Goal: Navigation & Orientation: Find specific page/section

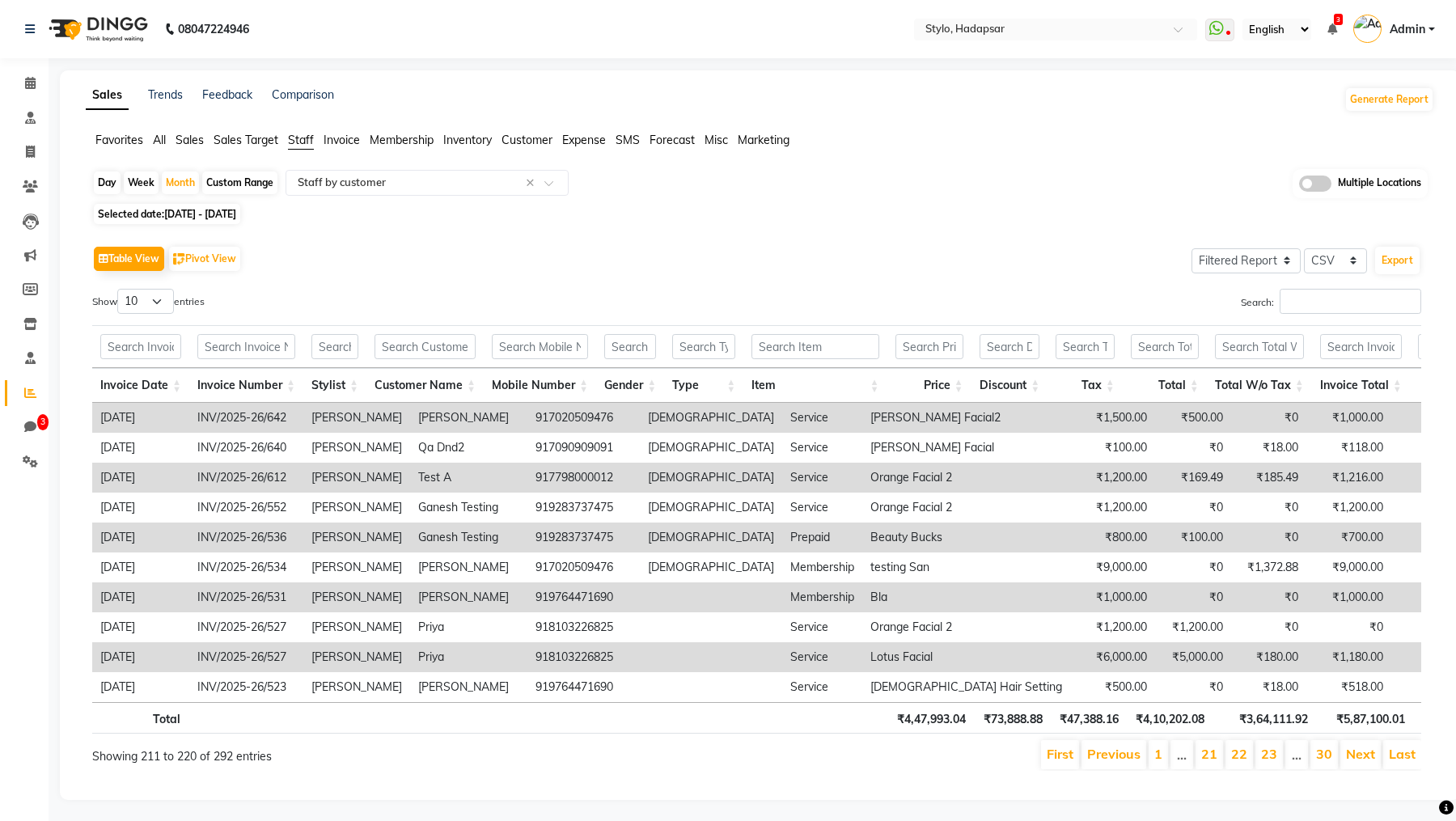
select select "filtered_report"
select select "csv"
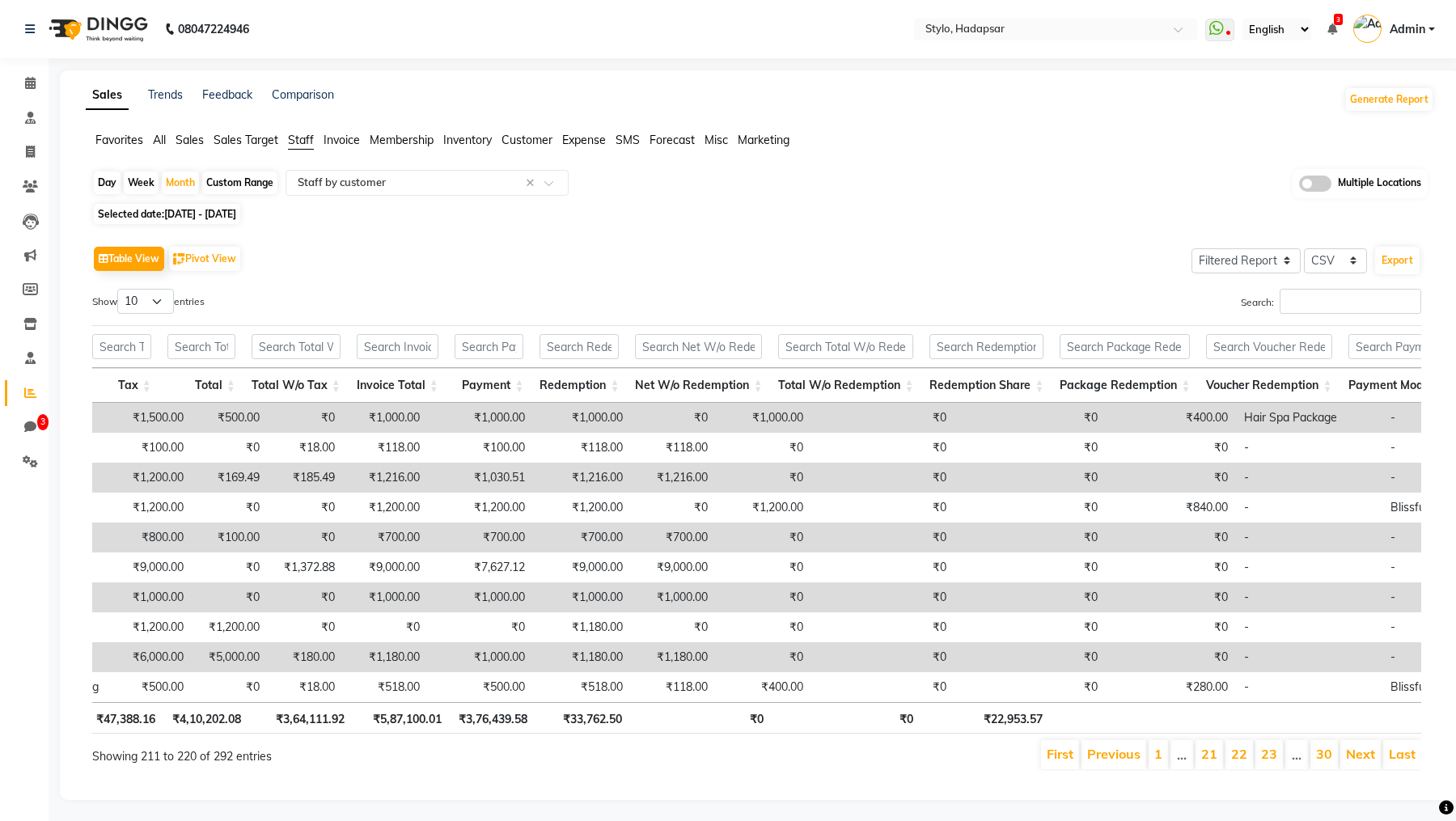
click at [27, 375] on li "Staff" at bounding box center [24, 359] width 48 height 35
click at [25, 319] on icon at bounding box center [30, 324] width 14 height 13
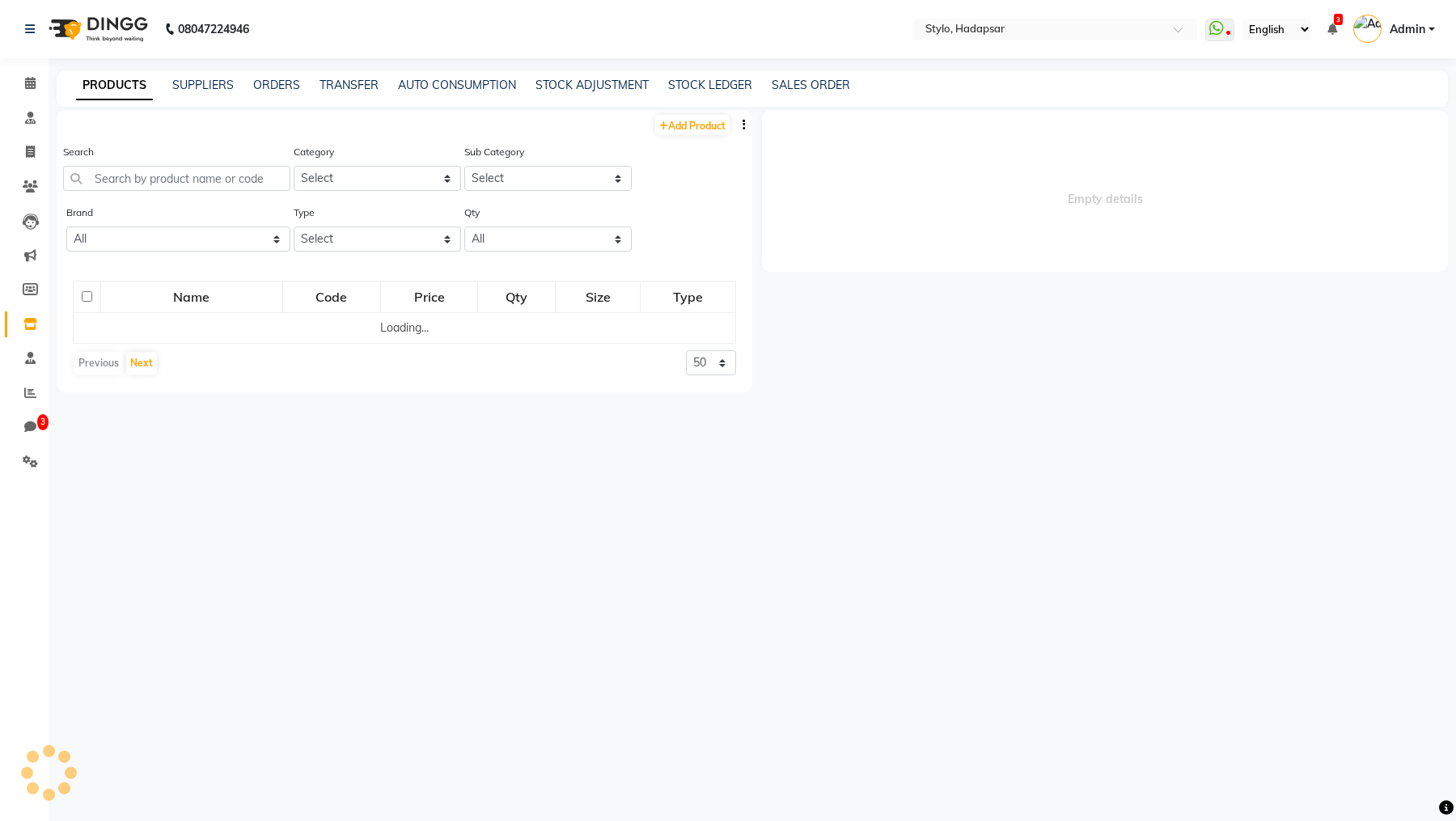
select select
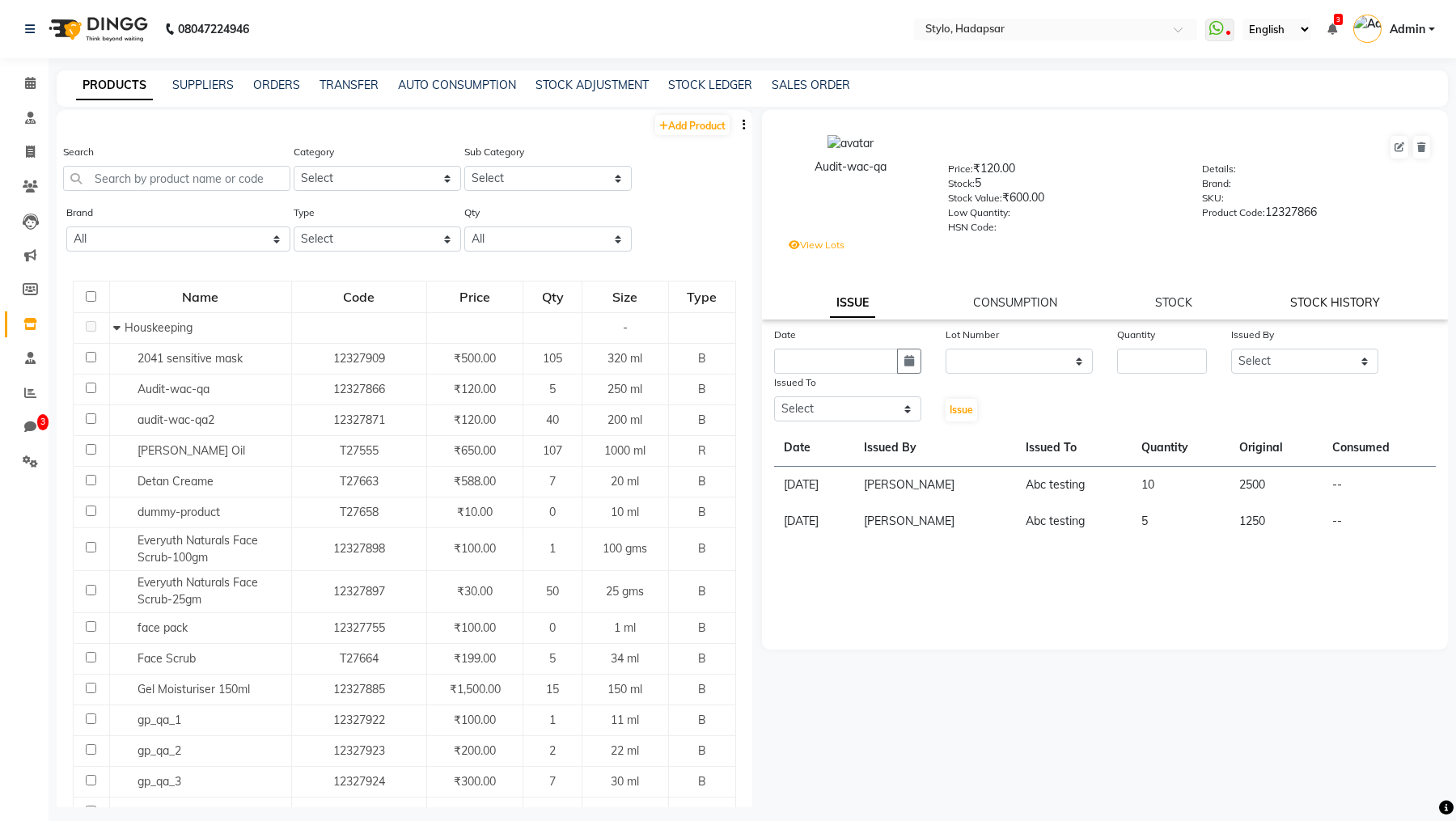
click at [1330, 309] on link "STOCK HISTORY" at bounding box center [1334, 302] width 90 height 15
select select "all"
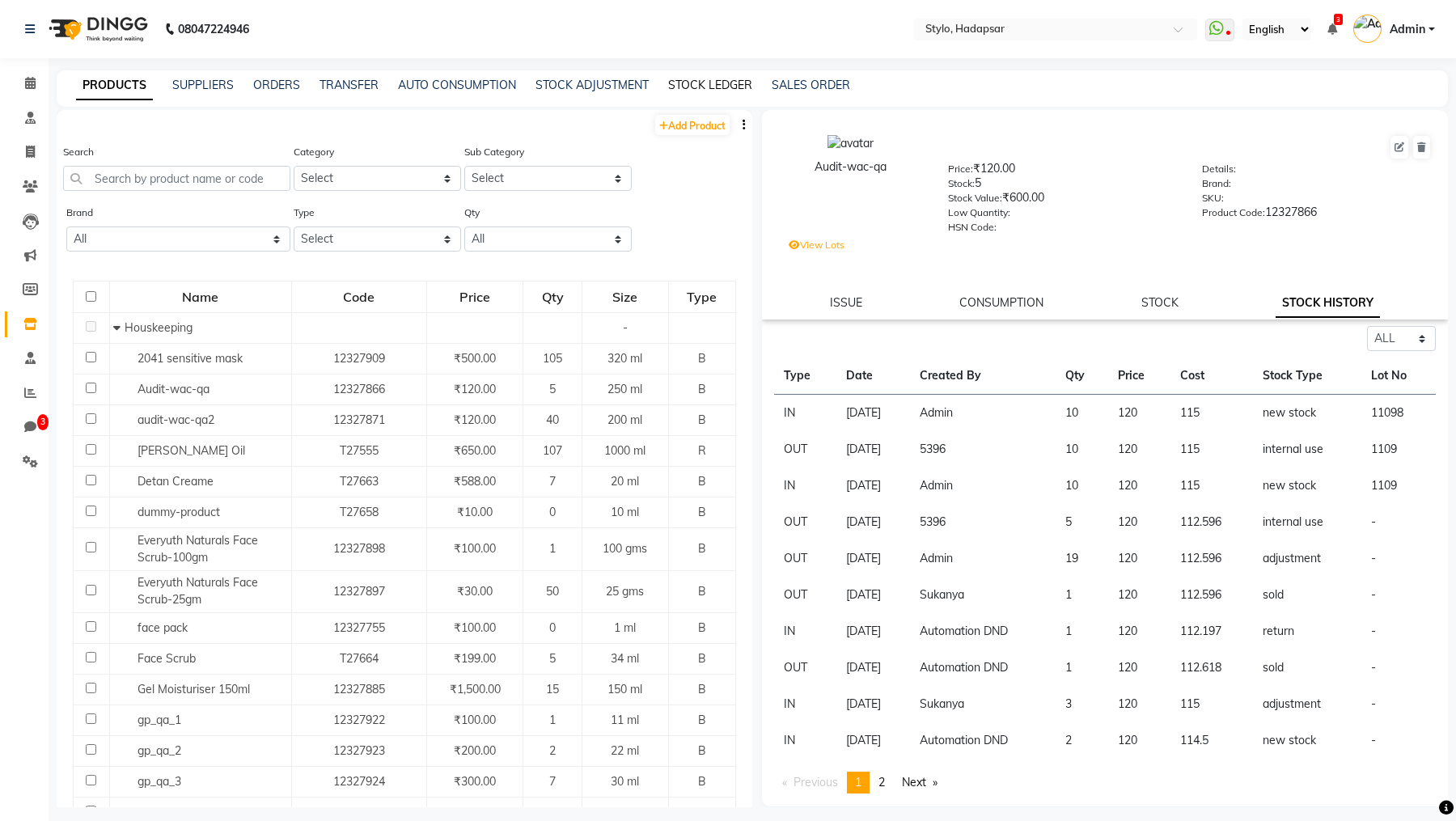
click at [708, 85] on link "STOCK LEDGER" at bounding box center [710, 84] width 84 height 15
select select "all"
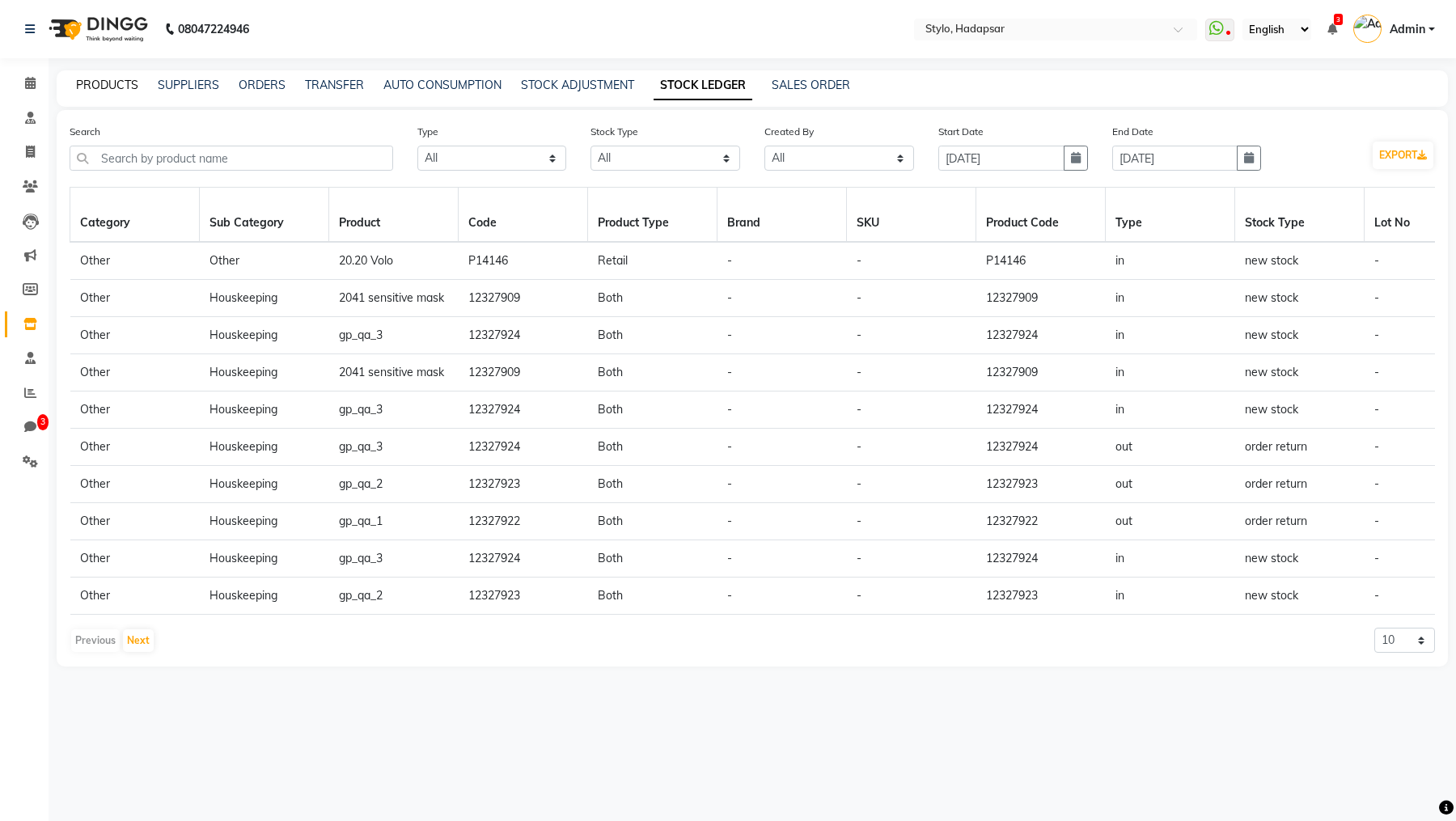
click at [104, 86] on link "PRODUCTS" at bounding box center [107, 84] width 62 height 15
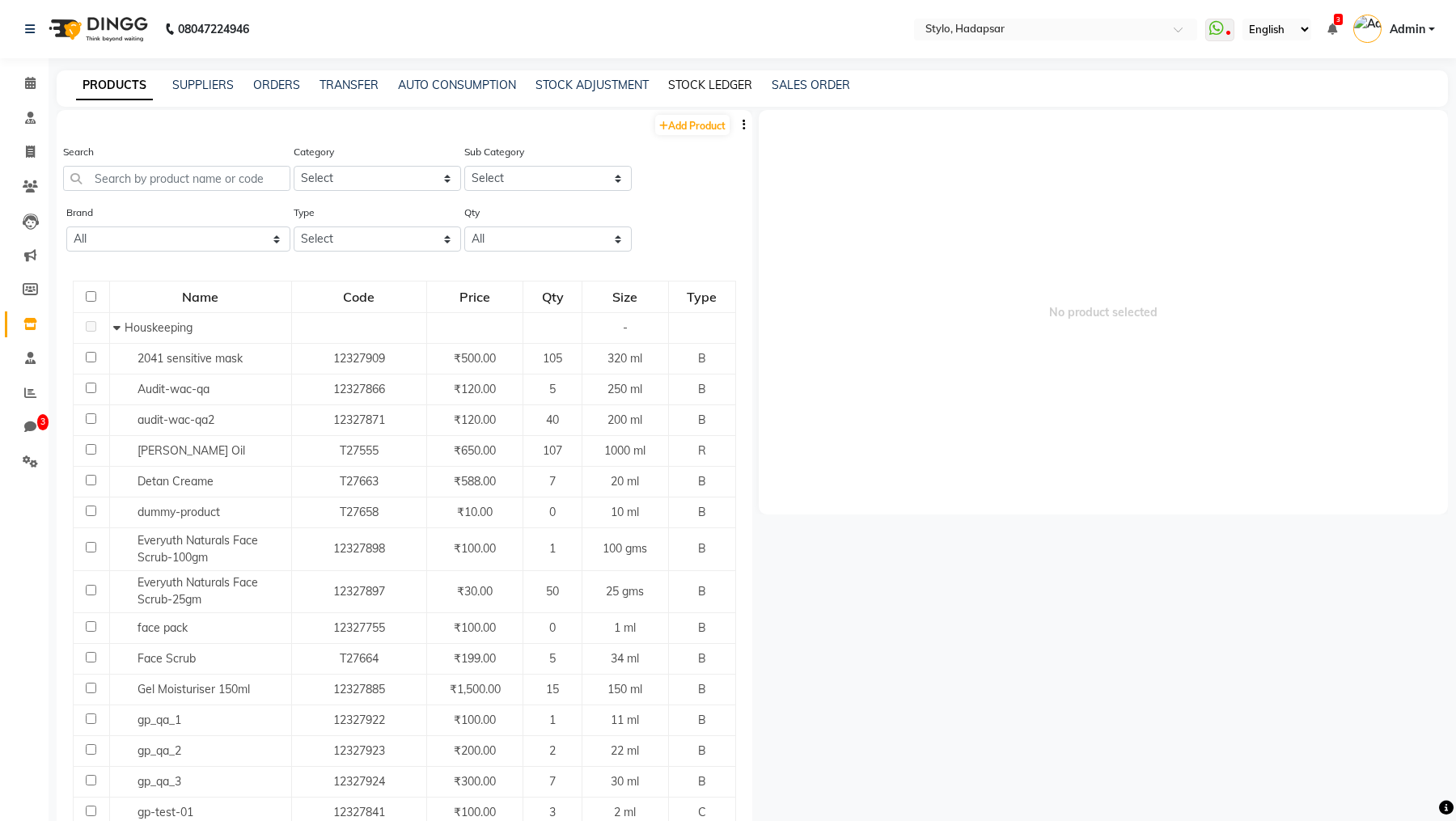
click at [690, 87] on link "STOCK LEDGER" at bounding box center [710, 84] width 84 height 15
select select "all"
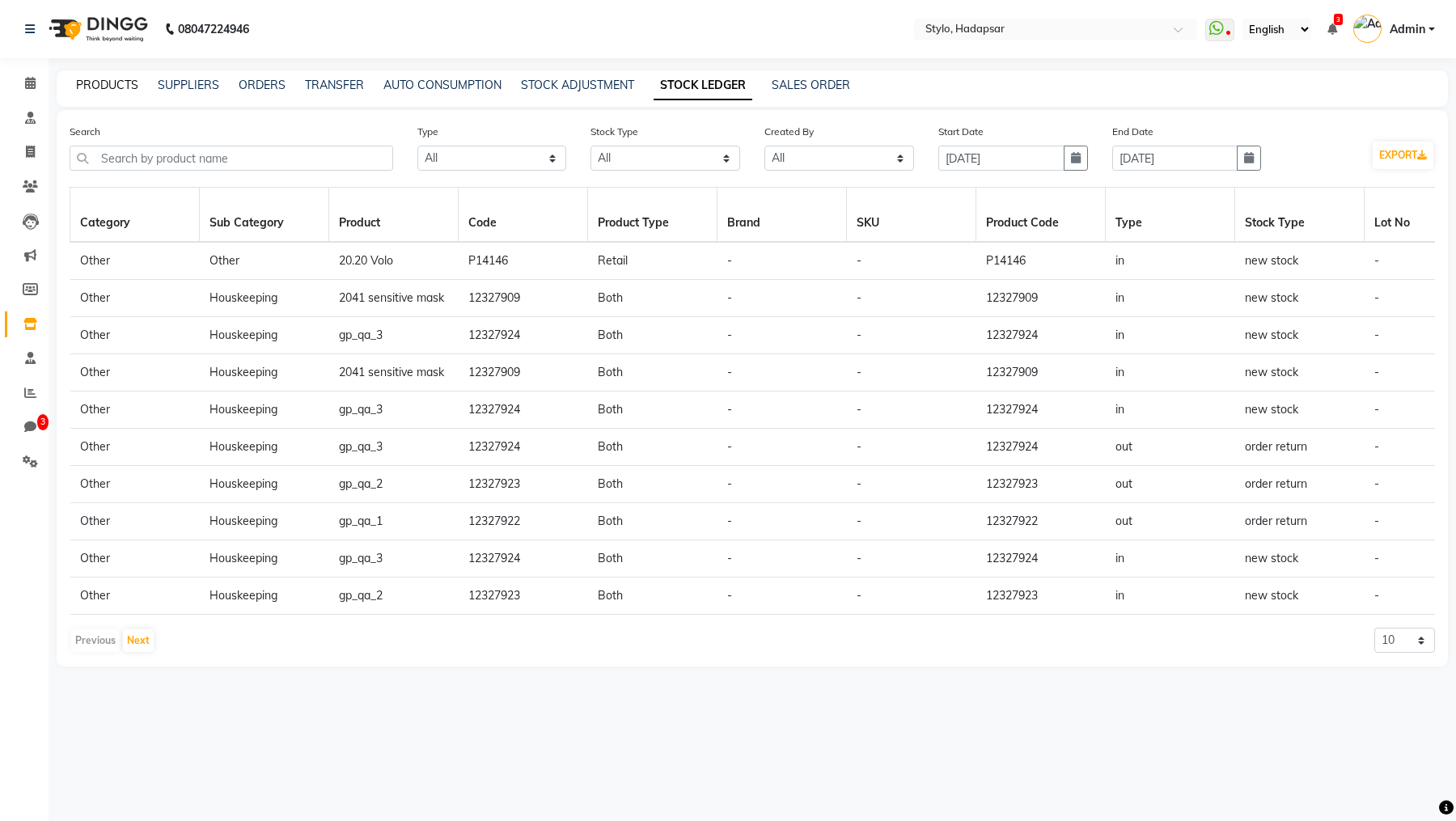
click at [94, 85] on link "PRODUCTS" at bounding box center [107, 84] width 62 height 15
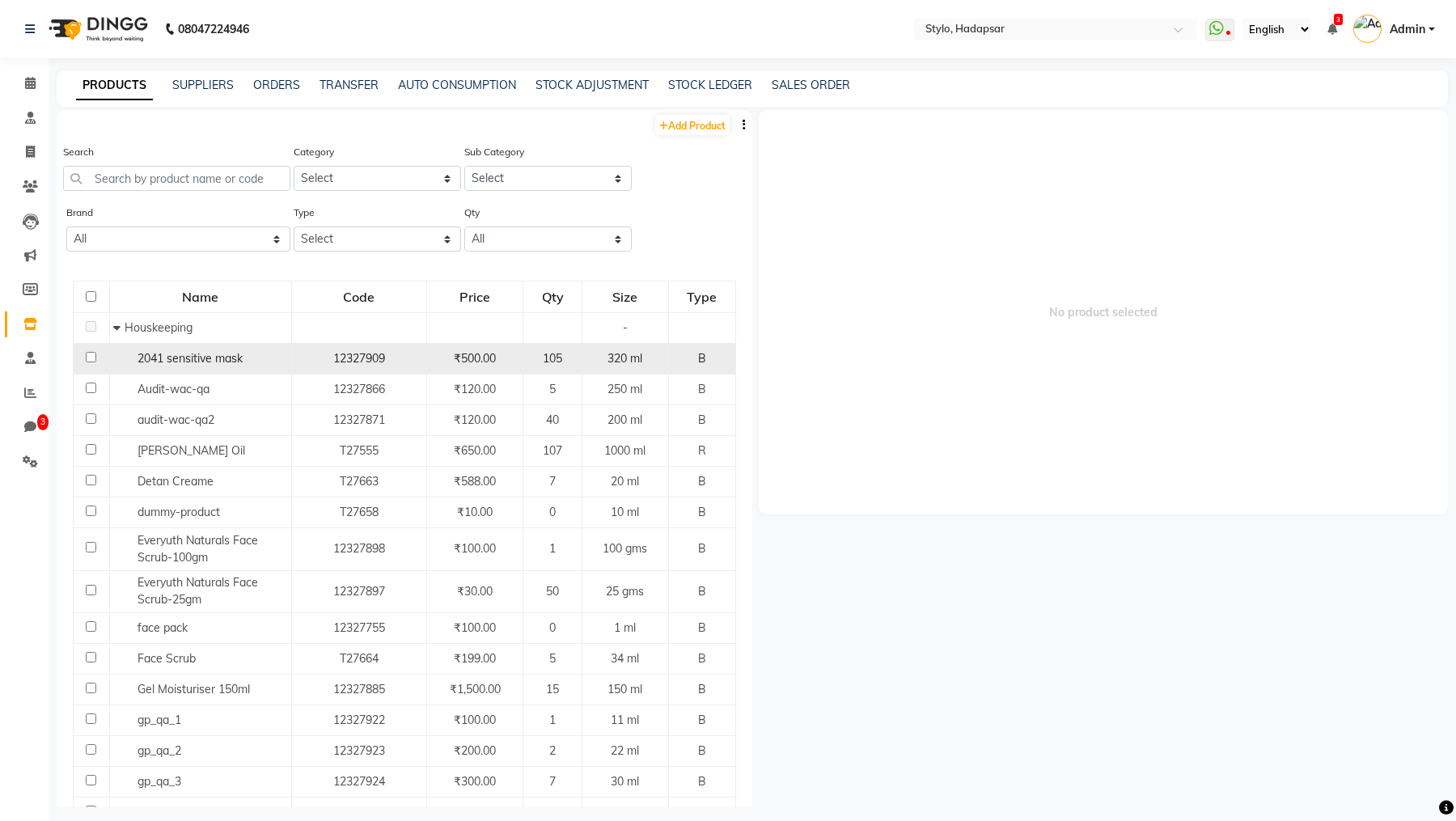
click at [155, 363] on span "2041 sensitive mask" at bounding box center [189, 358] width 105 height 15
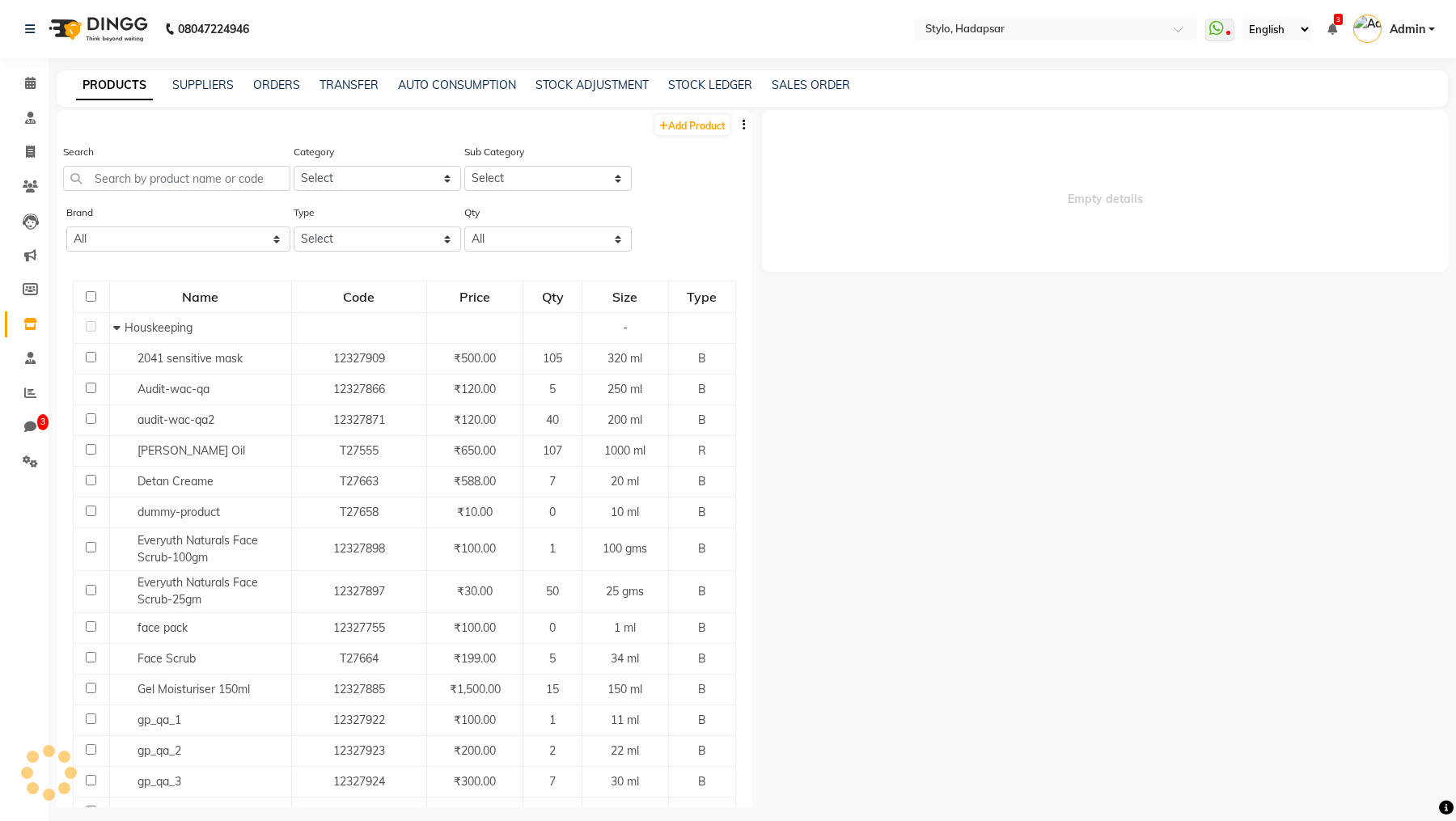
select select
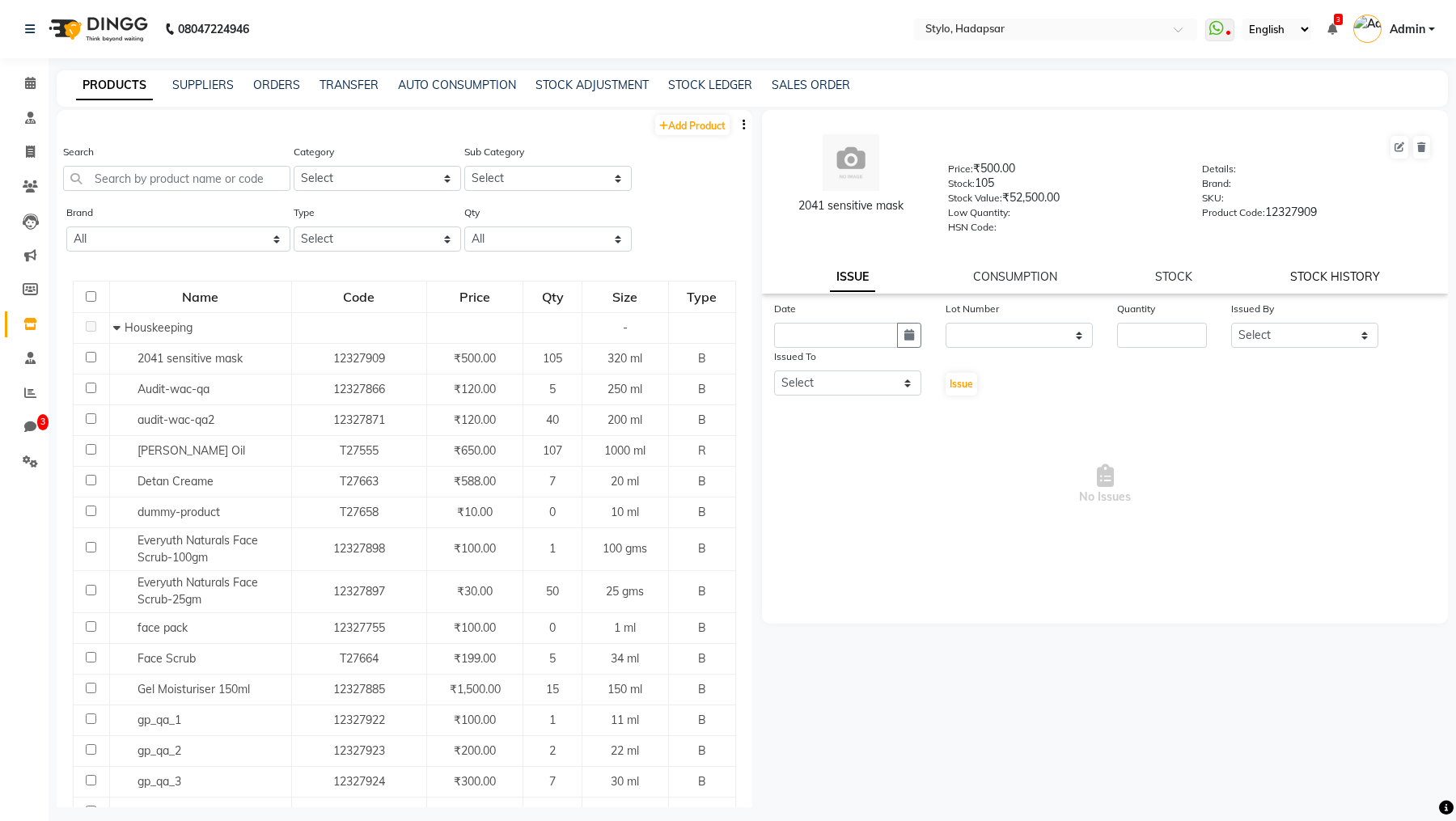
click at [1327, 274] on link "STOCK HISTORY" at bounding box center [1334, 277] width 90 height 15
select select "all"
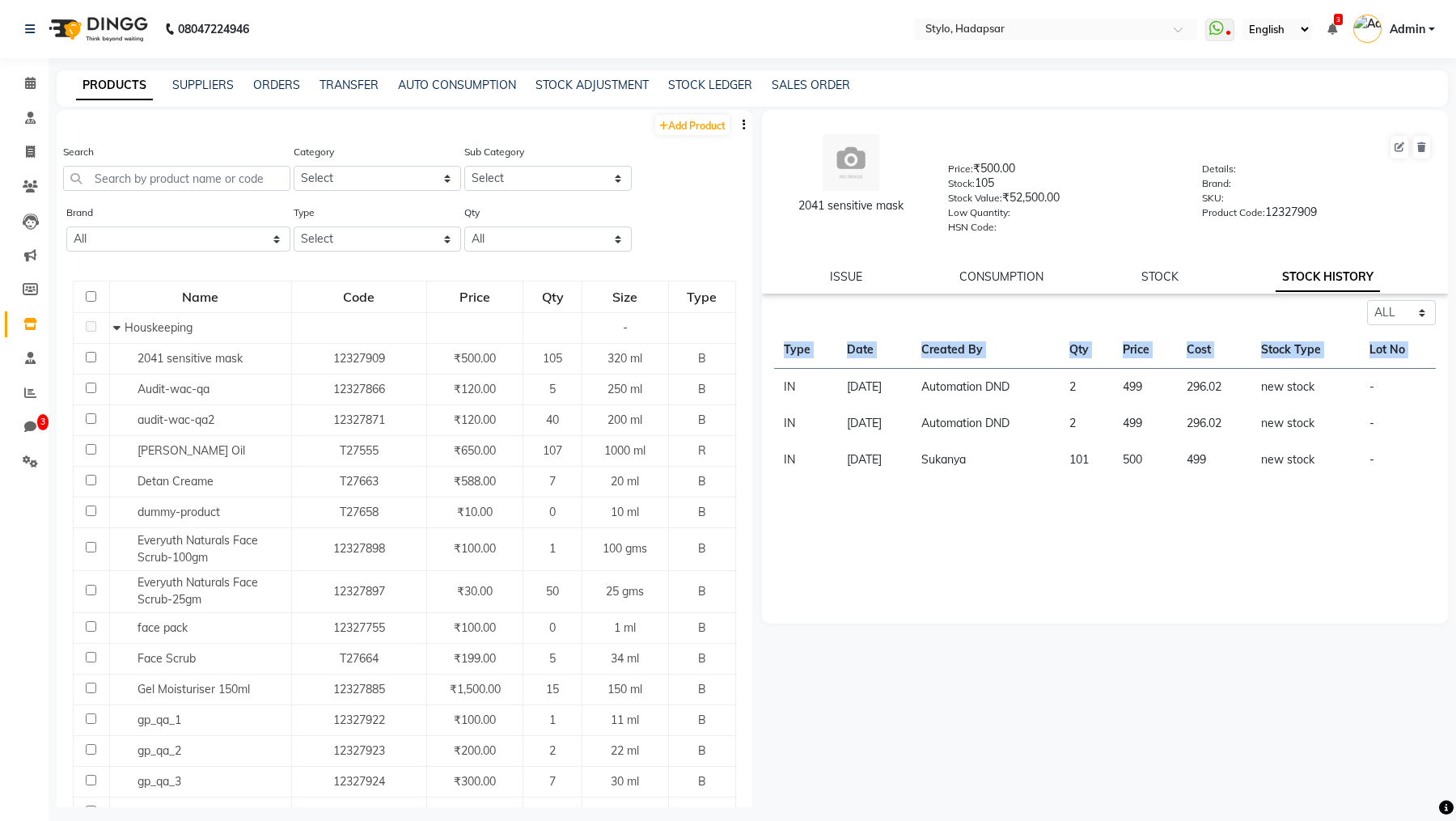
drag, startPoint x: 779, startPoint y: 383, endPoint x: 795, endPoint y: 508, distance: 126.0
click at [795, 508] on div "Select ALL IN OUT Type Date Created By Qty Price Cost Stock Type Lot No IN [DAT…" at bounding box center [1104, 461] width 685 height 324
click at [784, 394] on td "IN" at bounding box center [805, 387] width 63 height 37
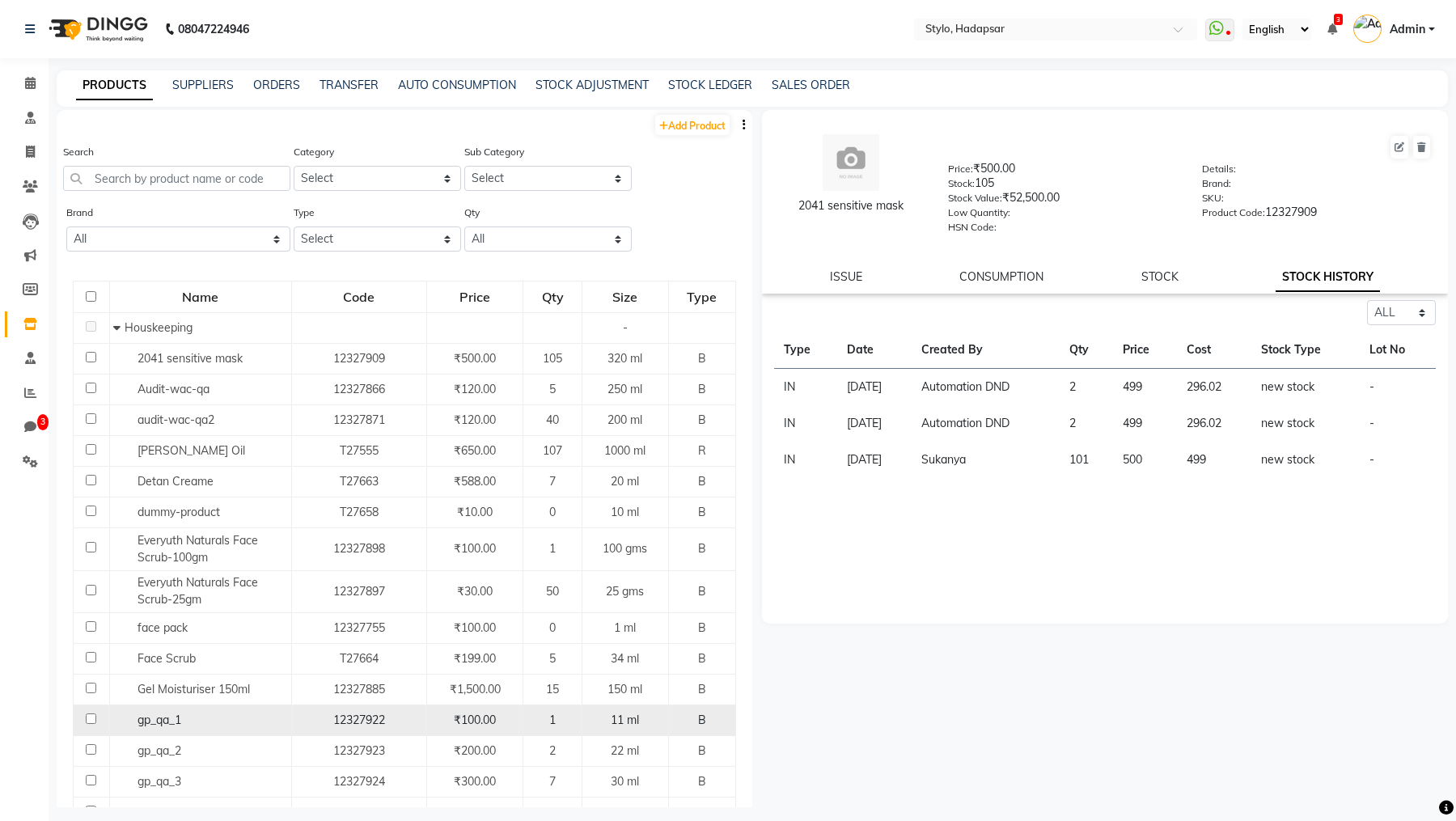
click at [221, 718] on div "gp_qa_1" at bounding box center [199, 720] width 173 height 17
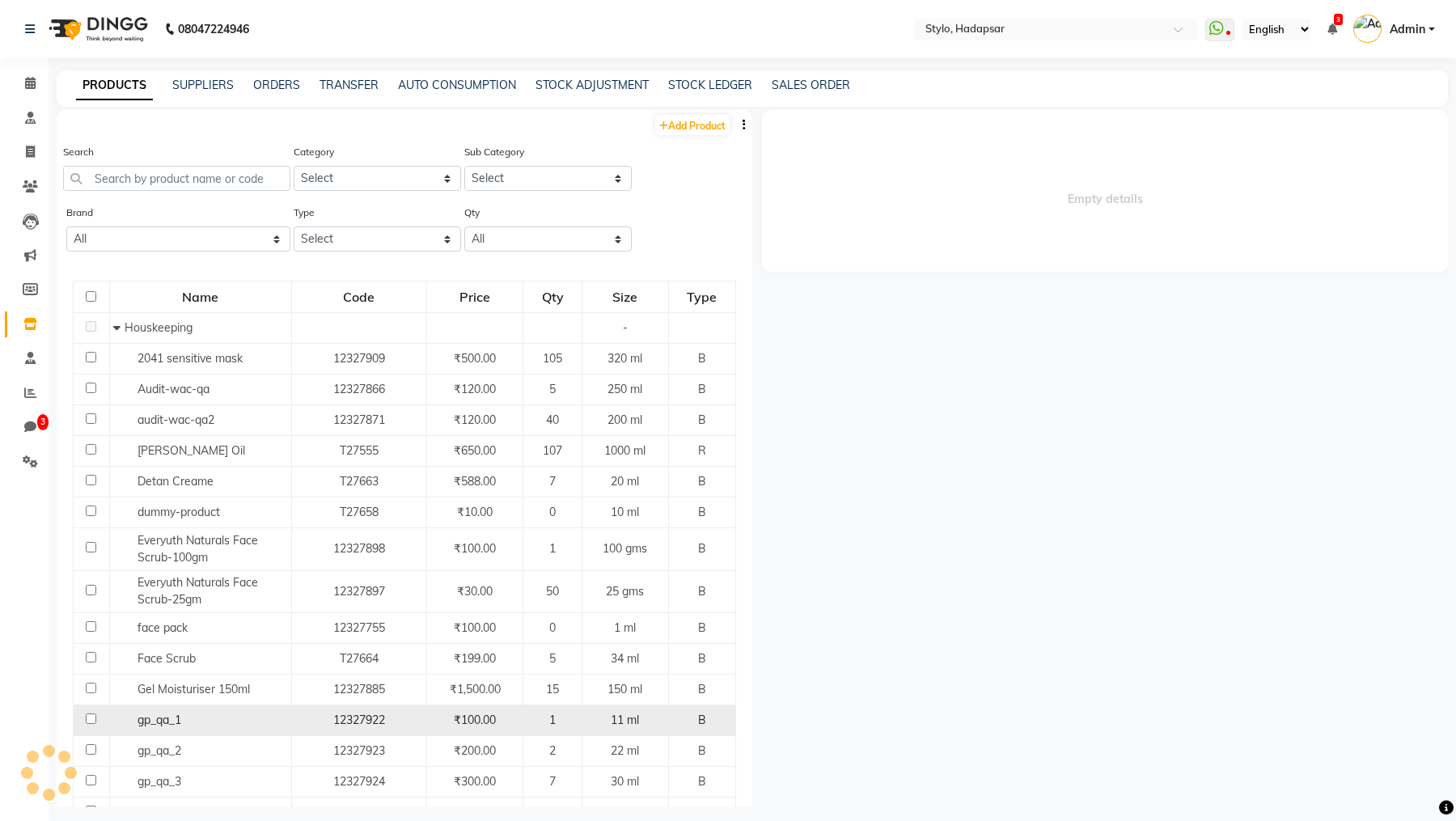
select select "all"
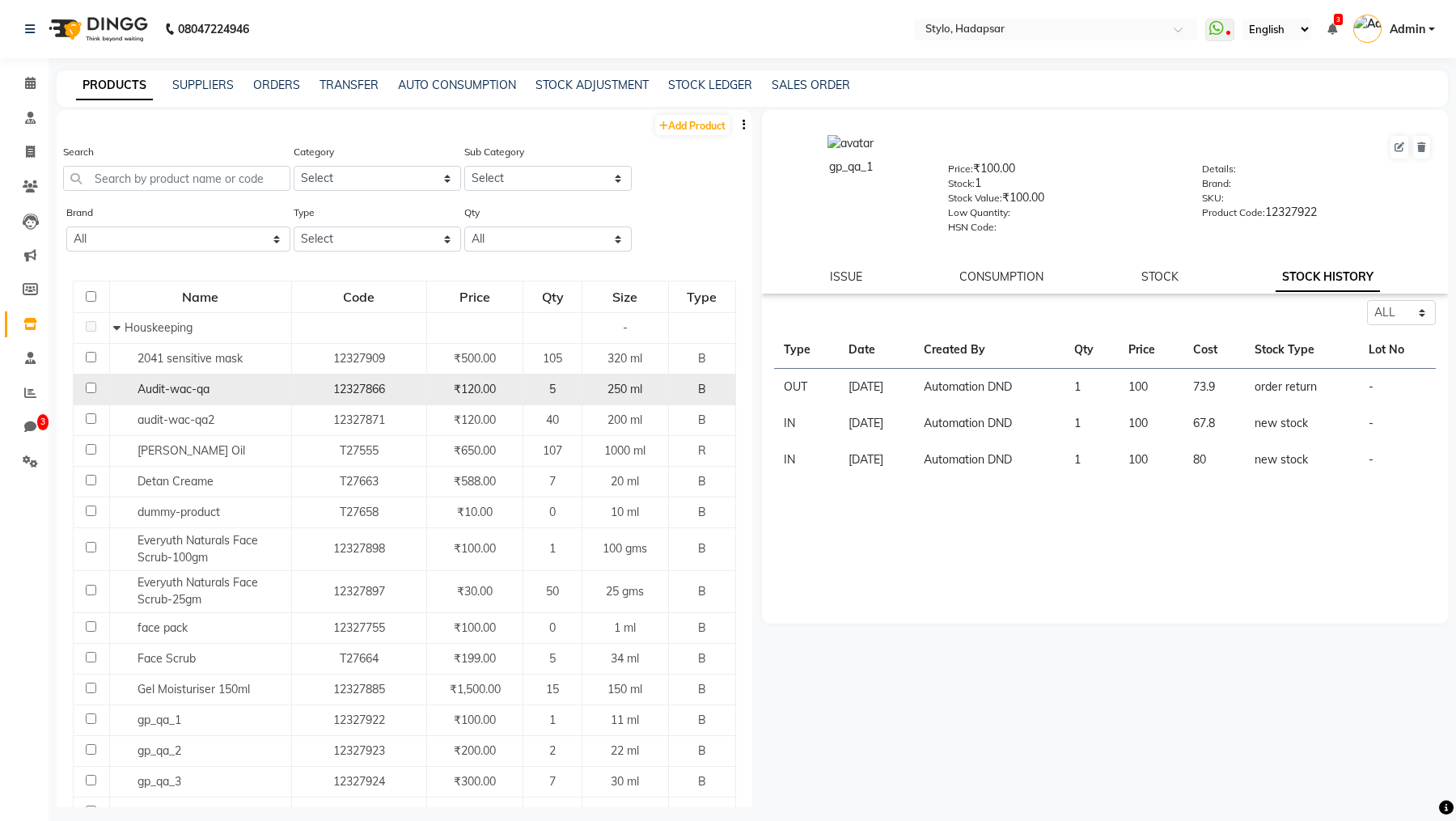
click at [191, 389] on span "Audit-wac-qa" at bounding box center [173, 389] width 72 height 15
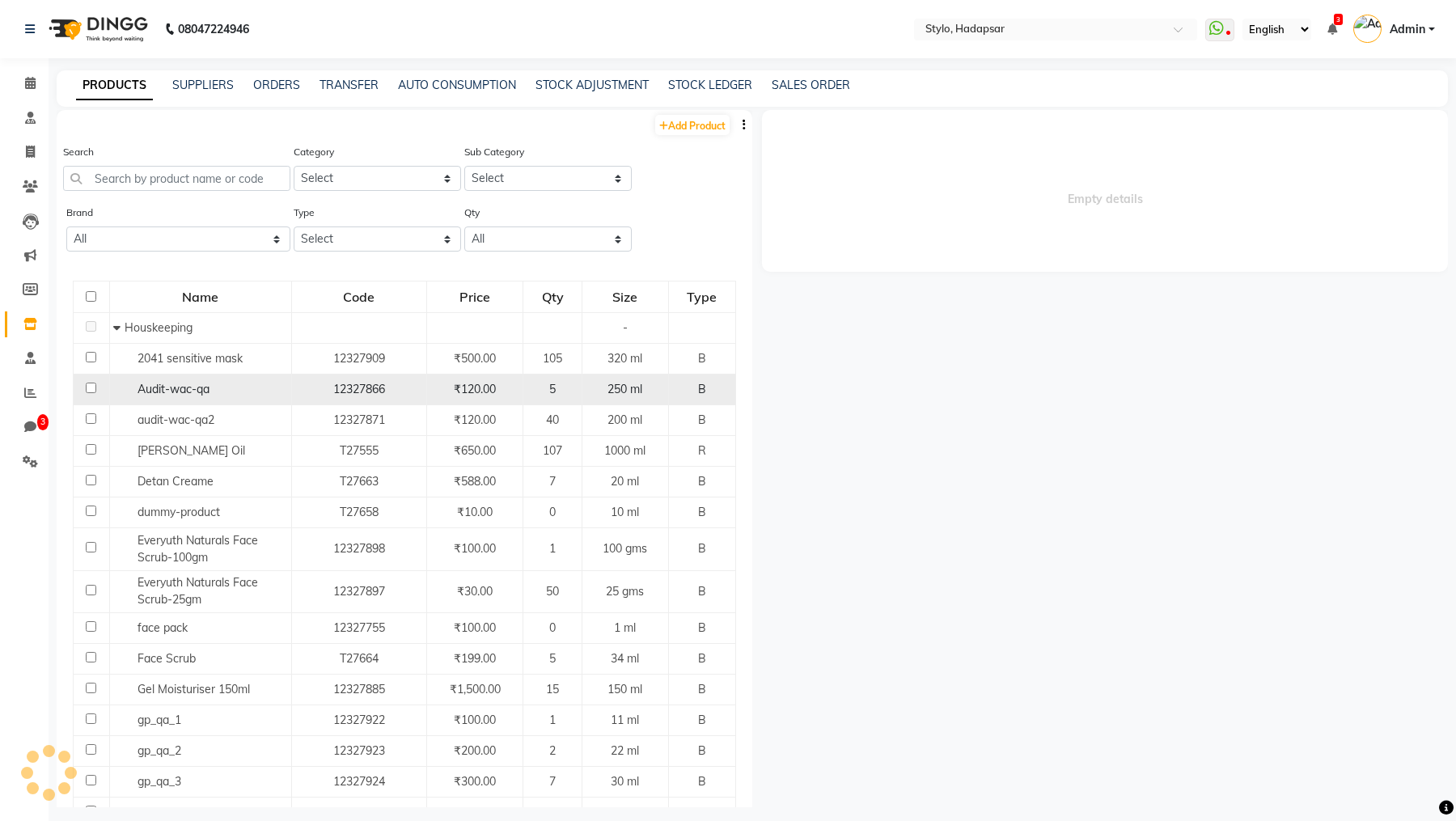
select select "all"
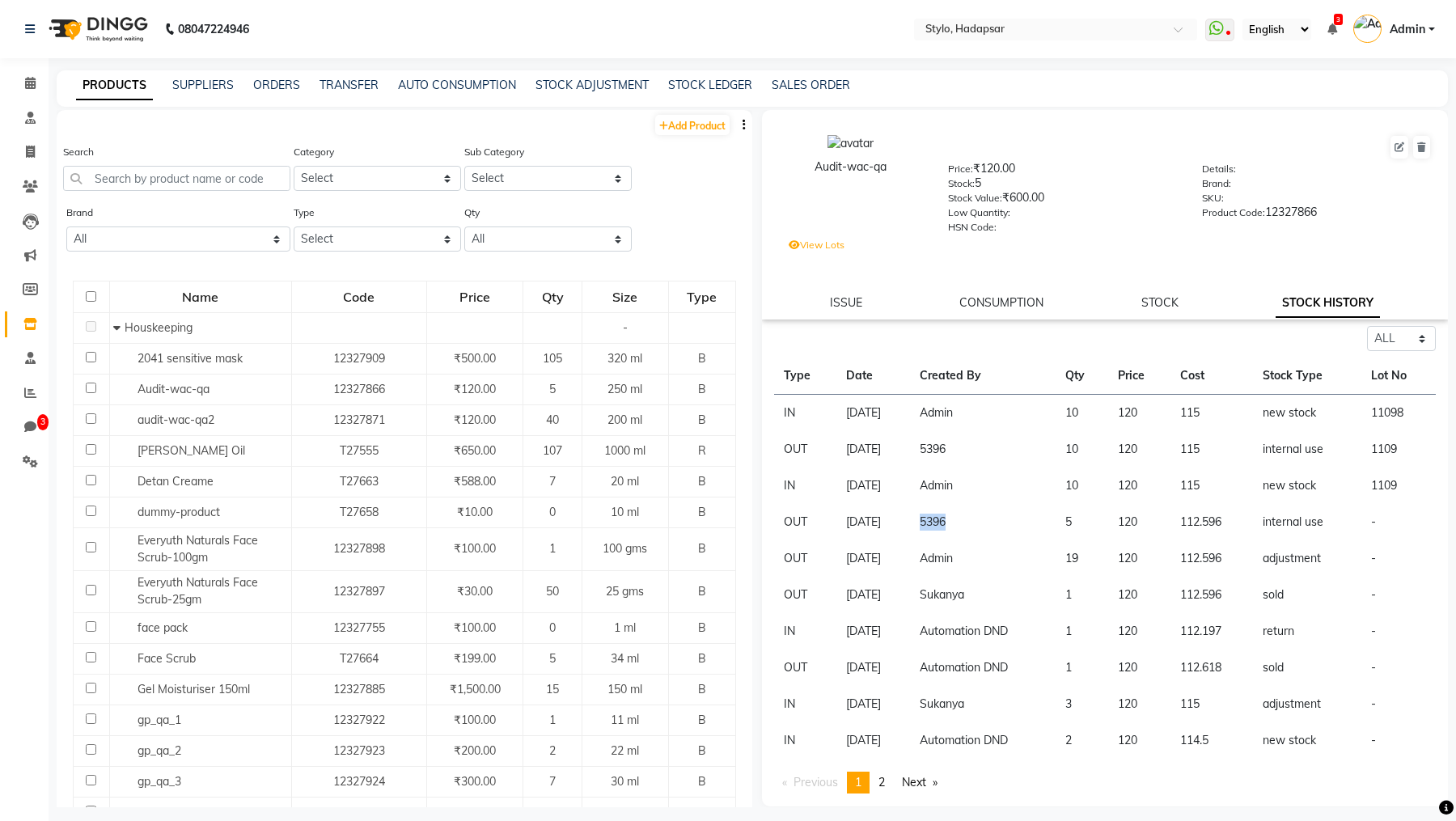
drag, startPoint x: 997, startPoint y: 513, endPoint x: 1005, endPoint y: 522, distance: 12.0
click at [1005, 522] on td "5396" at bounding box center [982, 522] width 146 height 37
drag, startPoint x: 984, startPoint y: 449, endPoint x: 946, endPoint y: 449, distance: 38.0
click at [946, 449] on td "5396" at bounding box center [982, 450] width 146 height 37
click at [951, 449] on td "5396" at bounding box center [982, 450] width 146 height 37
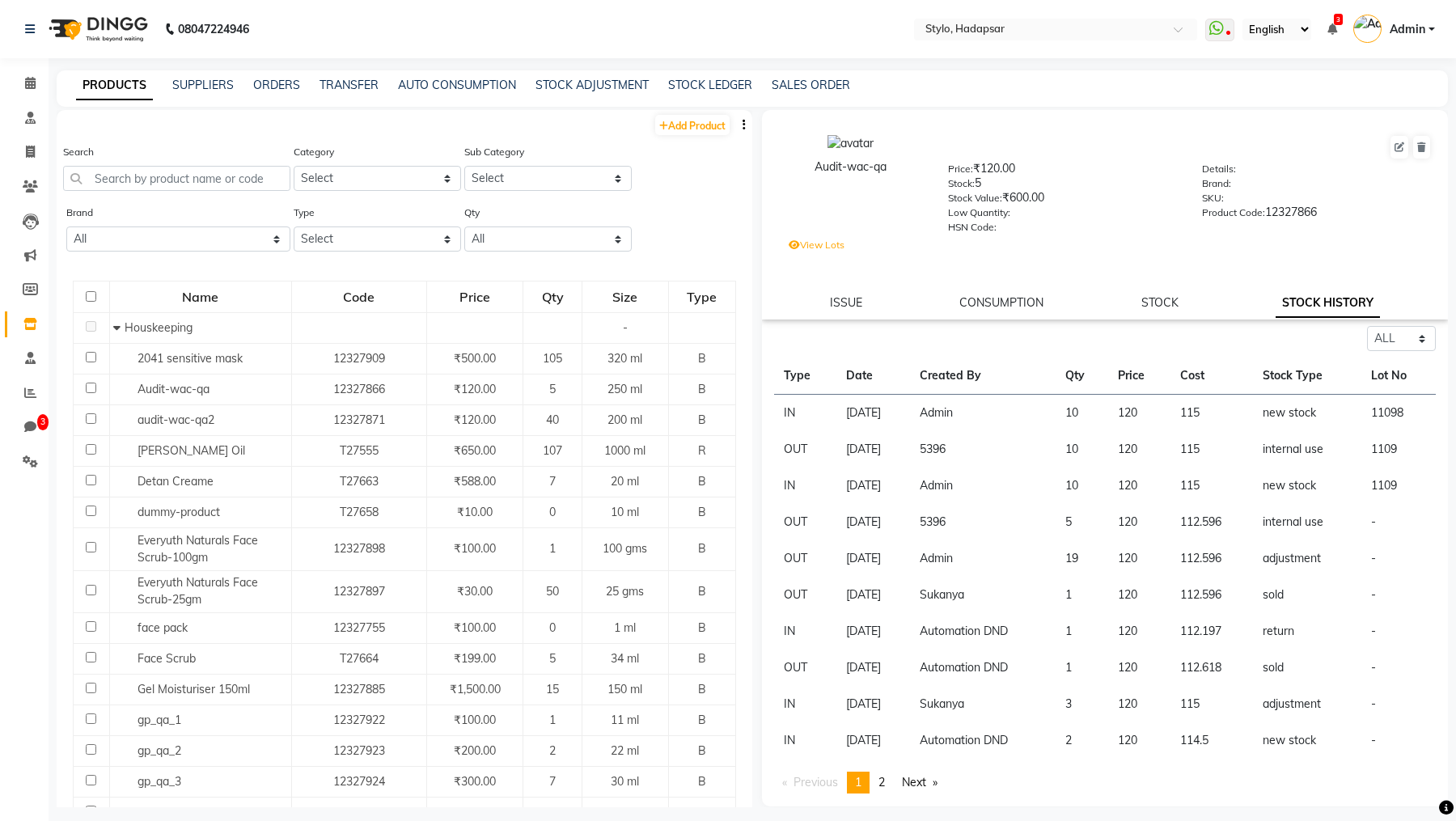
click at [956, 448] on td "5396" at bounding box center [982, 450] width 146 height 37
click at [955, 448] on td "5396" at bounding box center [982, 450] width 146 height 37
click at [1037, 21] on nav "08047224946 Select Location × Stylo, Hadapsar WhatsApp Status ✕ Status: Disconn…" at bounding box center [728, 29] width 1456 height 58
click at [1037, 21] on div "Select Location × Stylo, [GEOGRAPHIC_DATA]" at bounding box center [1043, 29] width 251 height 16
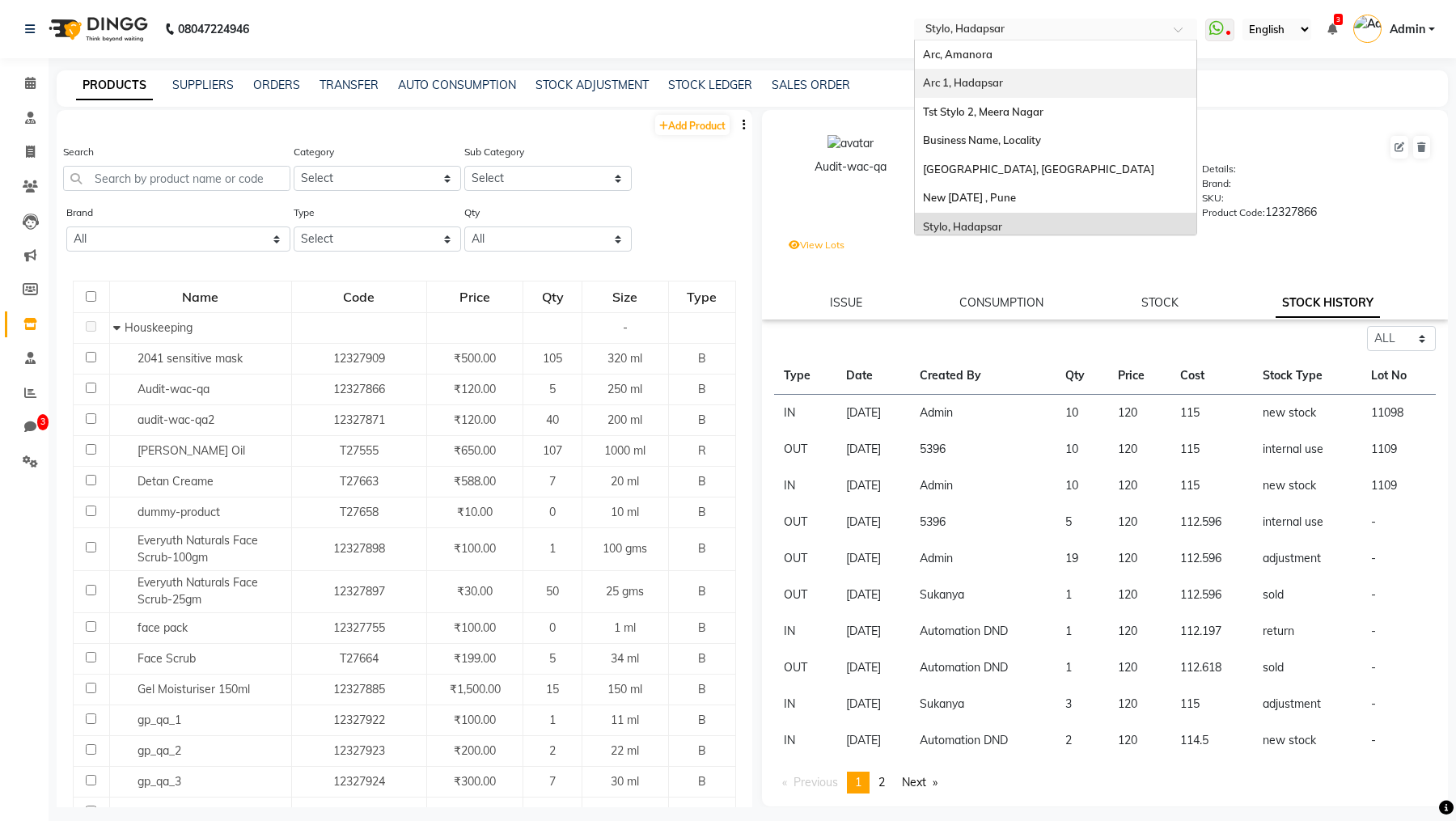
click at [964, 451] on td "5396" at bounding box center [982, 450] width 146 height 37
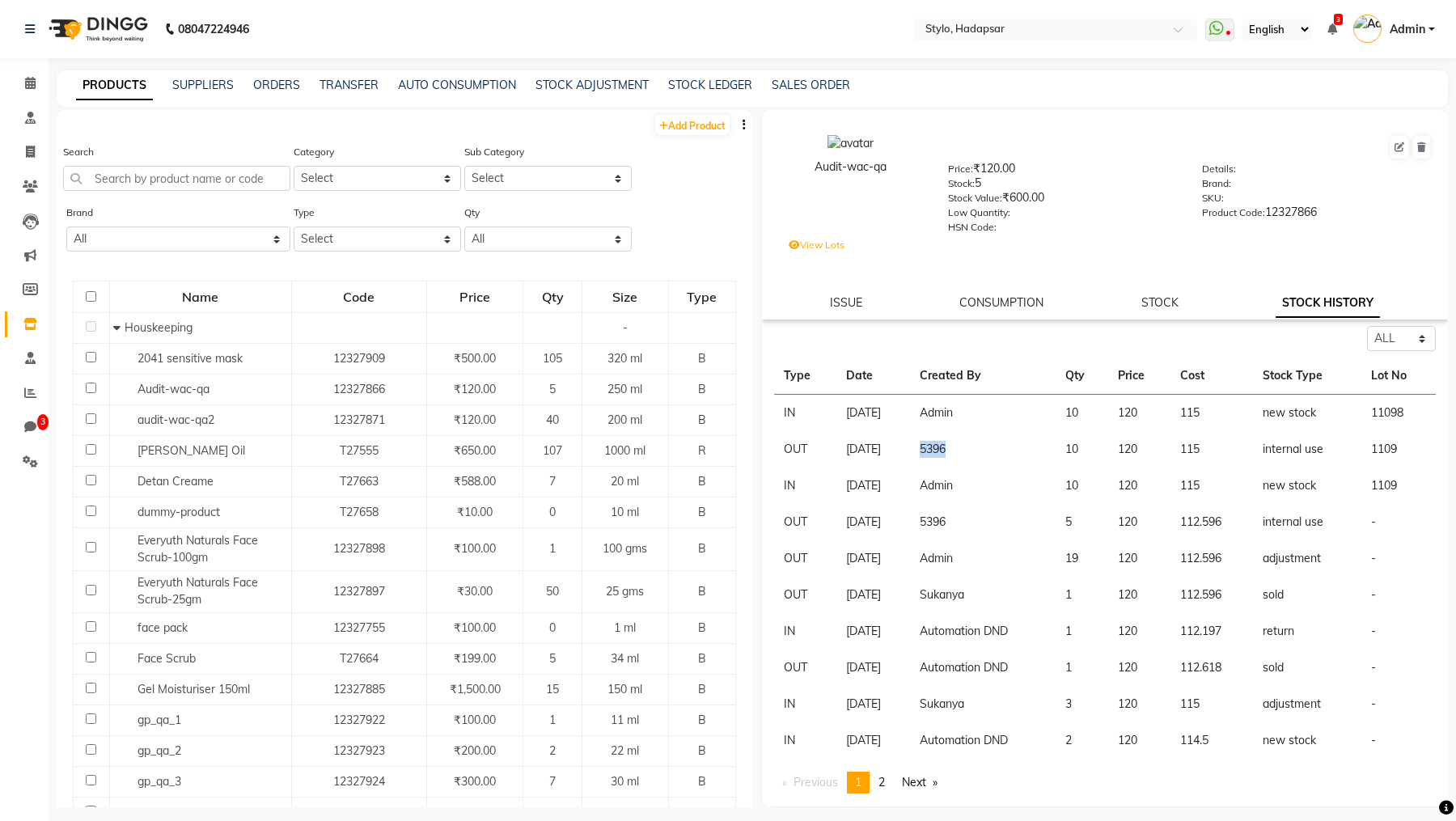
click at [964, 451] on td "5396" at bounding box center [982, 450] width 146 height 37
click at [945, 460] on td "5396" at bounding box center [982, 450] width 146 height 37
drag, startPoint x: 952, startPoint y: 456, endPoint x: 1000, endPoint y: 456, distance: 48.0
click at [1000, 456] on td "5396" at bounding box center [982, 450] width 146 height 37
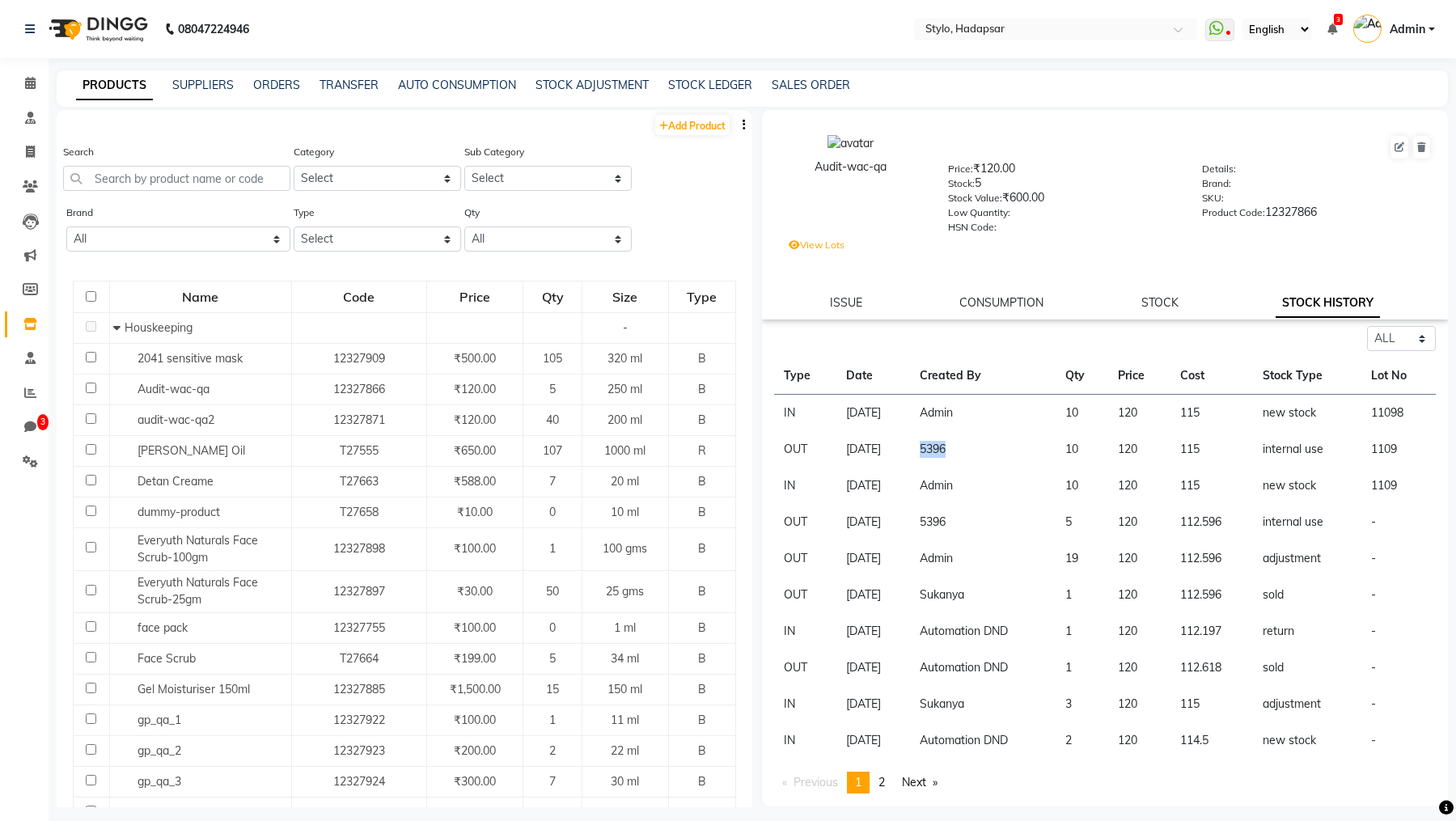
click at [972, 456] on td "5396" at bounding box center [982, 450] width 146 height 37
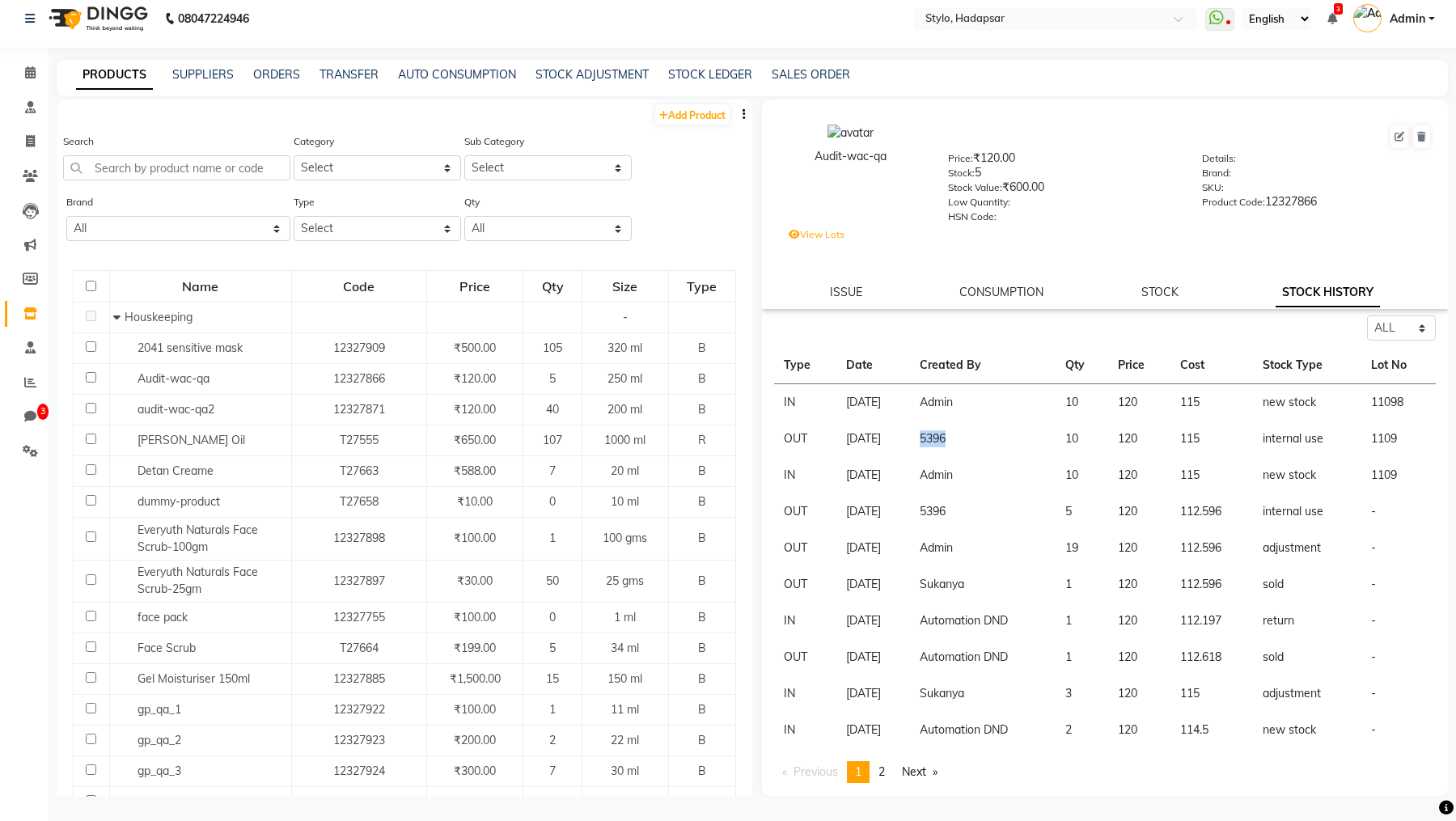
scroll to position [1, 0]
click at [957, 448] on td "5396" at bounding box center [982, 439] width 146 height 37
click at [23, 67] on span at bounding box center [30, 73] width 28 height 18
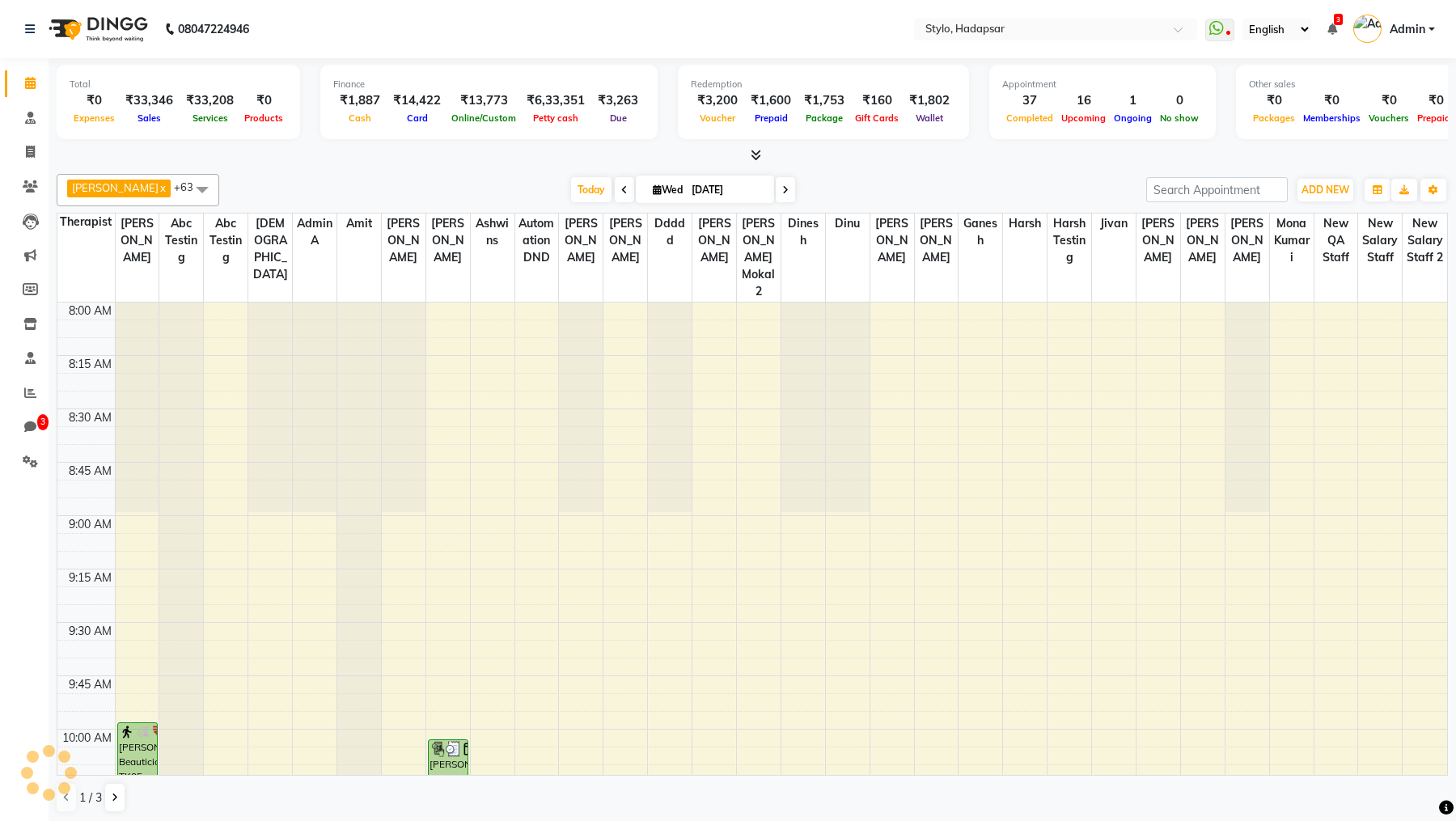
click at [186, 181] on span at bounding box center [201, 190] width 32 height 31
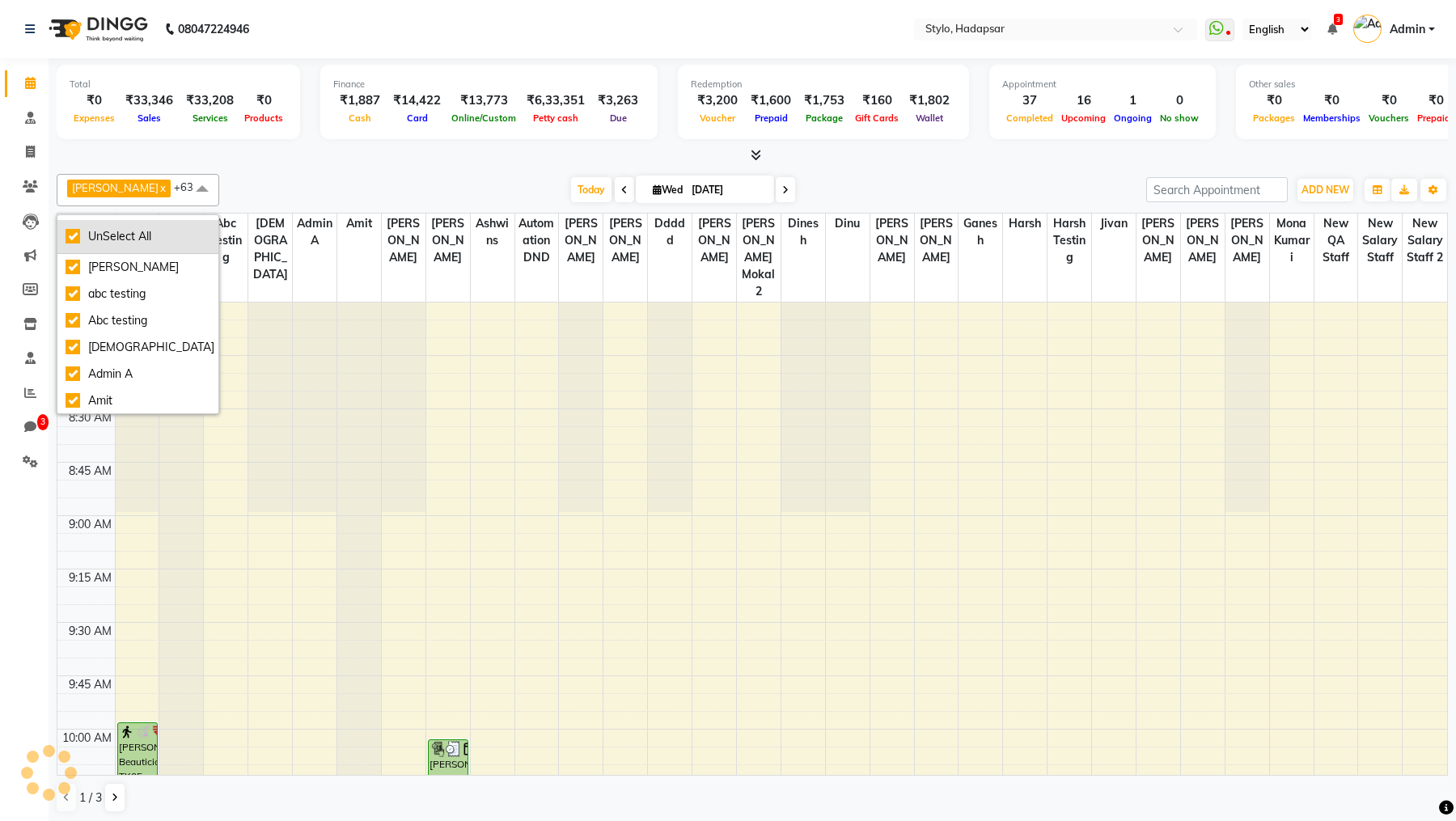
click at [67, 241] on div "UnSelect All" at bounding box center [138, 237] width 145 height 17
checkbox input "false"
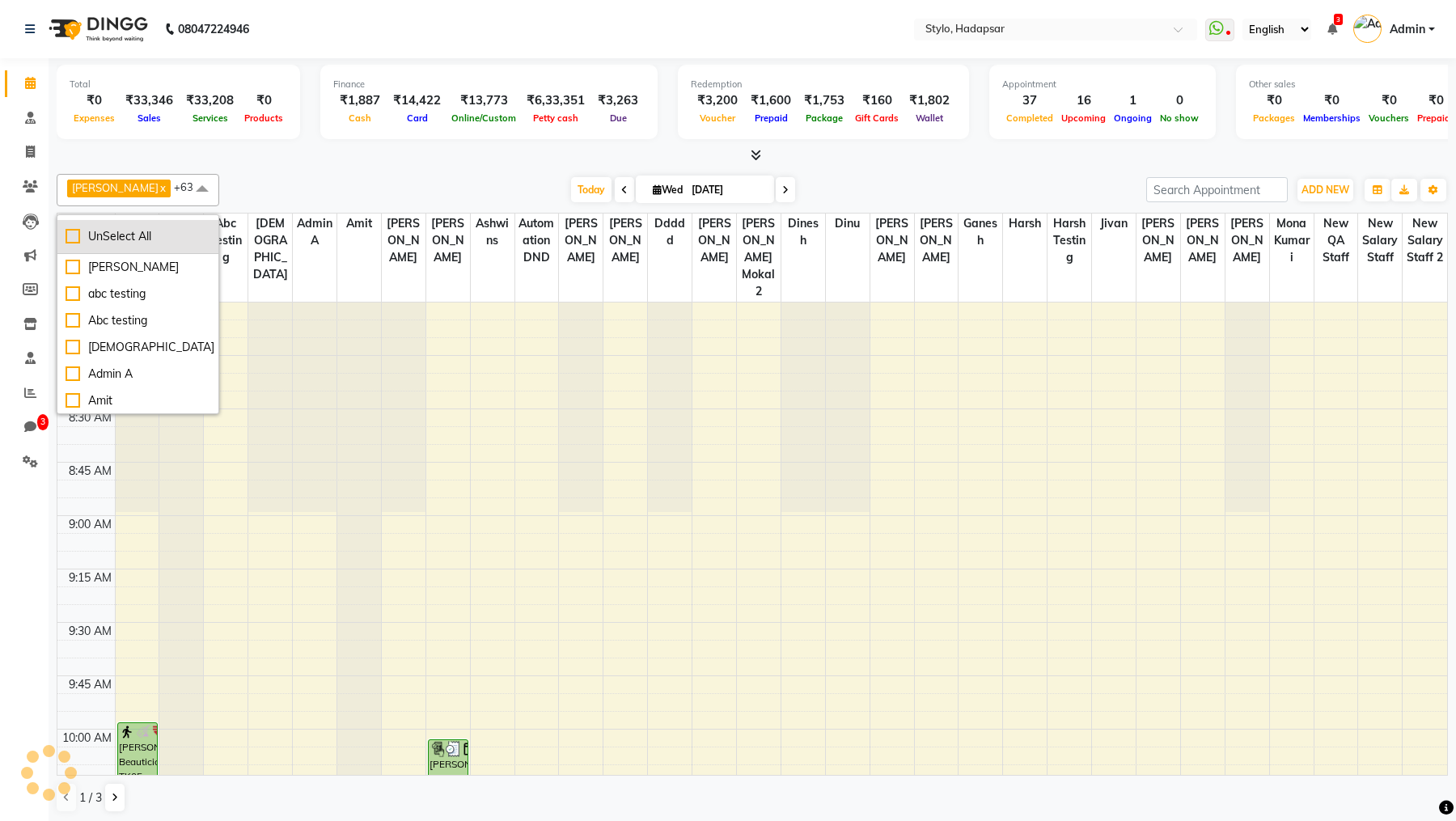
checkbox input "false"
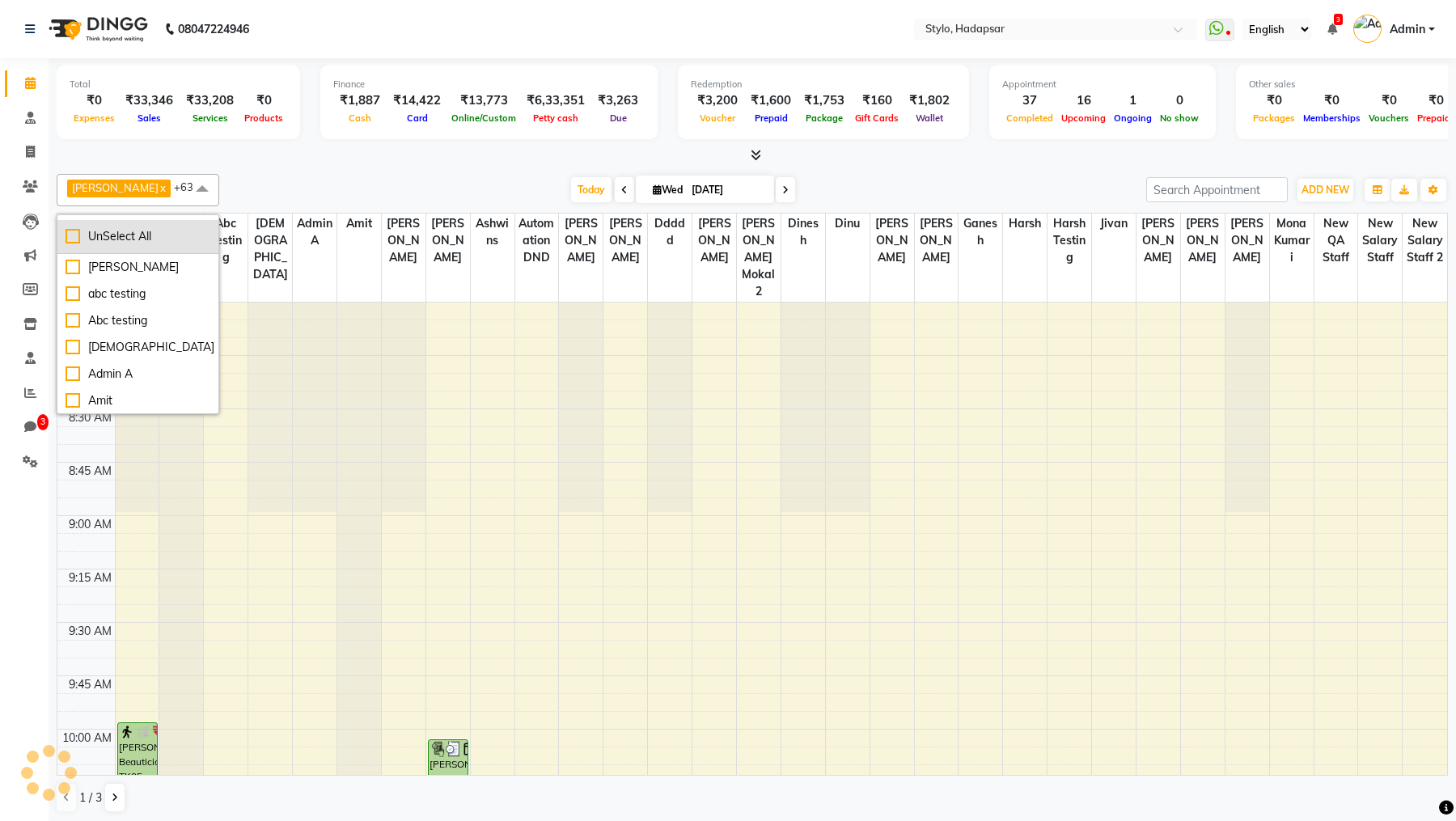
checkbox input "false"
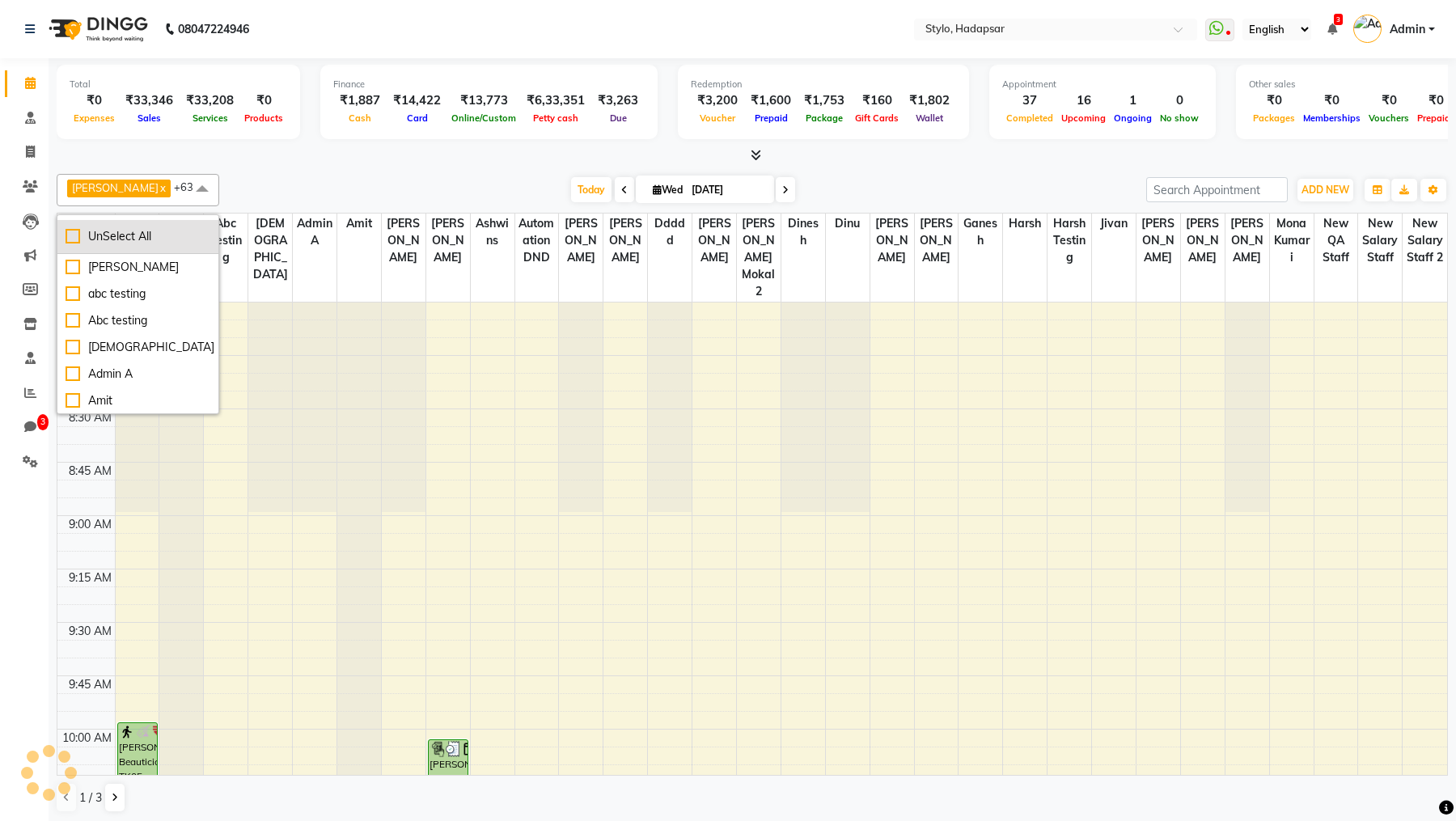
checkbox input "false"
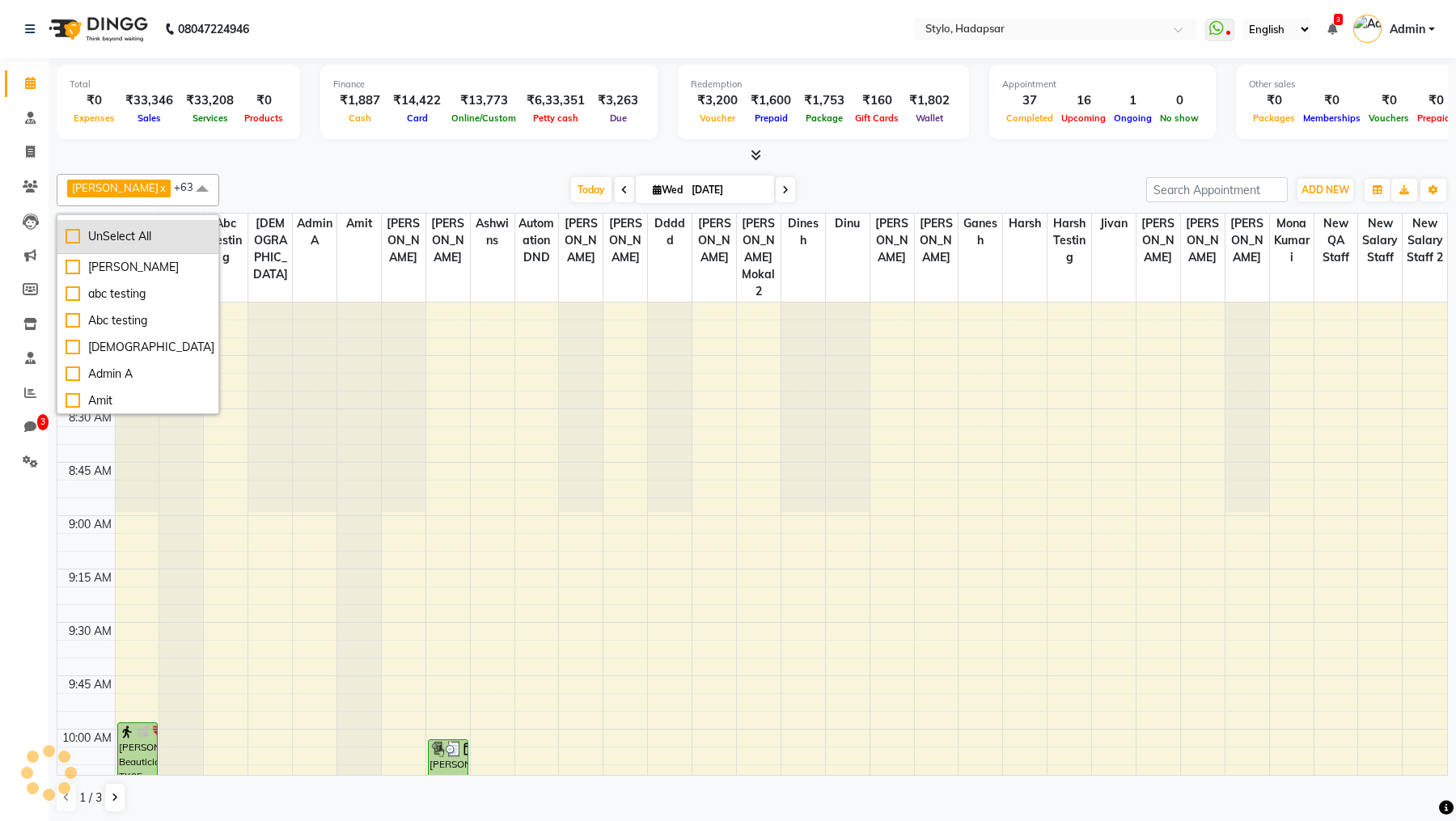
checkbox input "false"
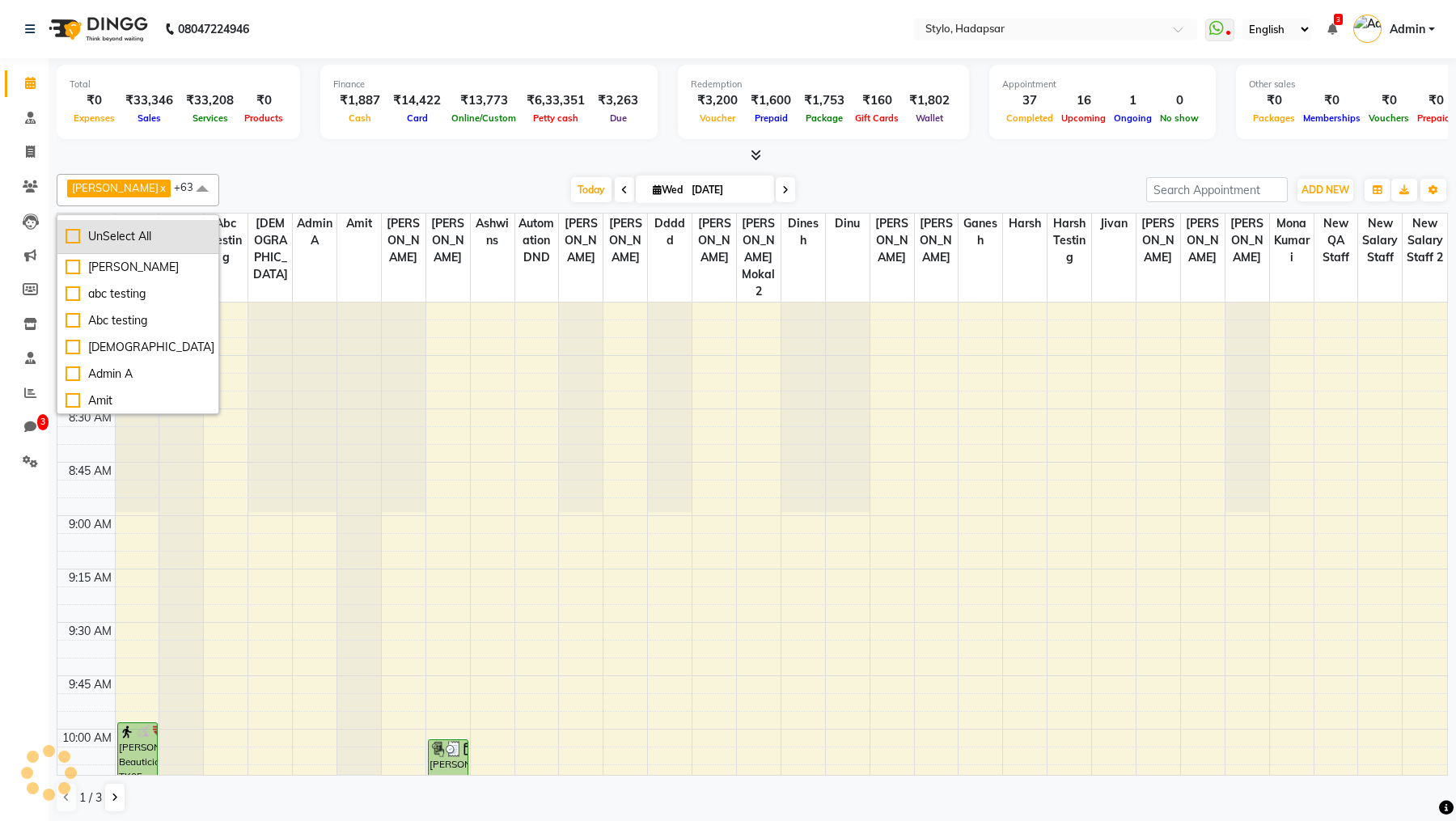
checkbox input "false"
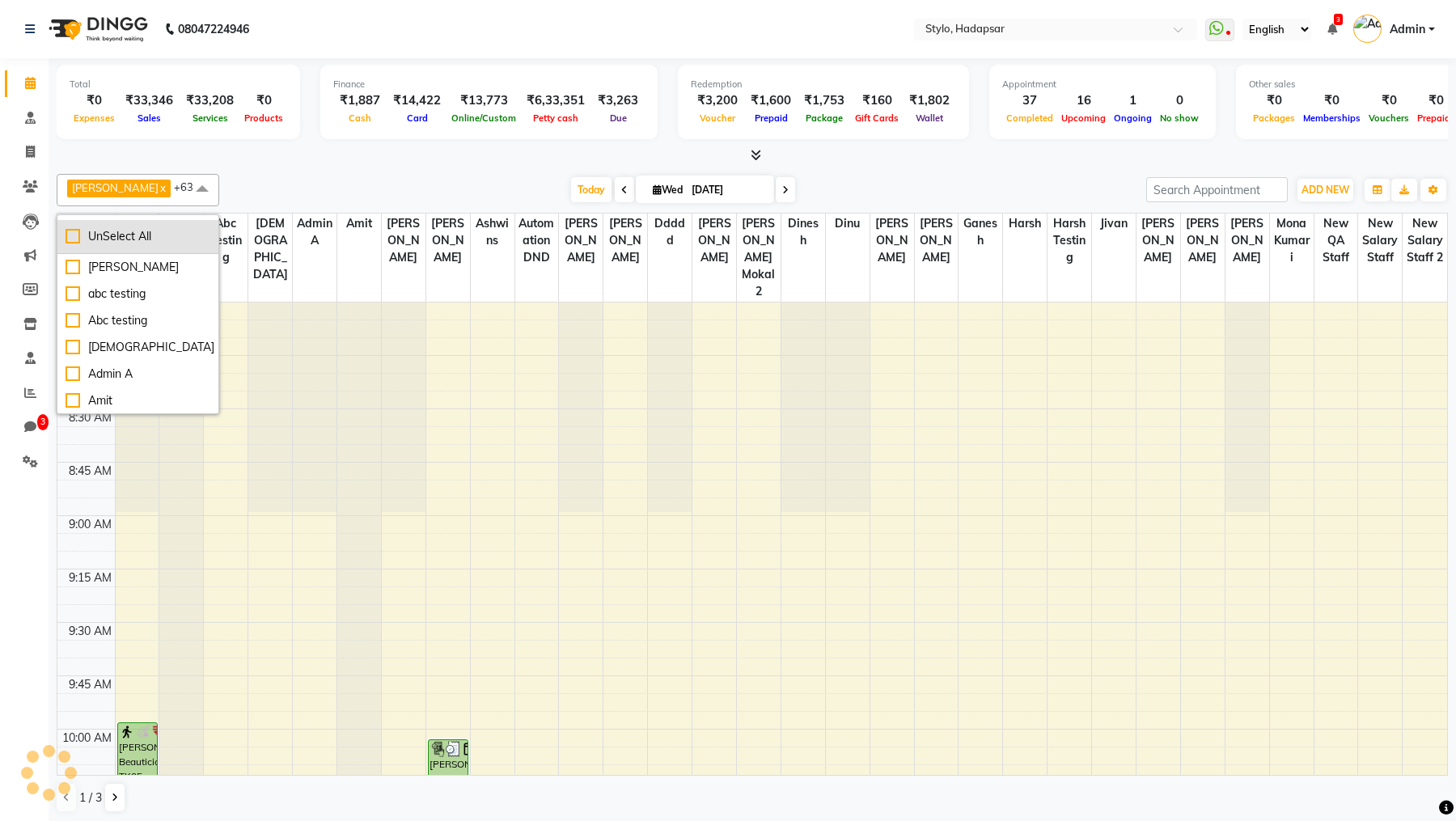
checkbox input "false"
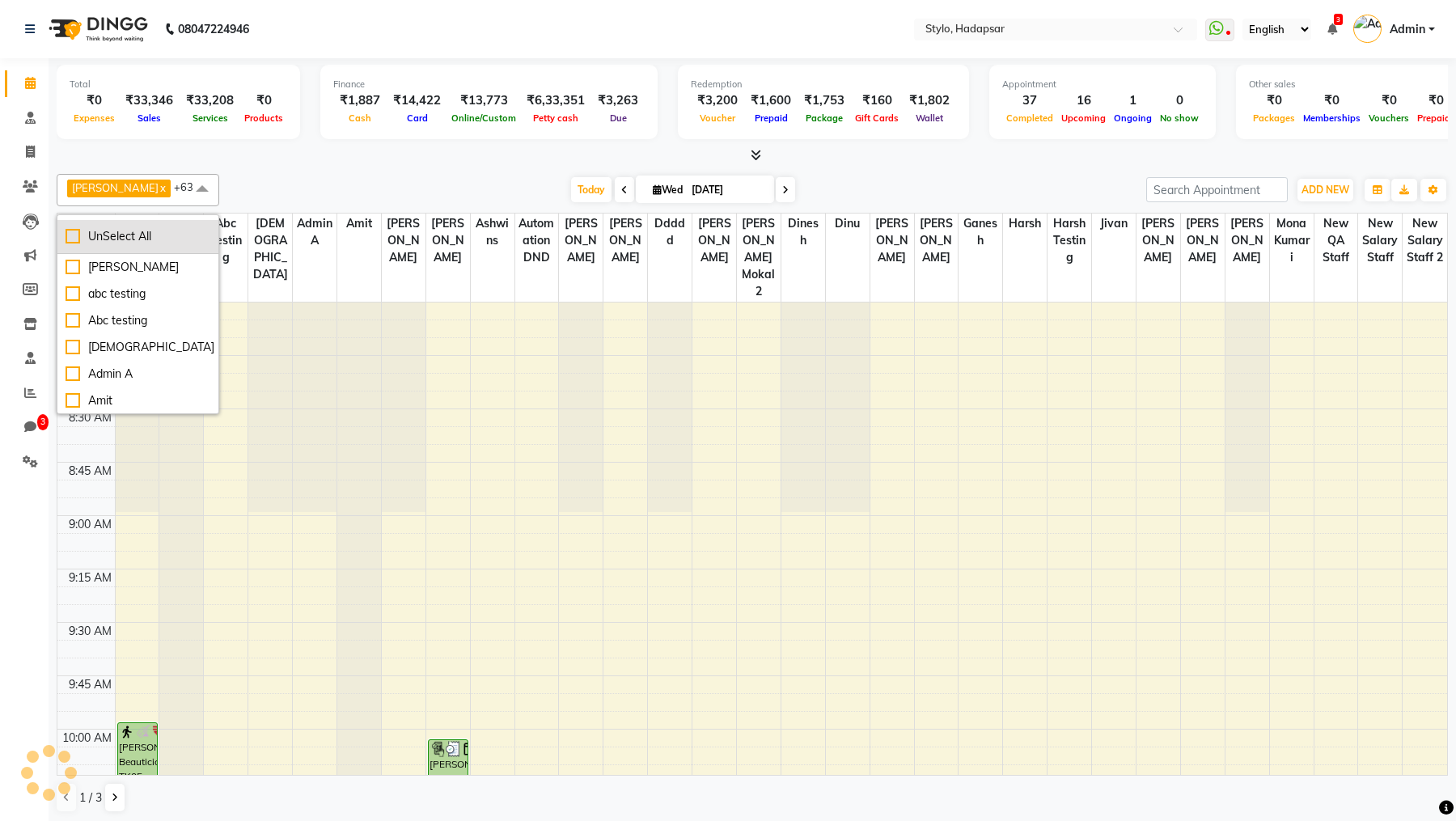
checkbox input "false"
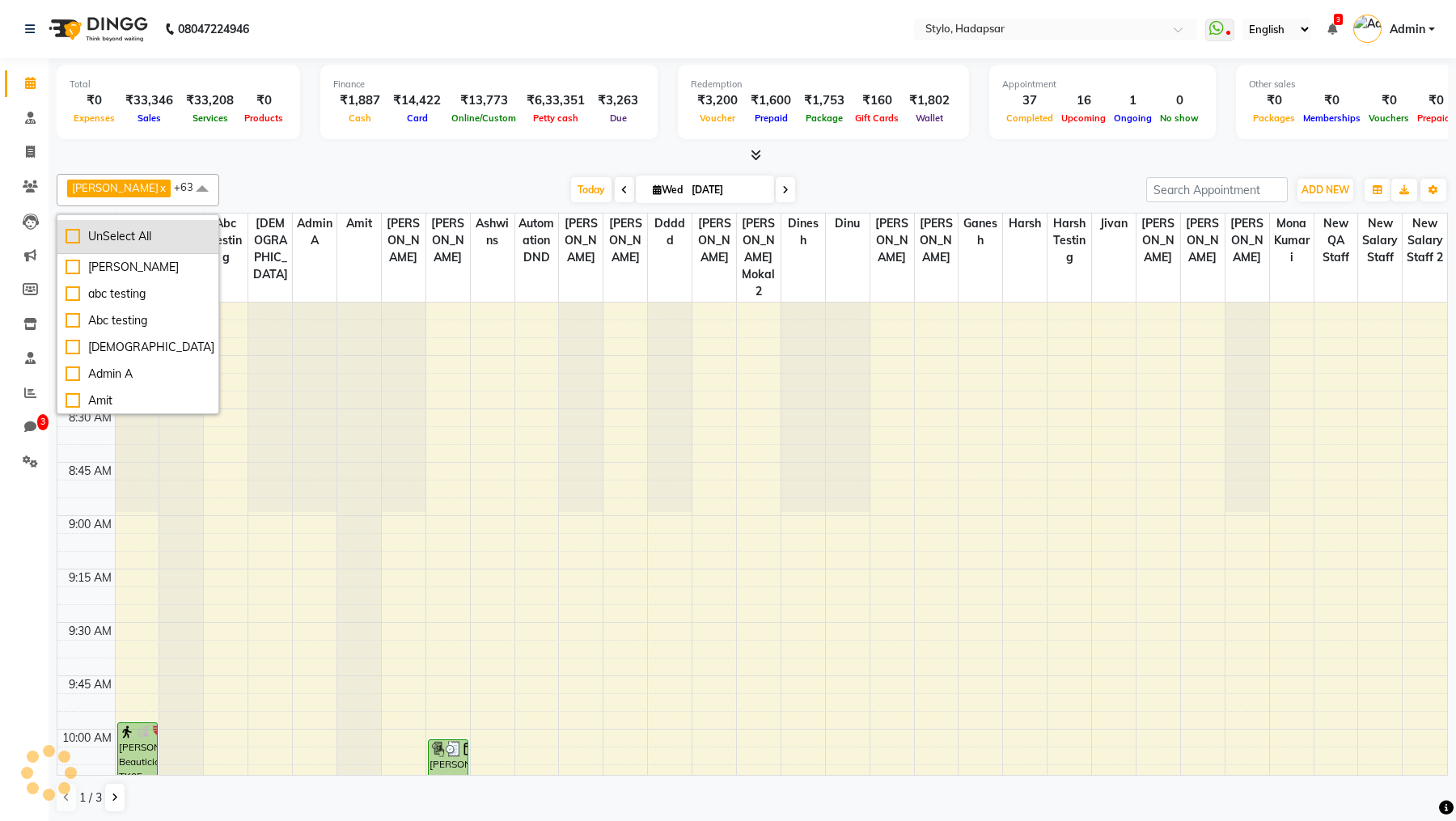
checkbox input "false"
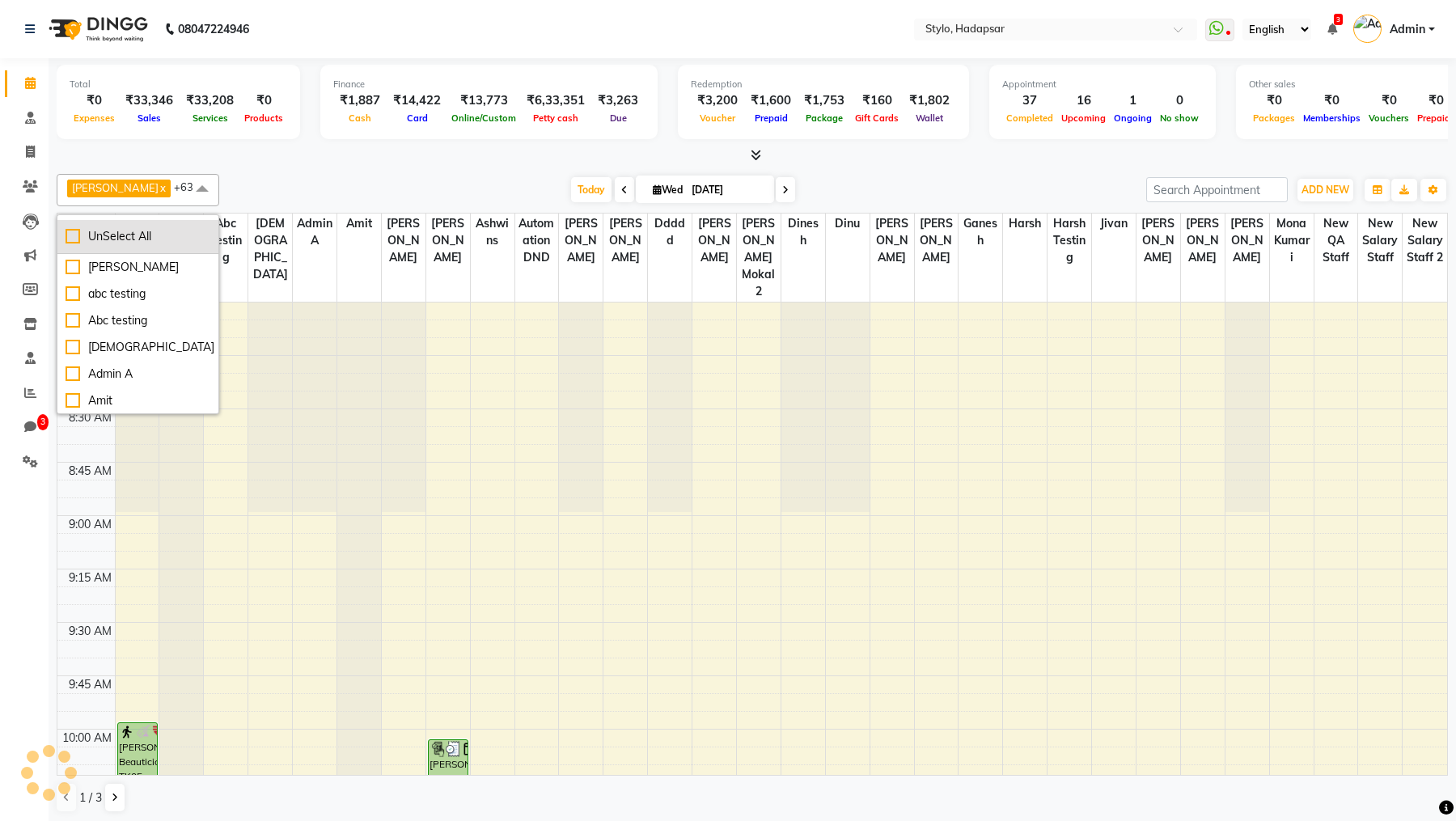
checkbox input "false"
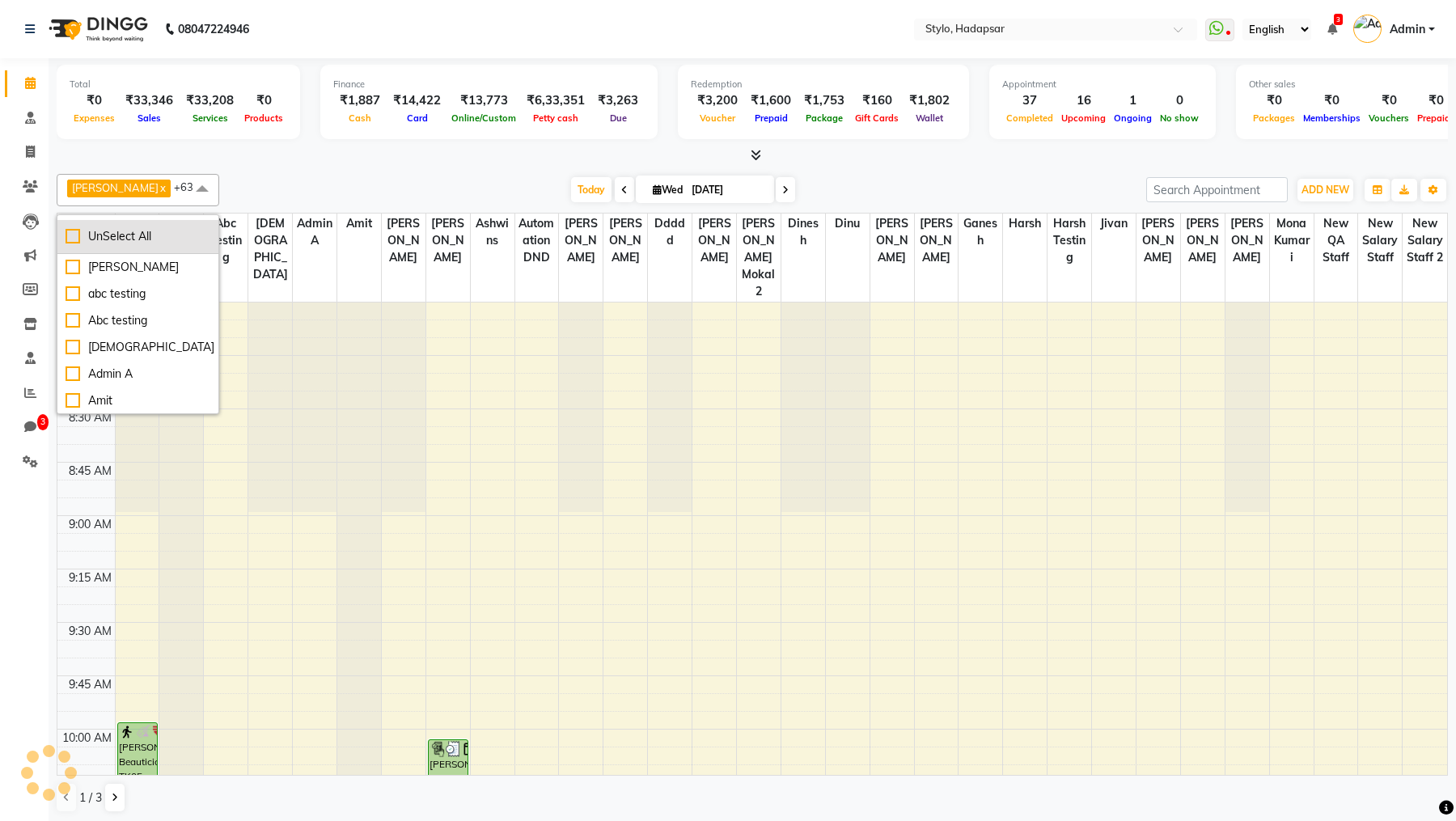
checkbox input "false"
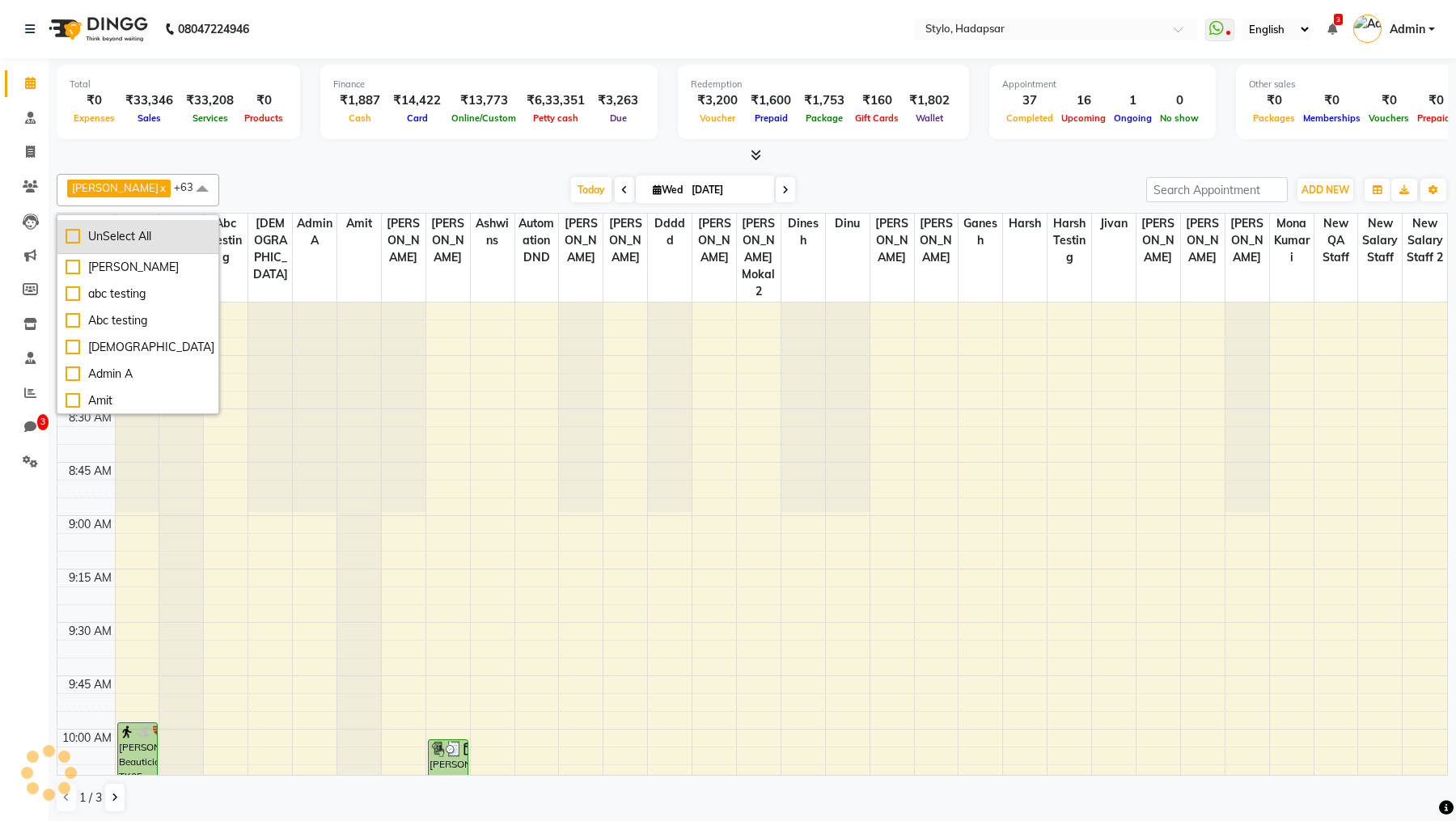
checkbox input "false"
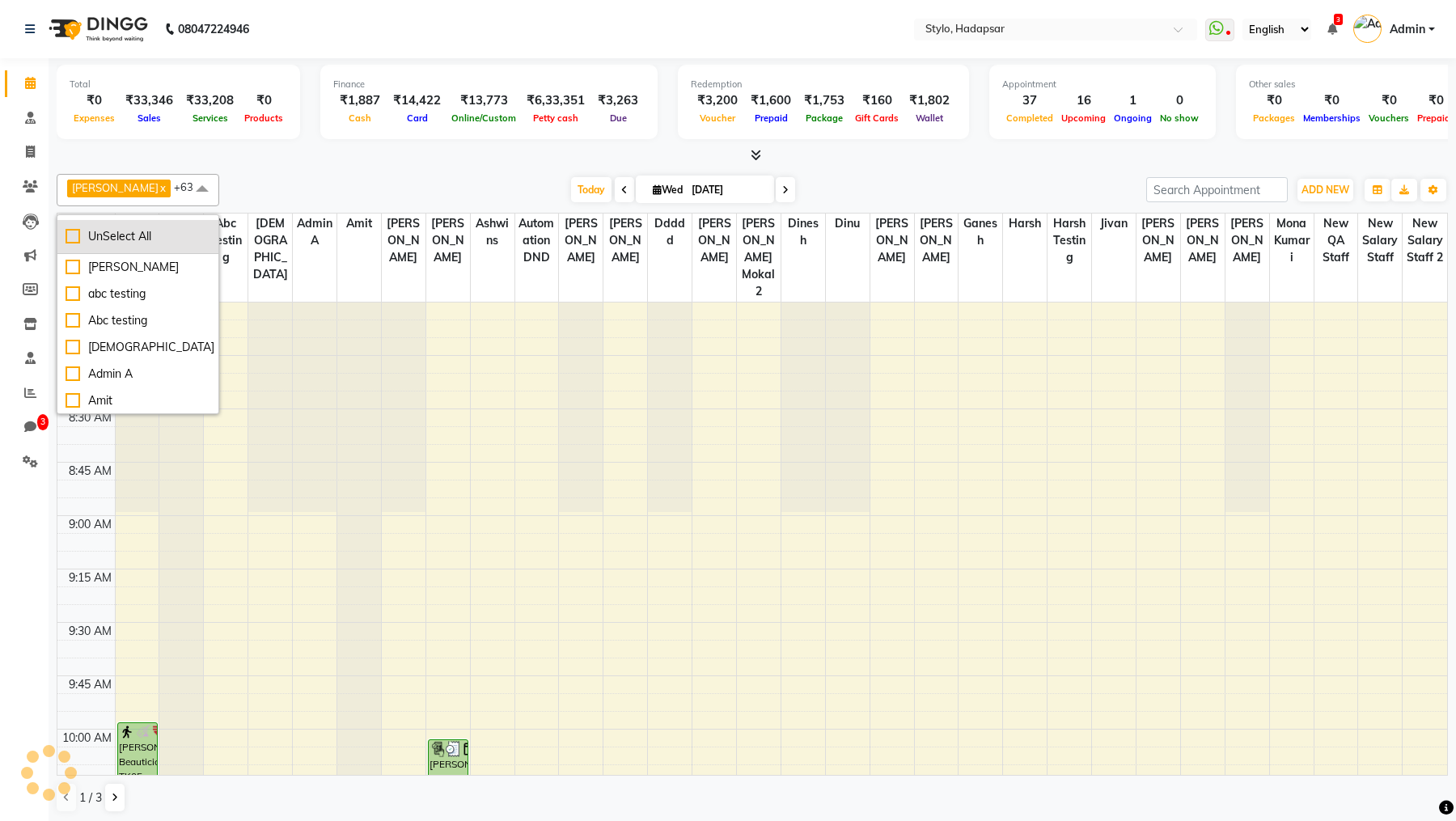
checkbox input "false"
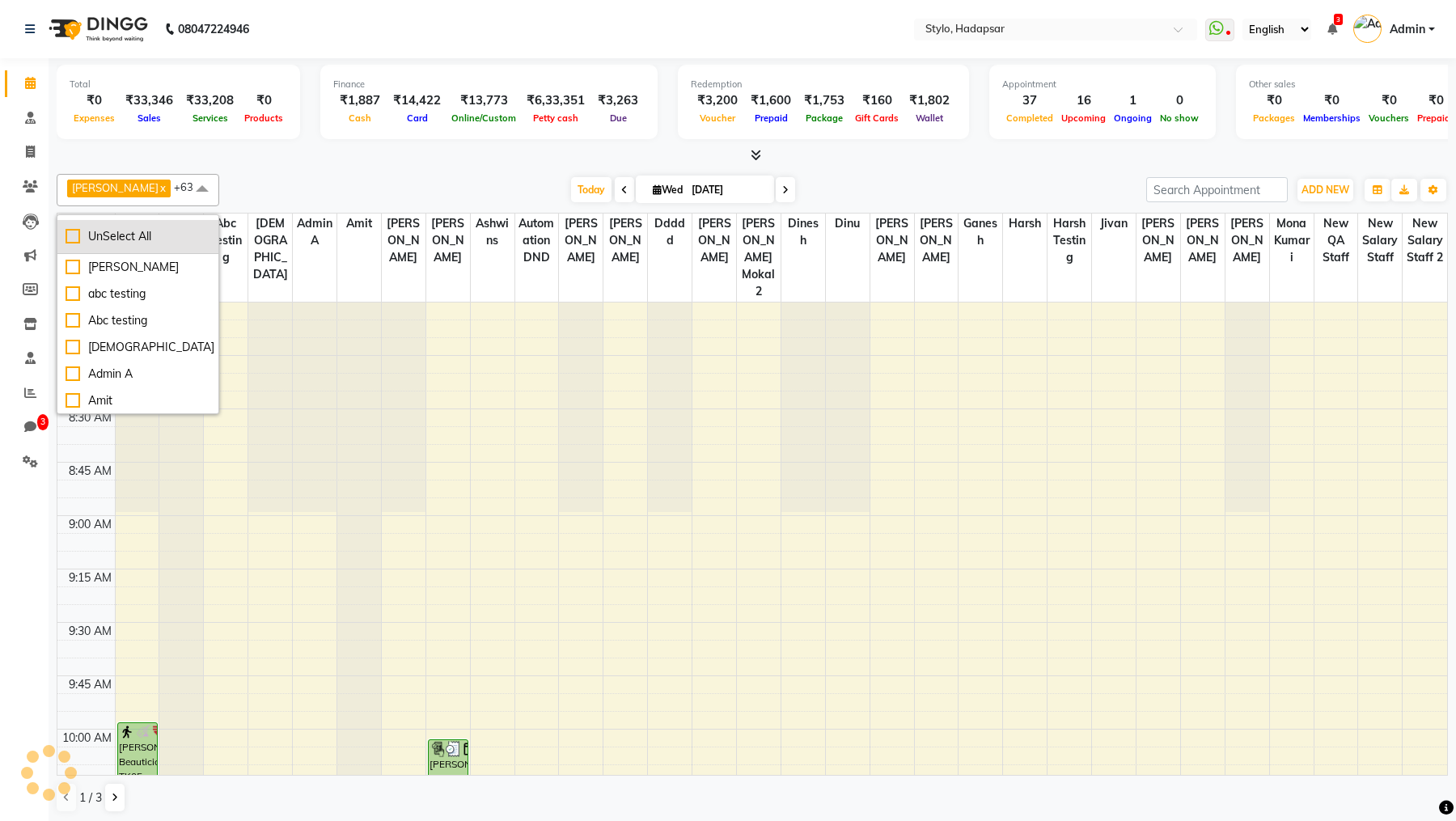
checkbox input "false"
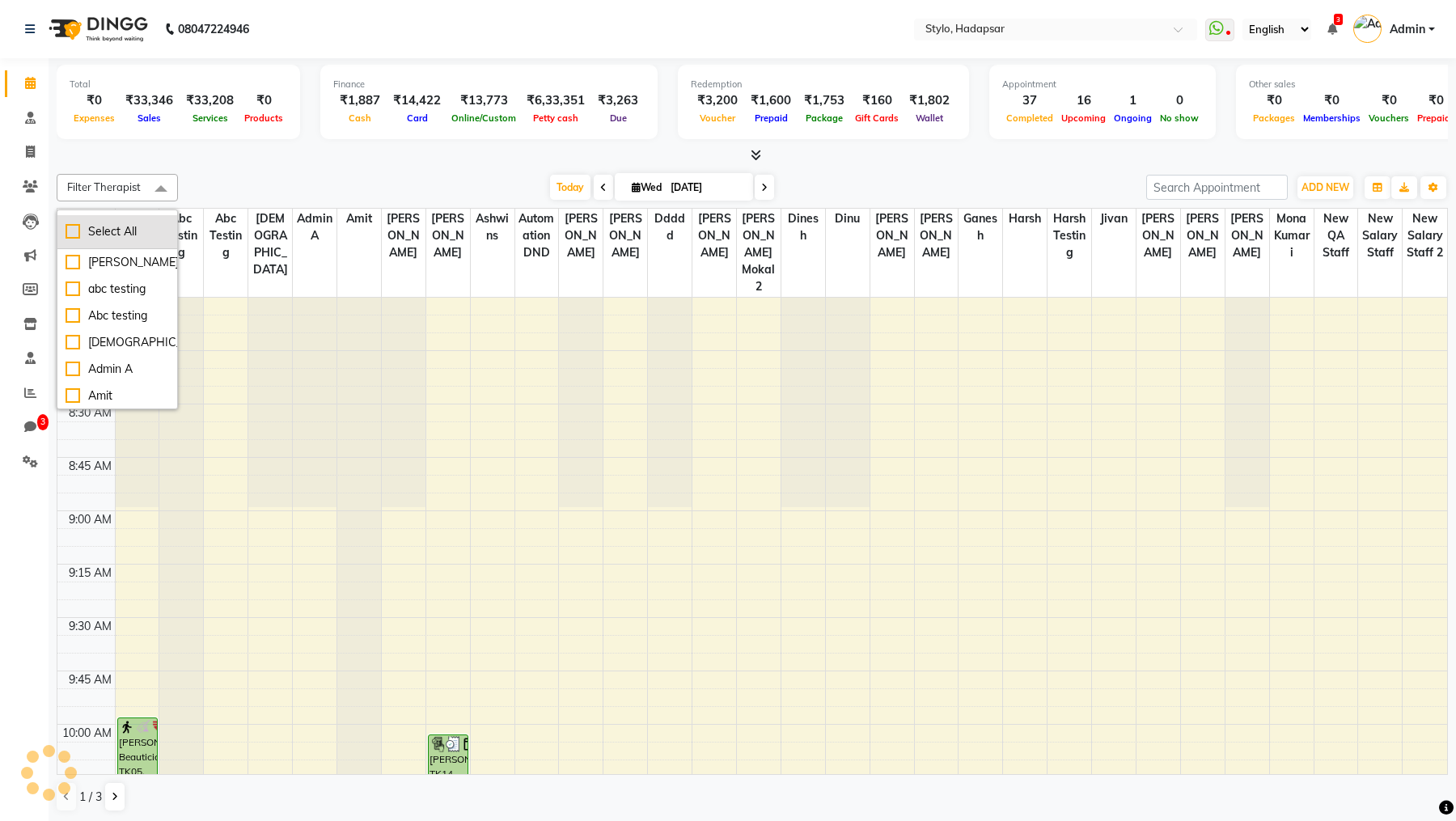
click at [67, 241] on li "Select All" at bounding box center [117, 232] width 120 height 34
checkbox input "true"
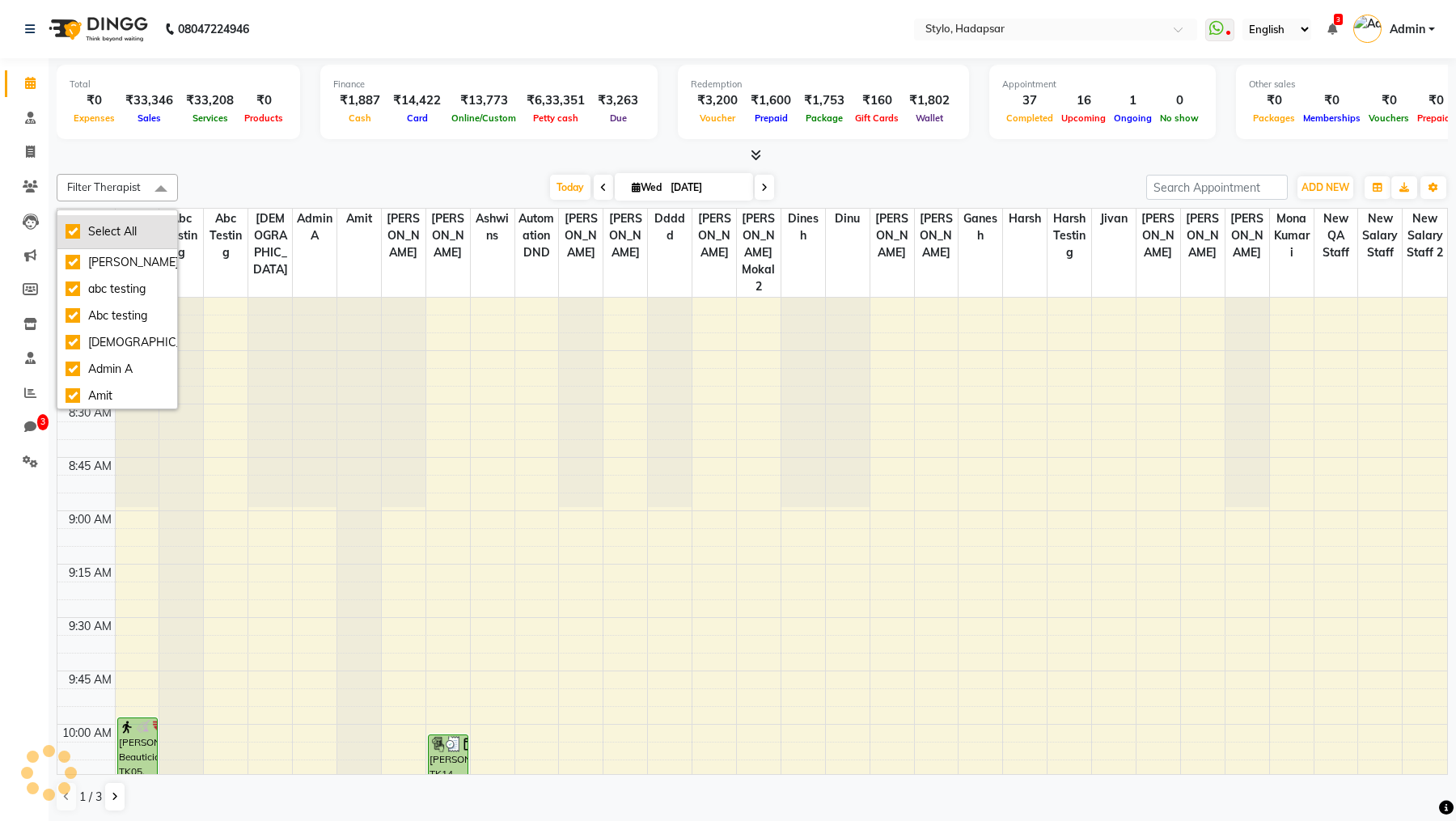
checkbox input "true"
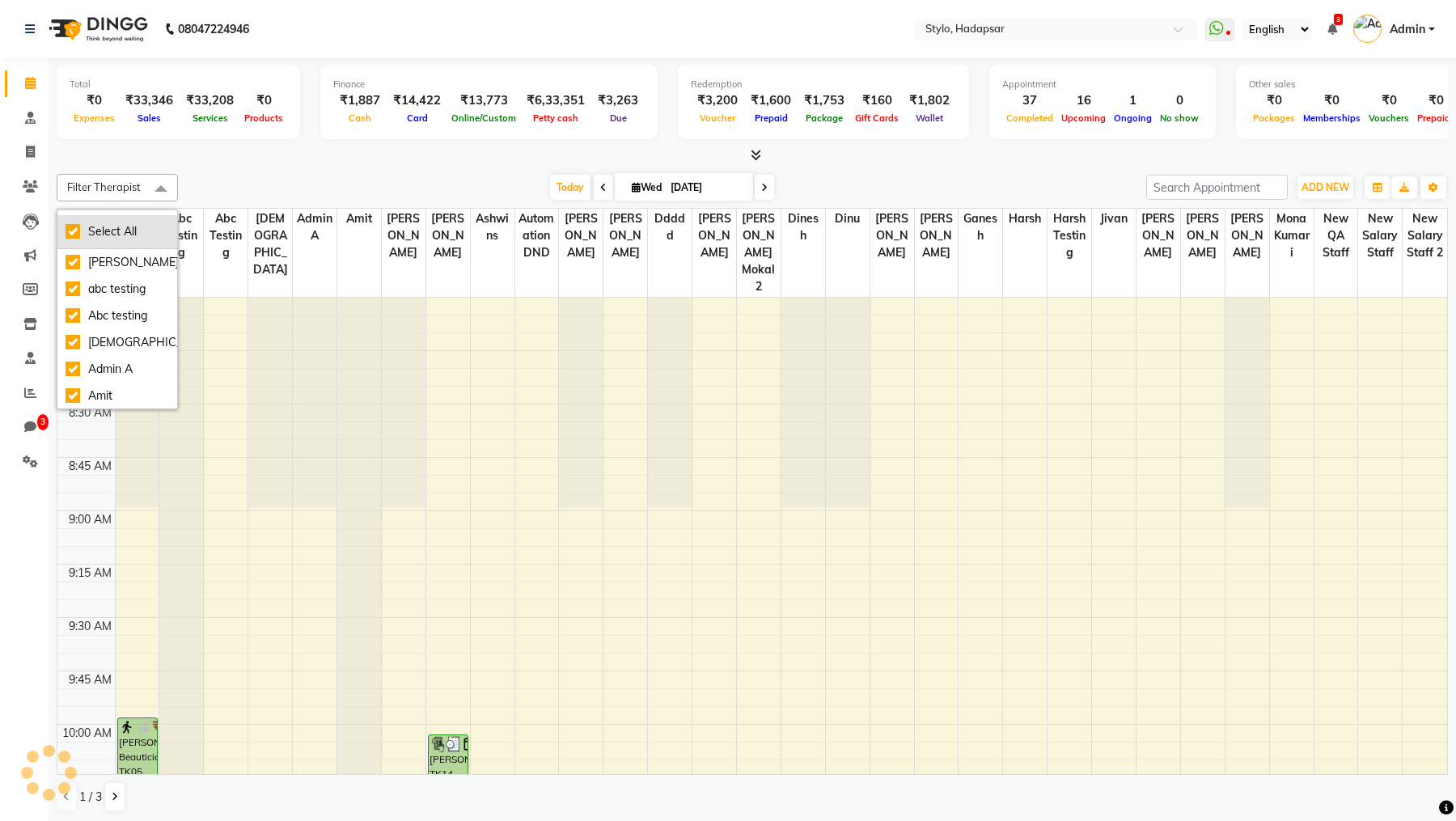
checkbox input "true"
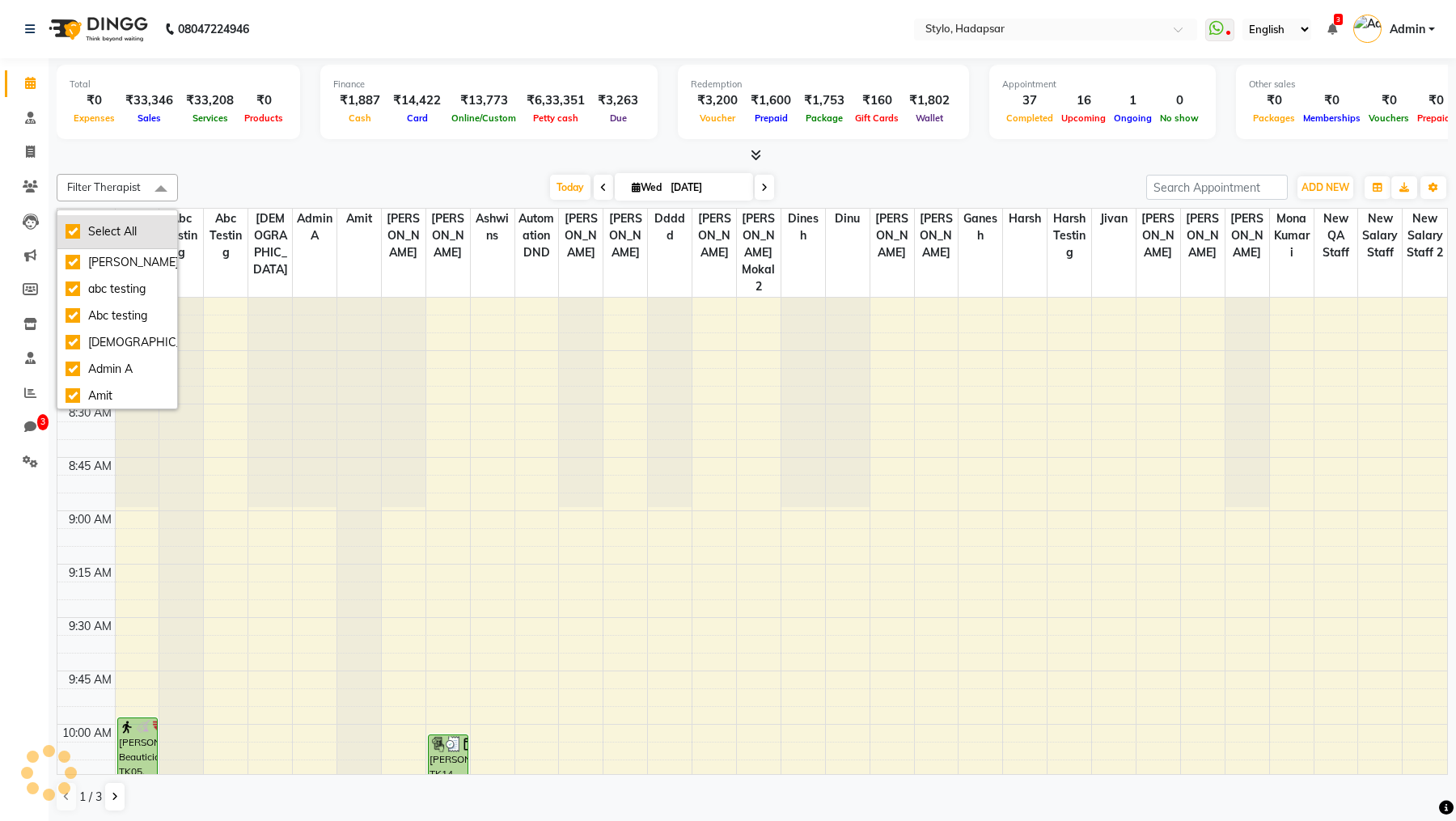
checkbox input "true"
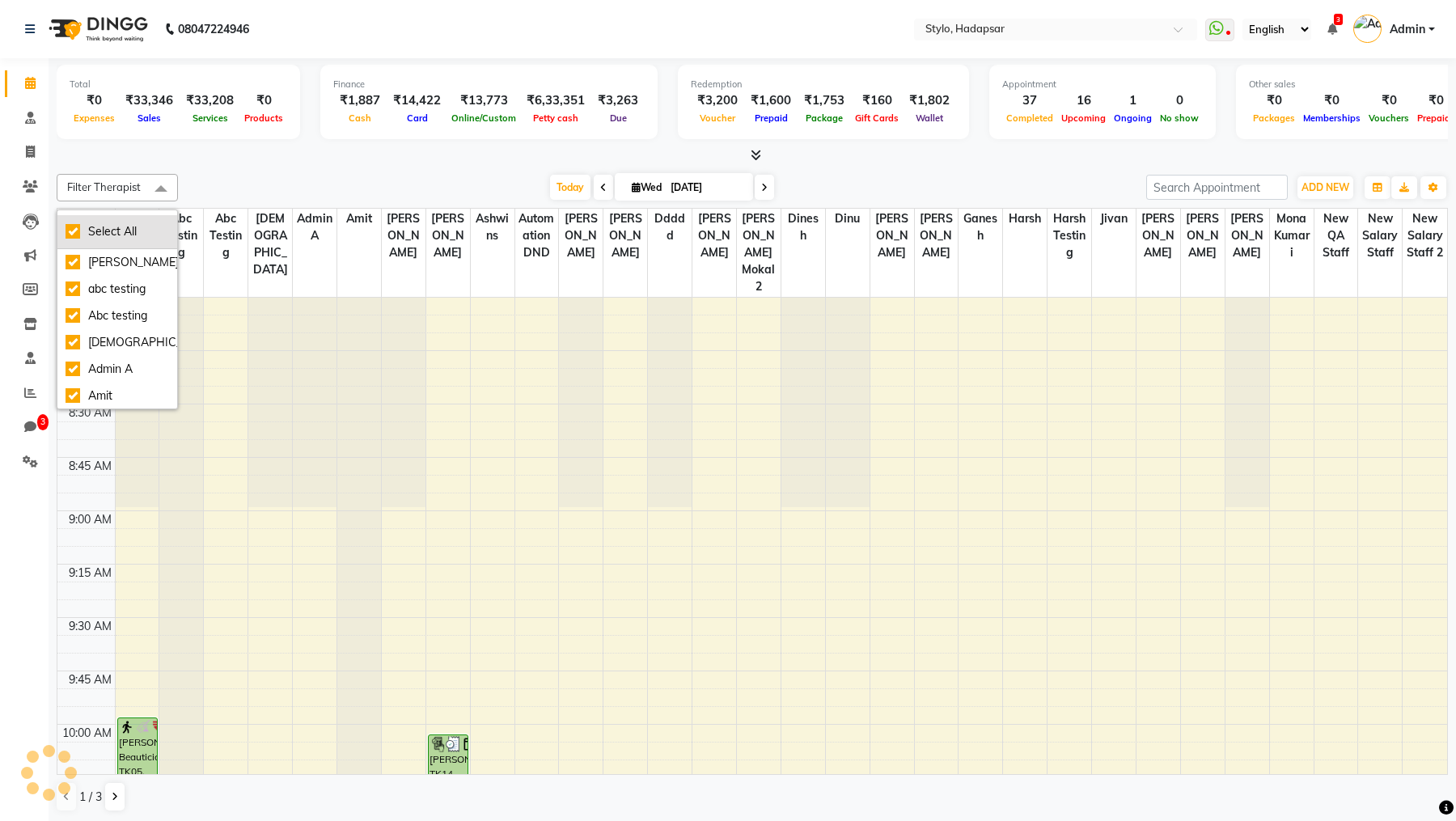
checkbox input "true"
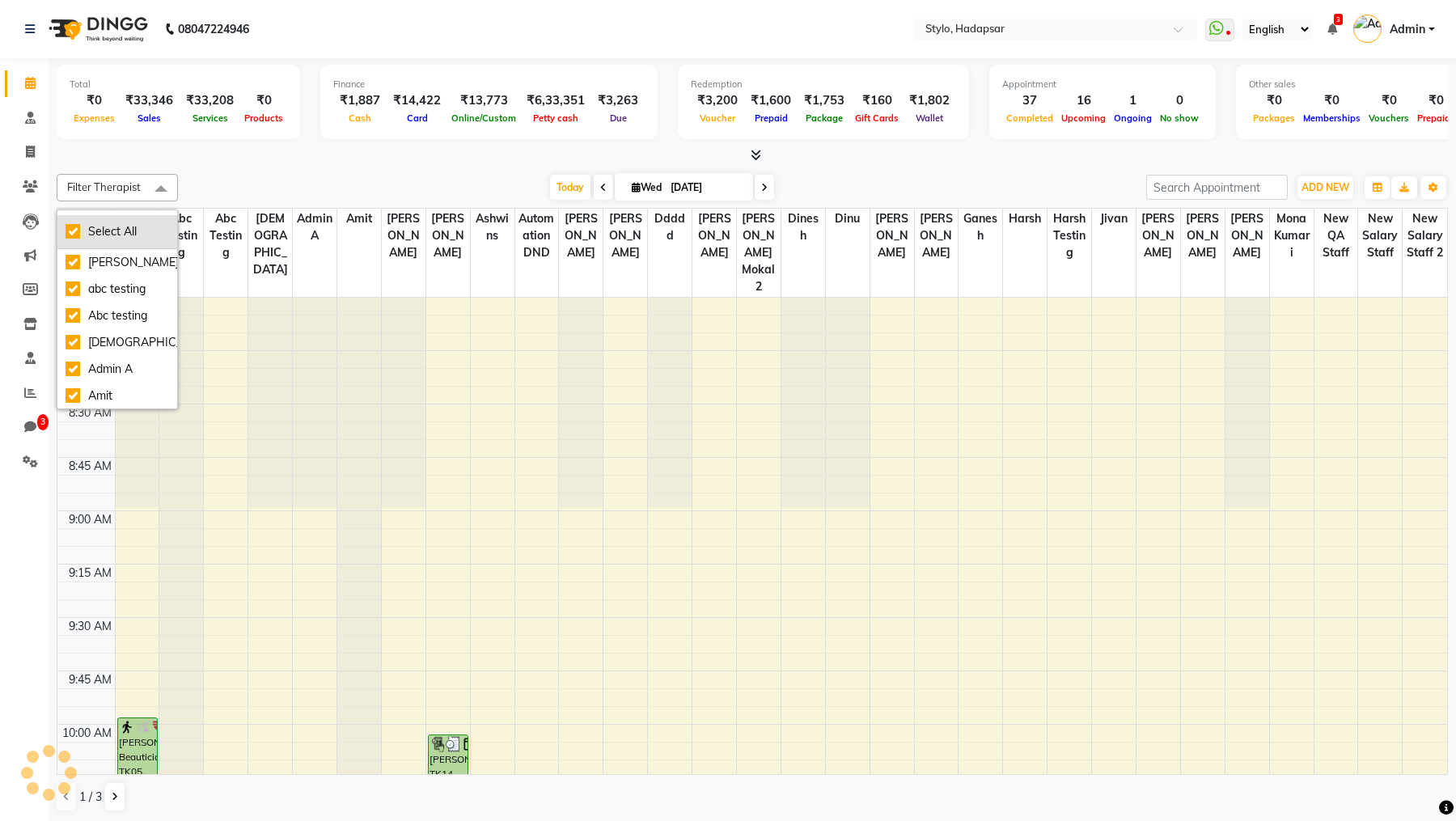
checkbox input "true"
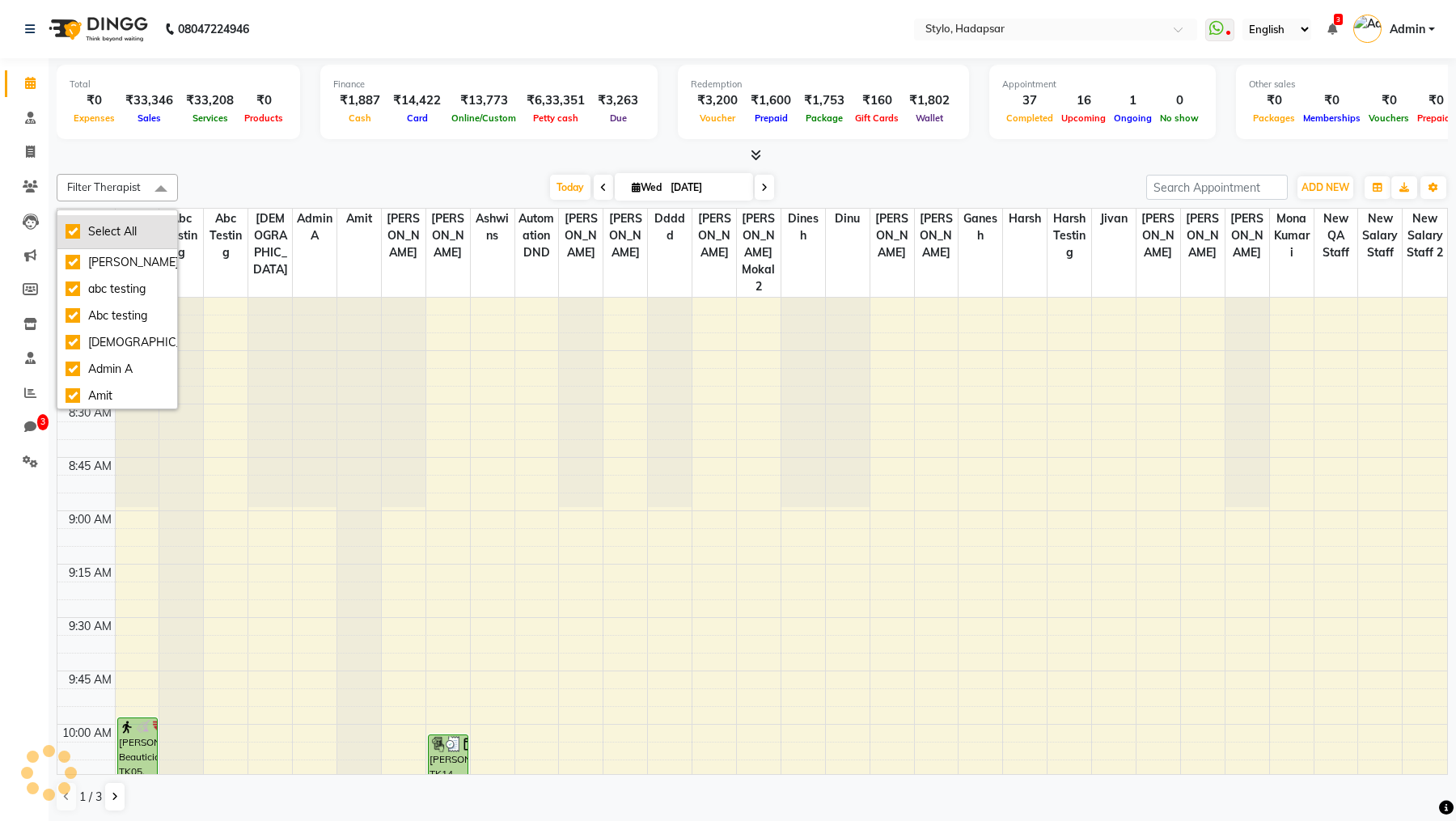
checkbox input "true"
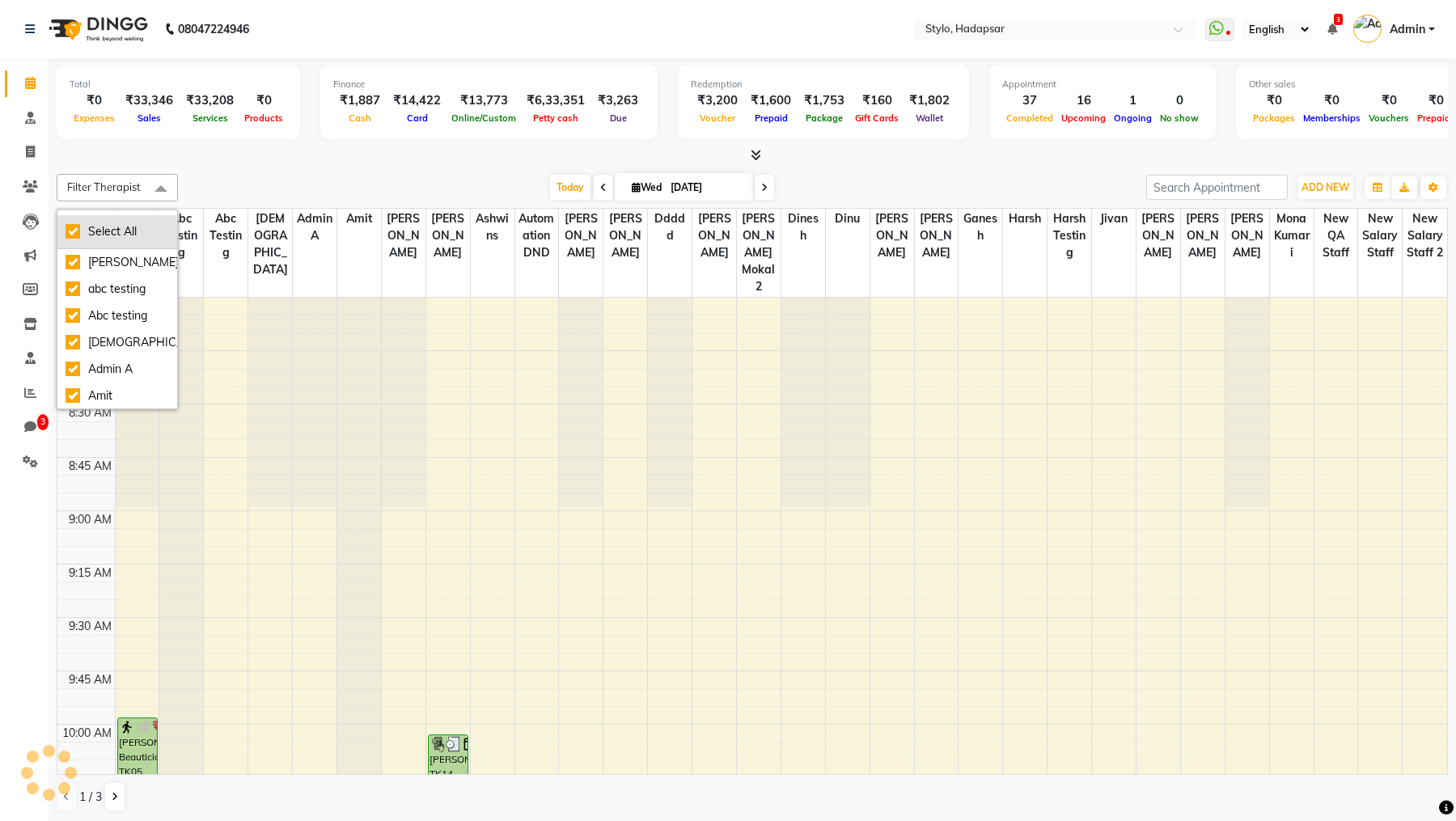
checkbox input "true"
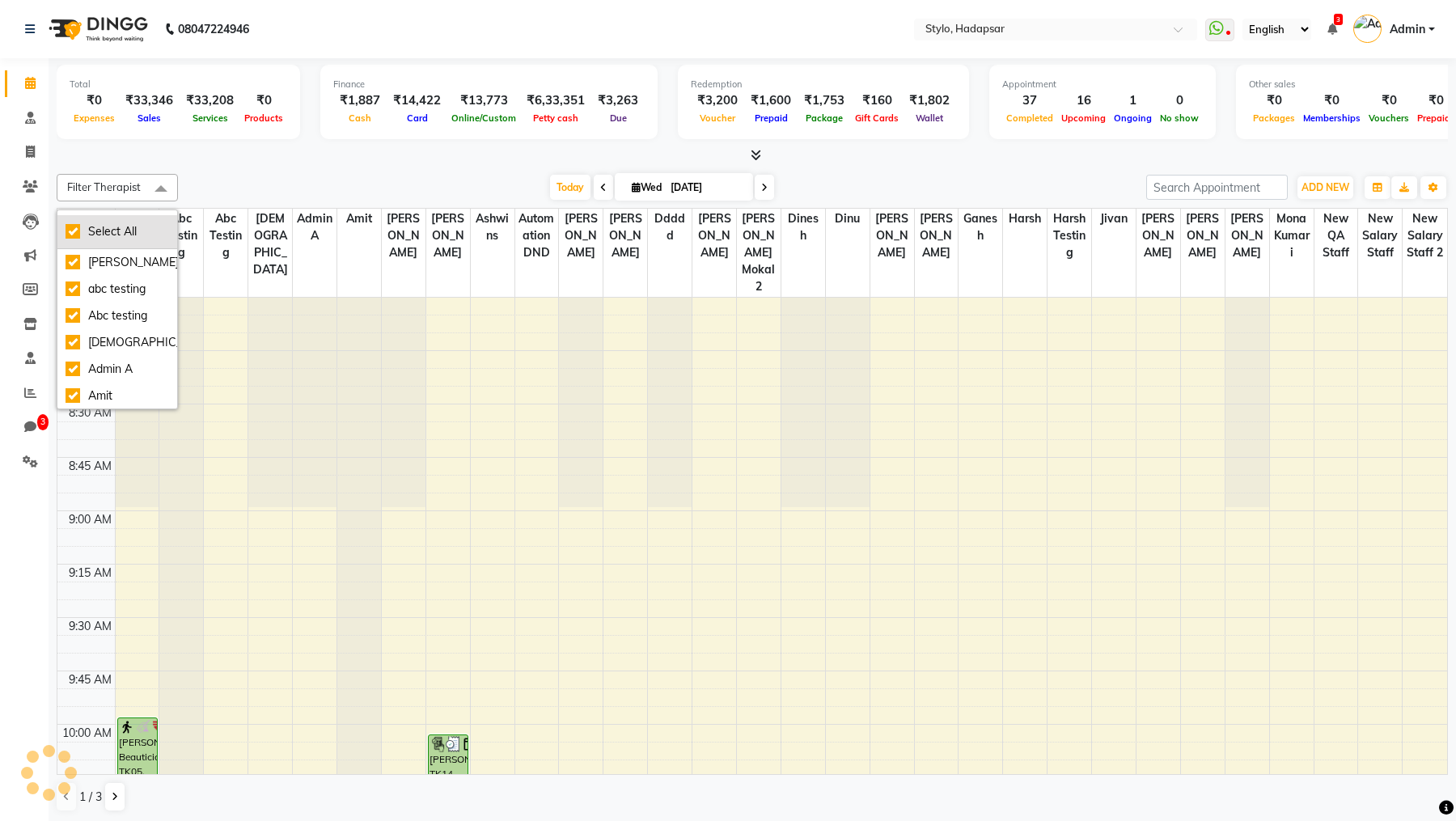
checkbox input "true"
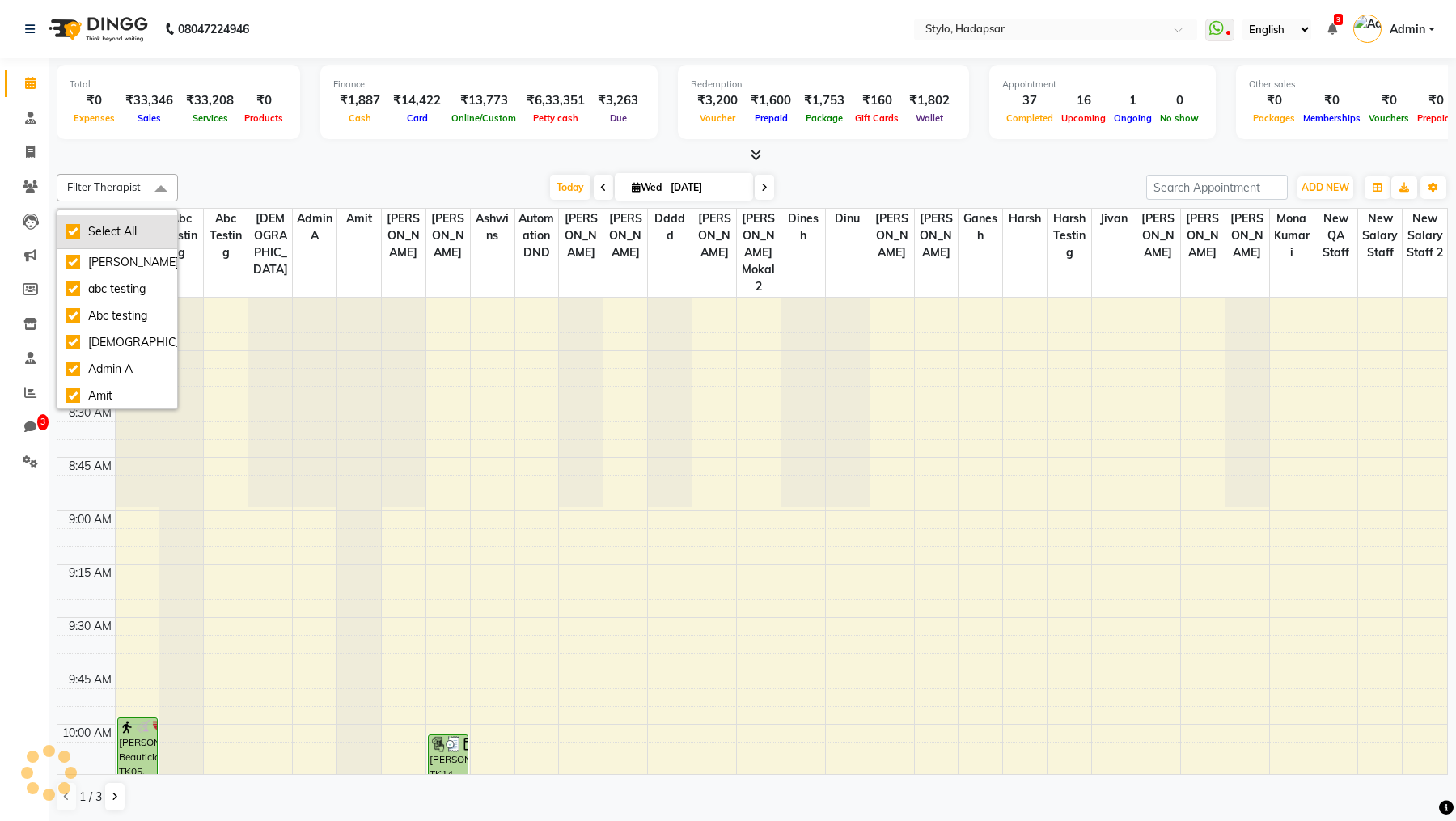
checkbox input "true"
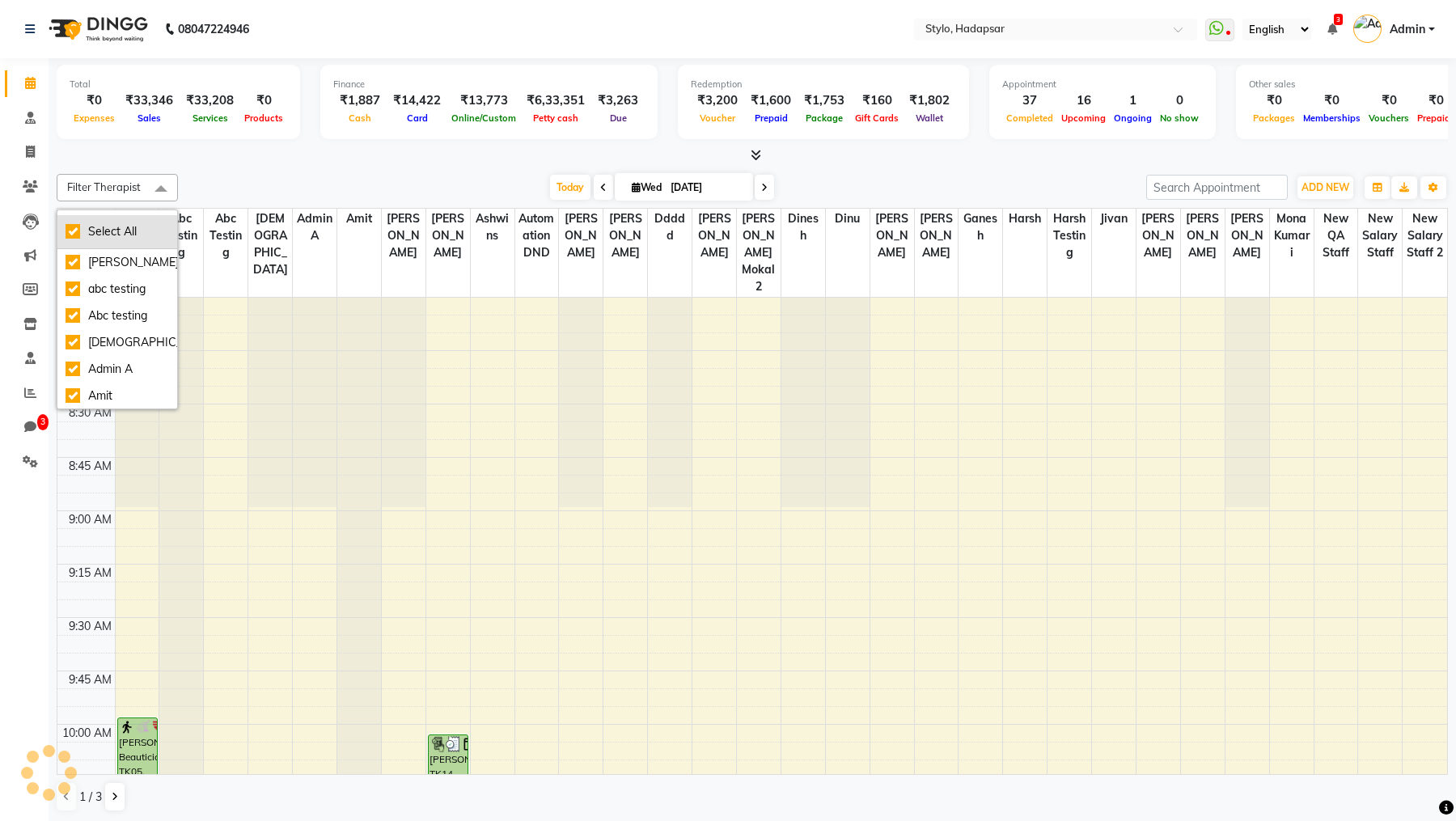
checkbox input "true"
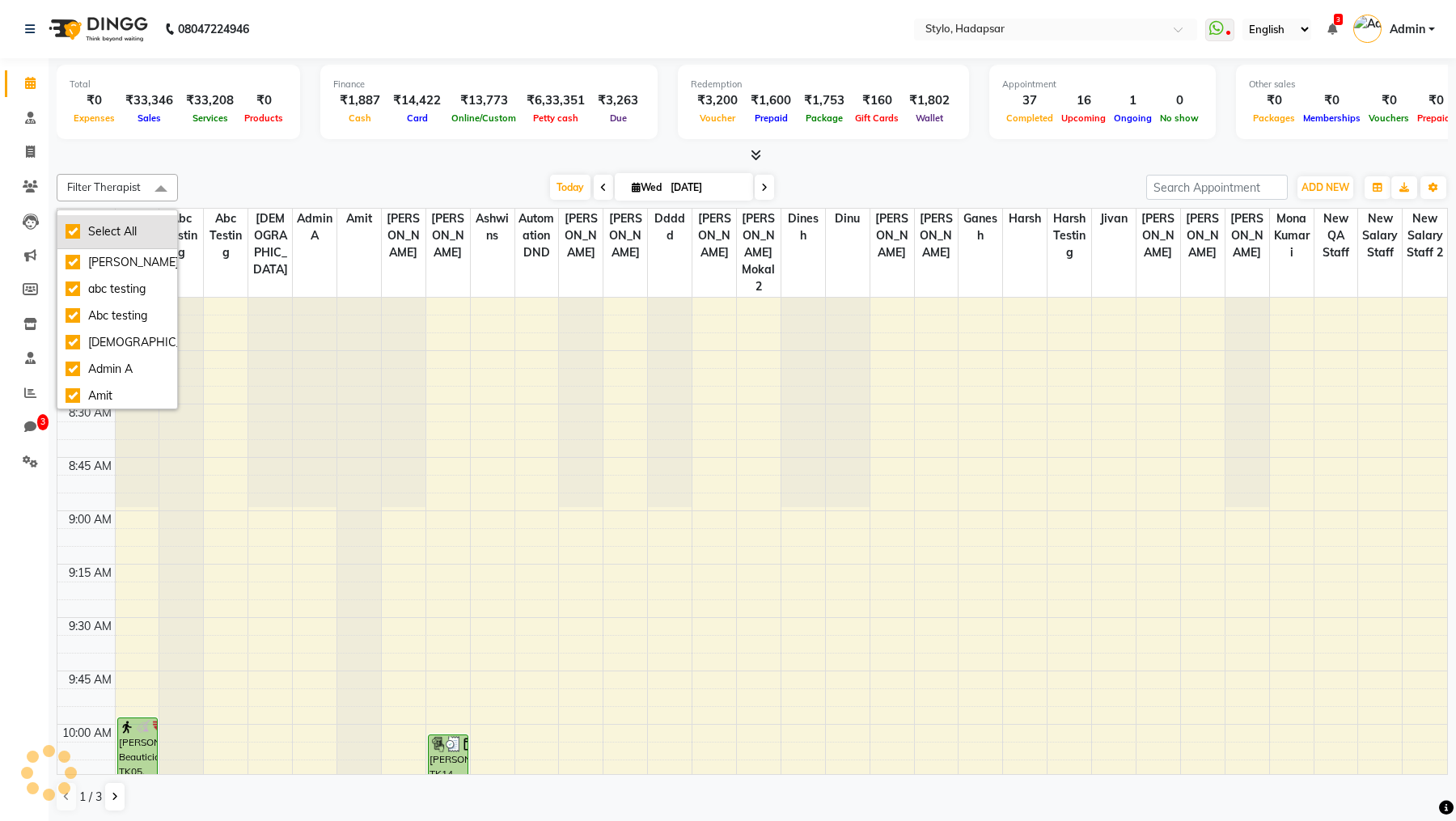
checkbox input "true"
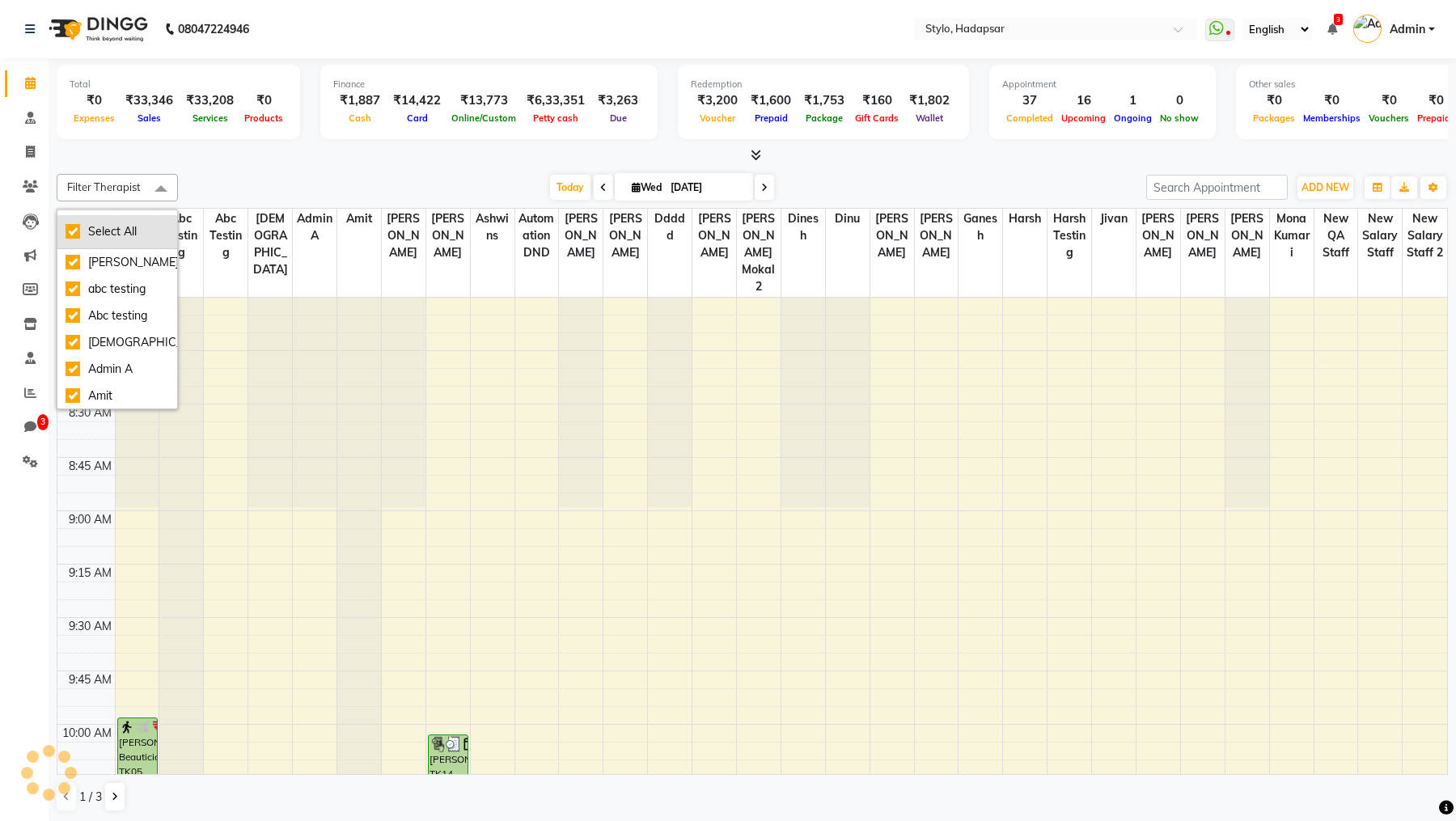
checkbox input "true"
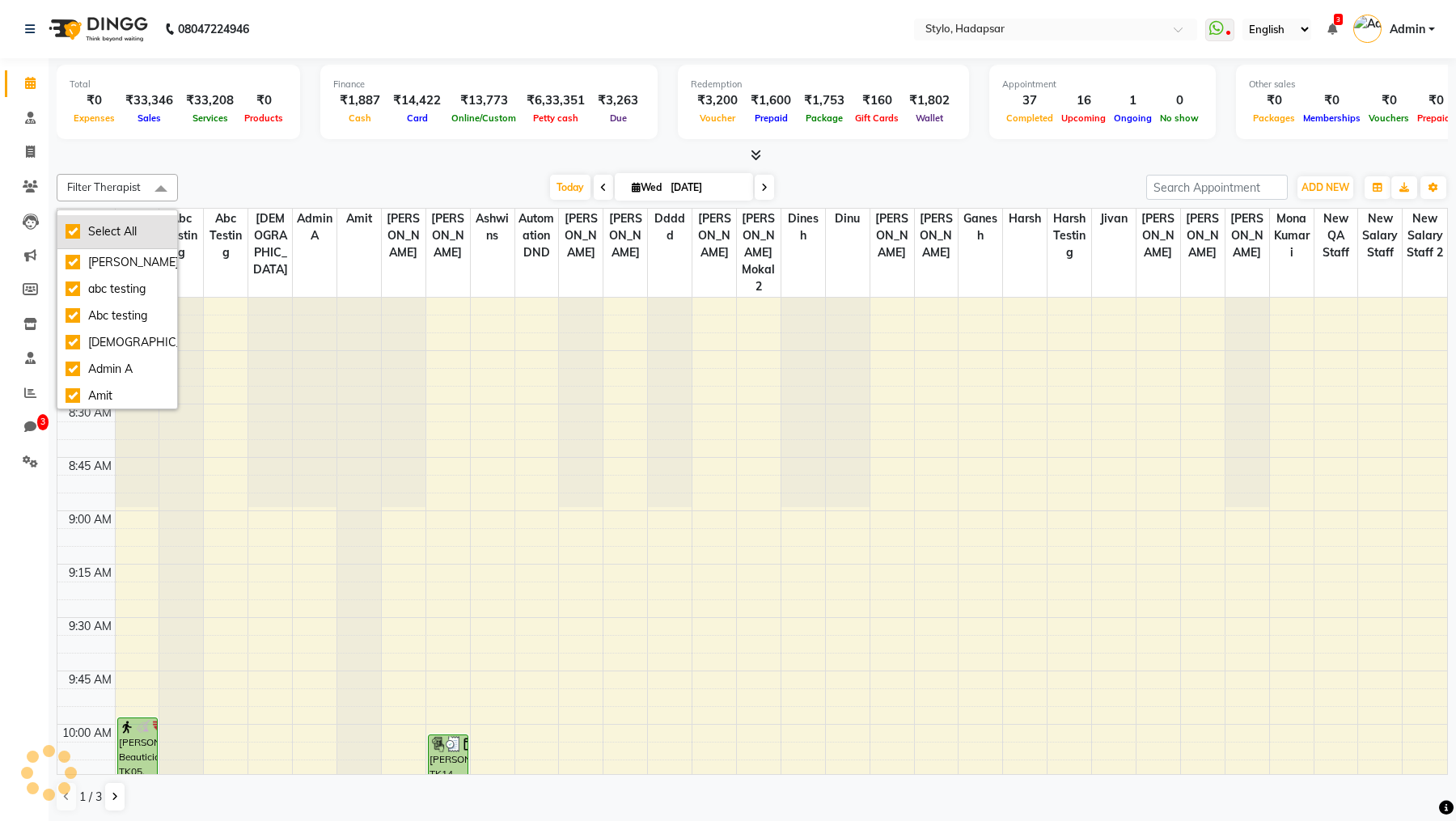
checkbox input "true"
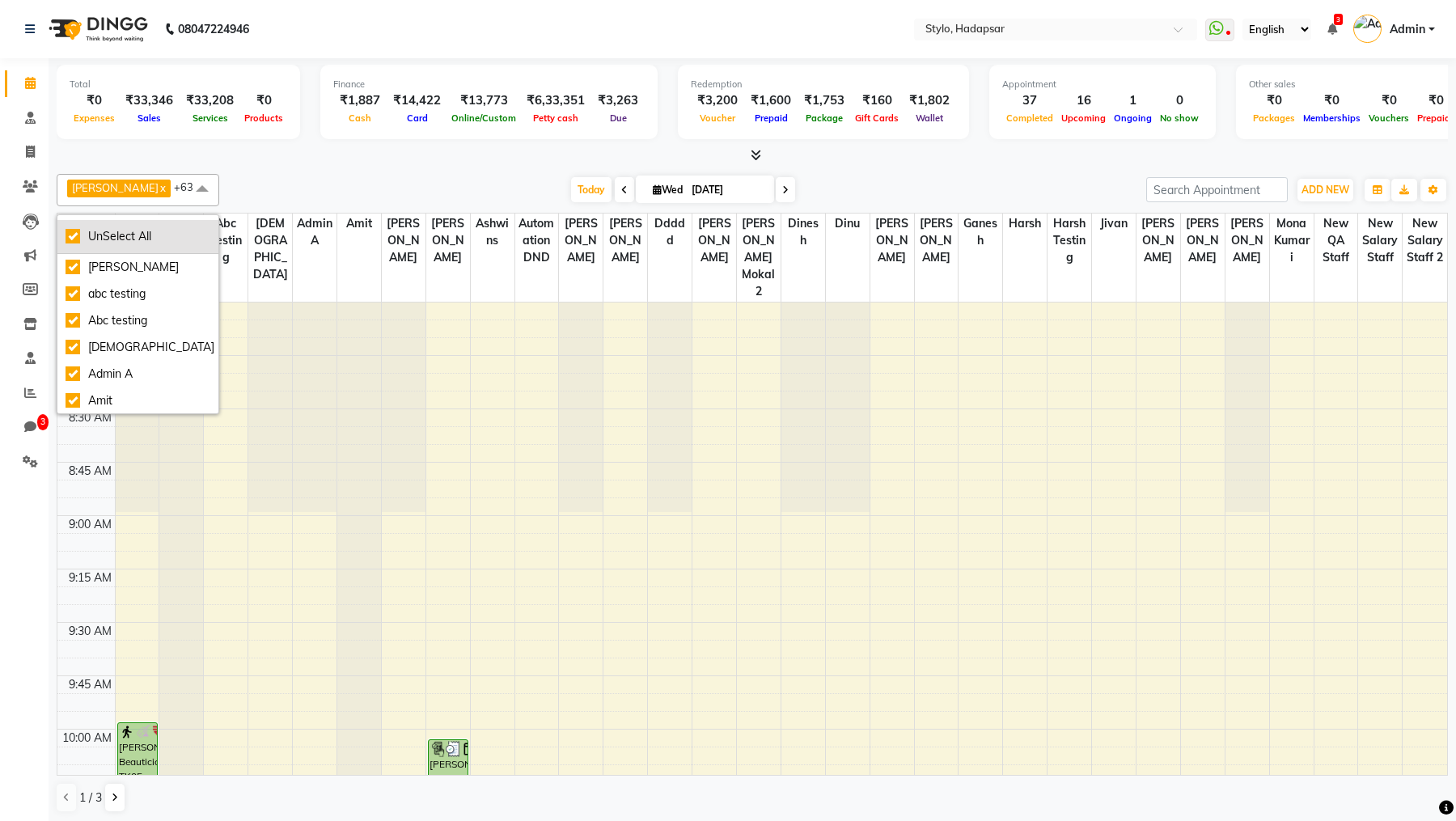
click at [67, 241] on div "UnSelect All" at bounding box center [138, 237] width 145 height 17
checkbox input "false"
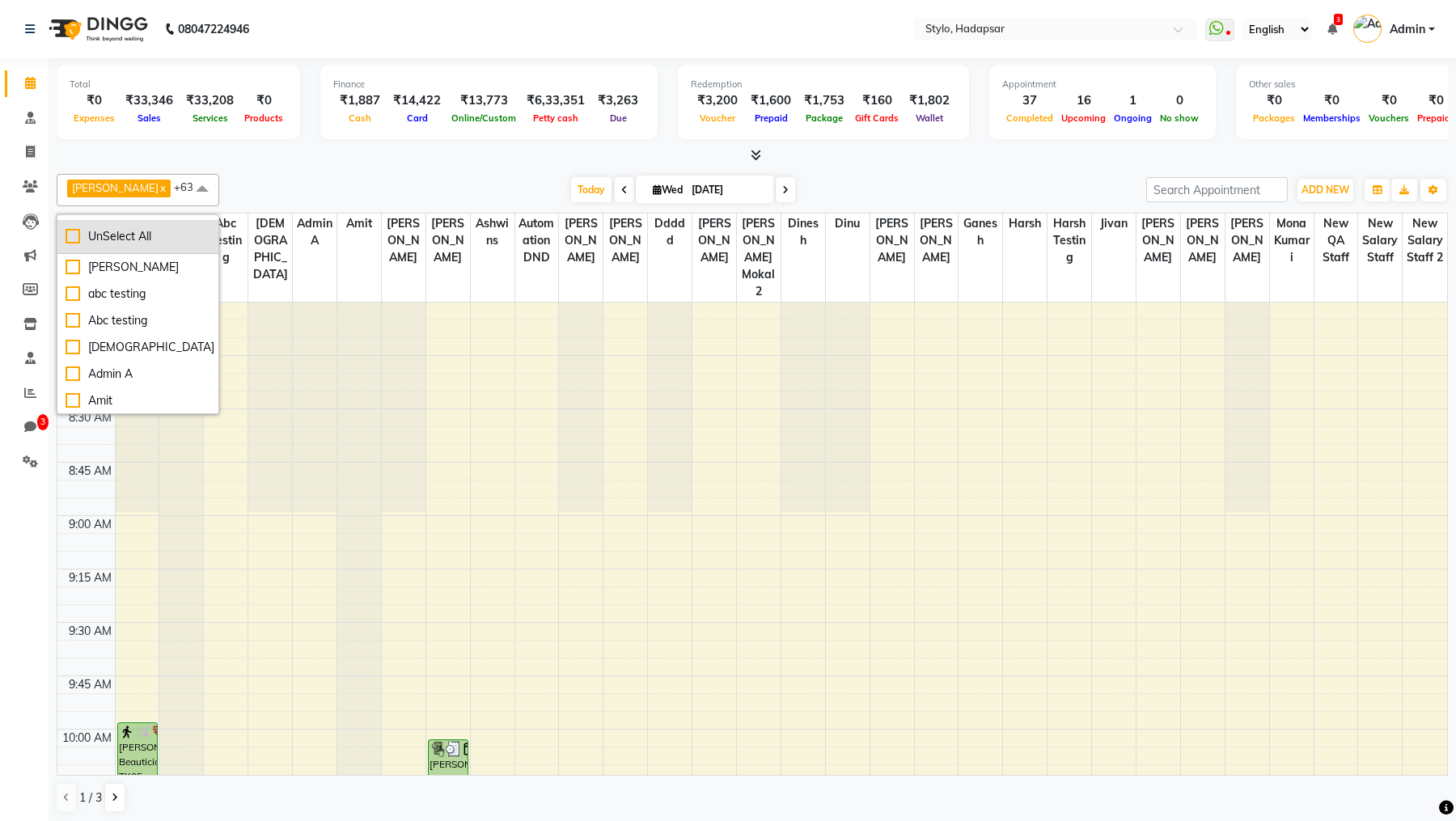
checkbox input "false"
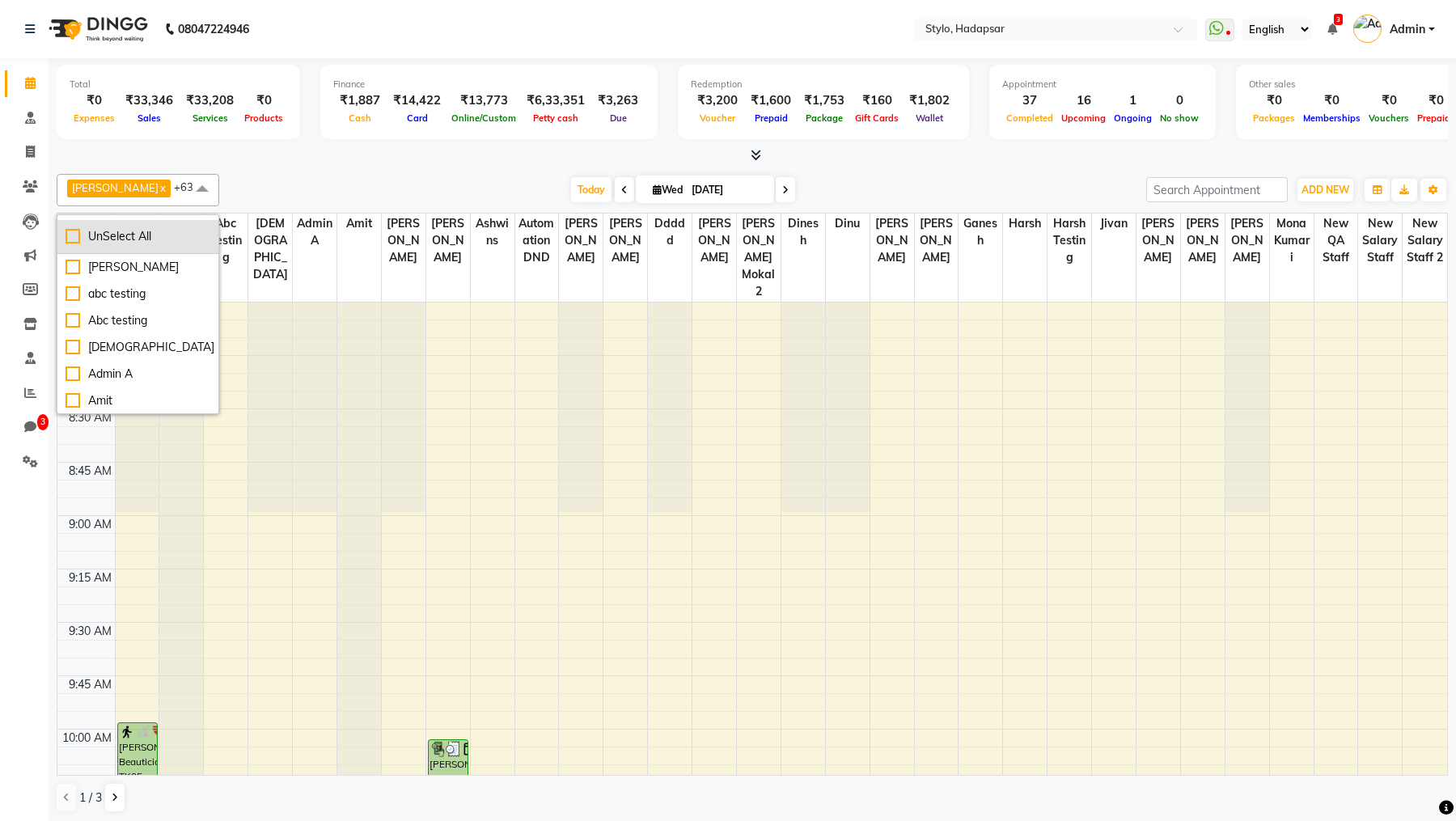
checkbox input "false"
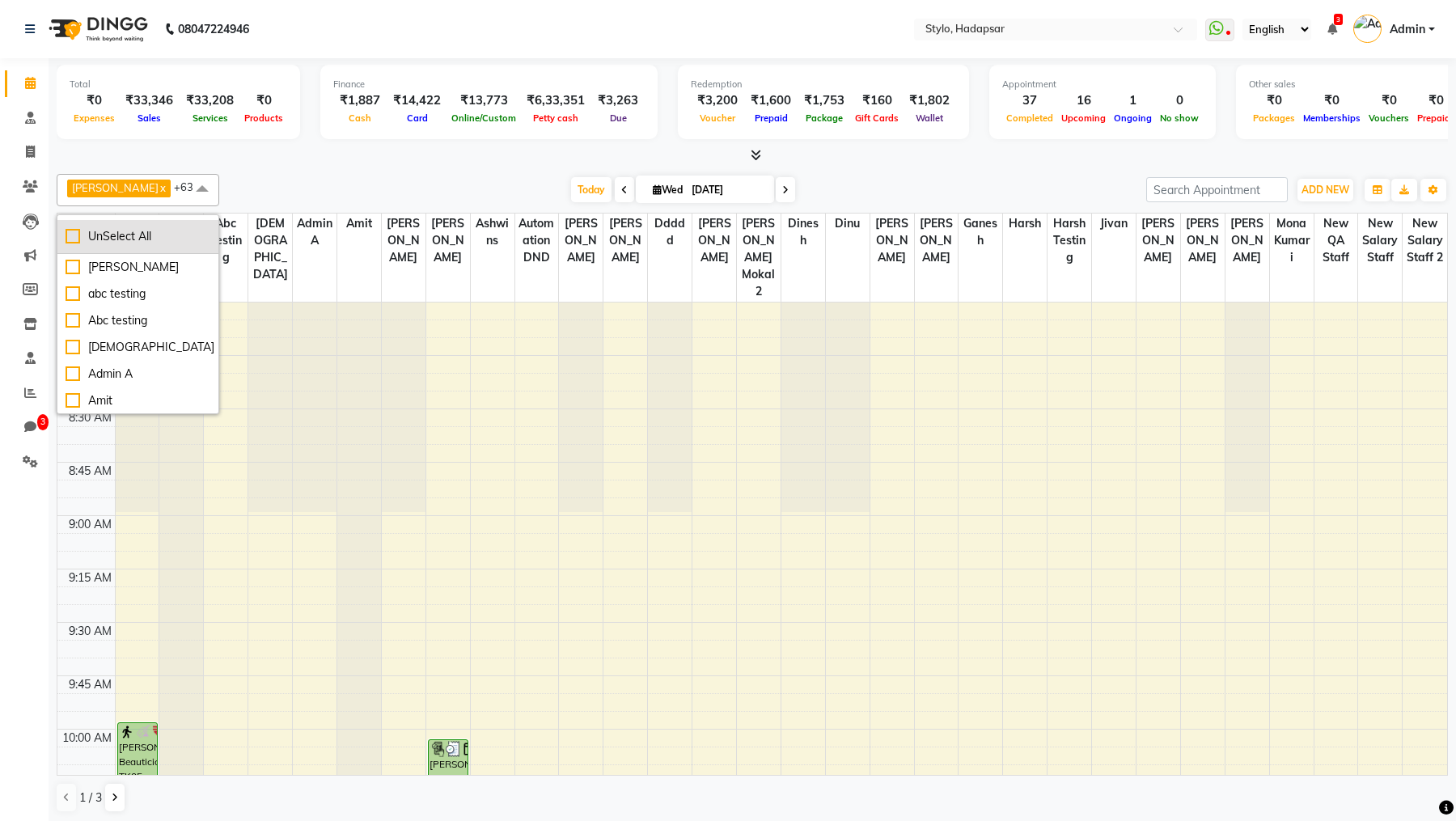
checkbox input "false"
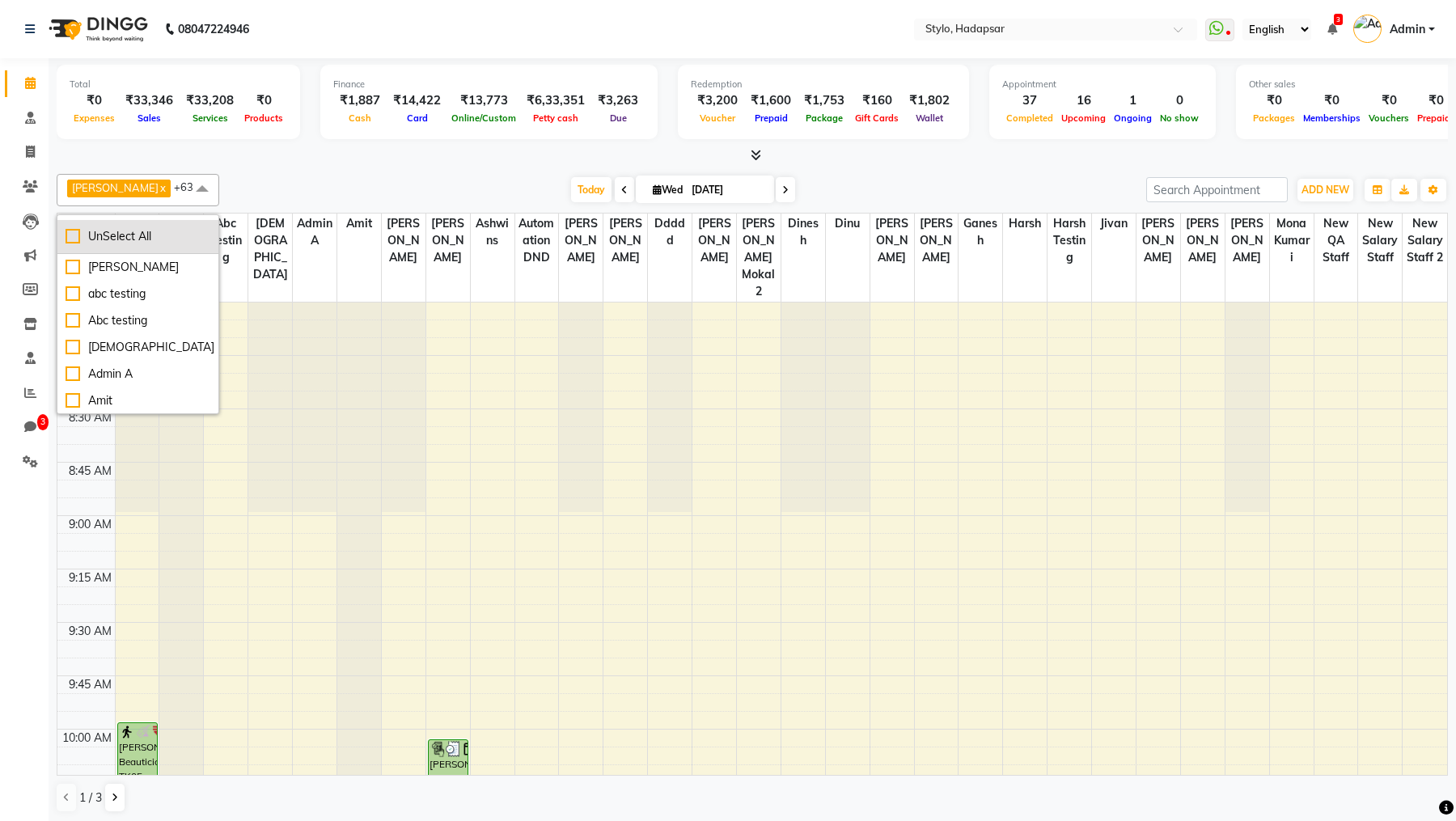
checkbox input "false"
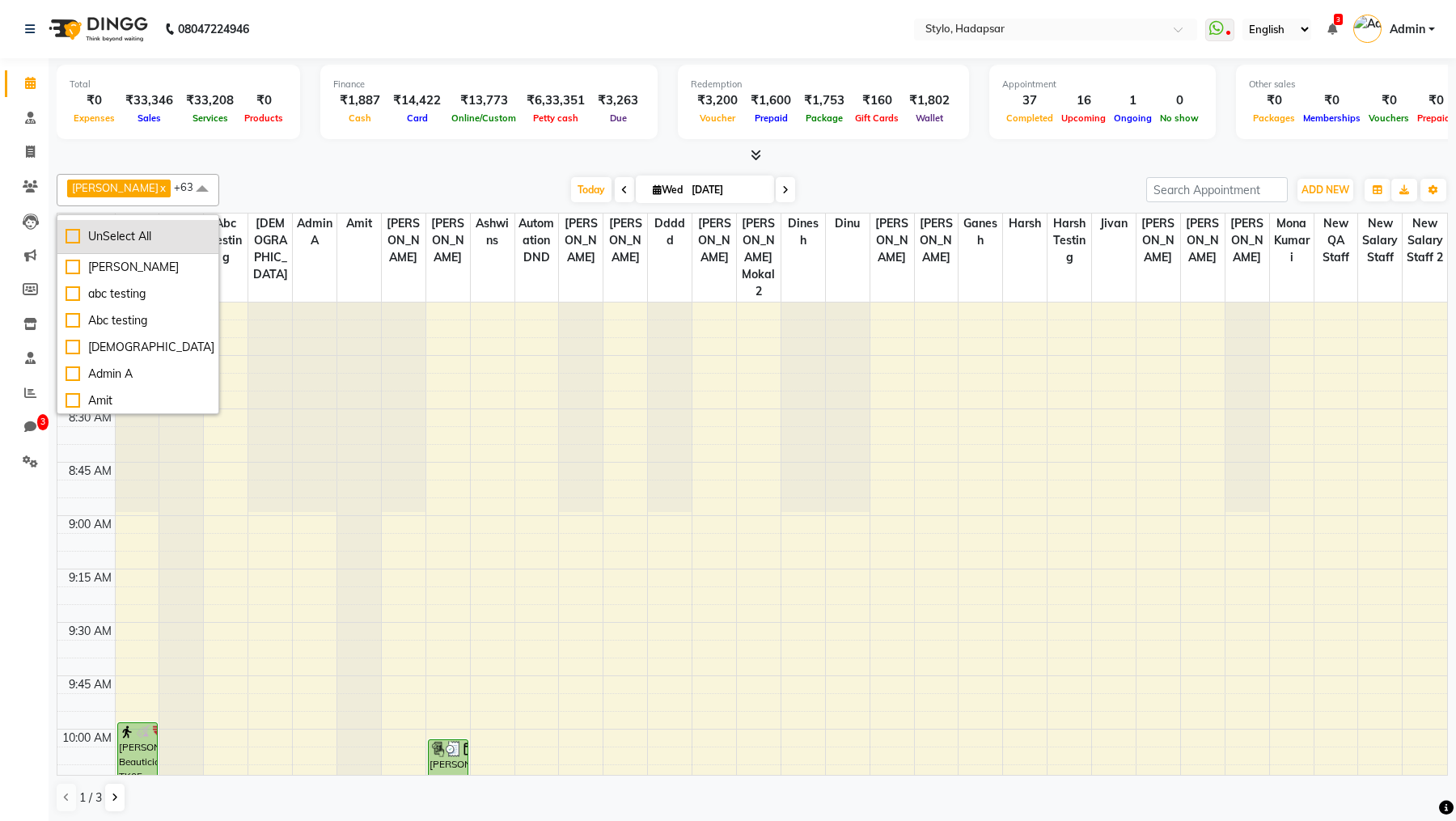
checkbox input "false"
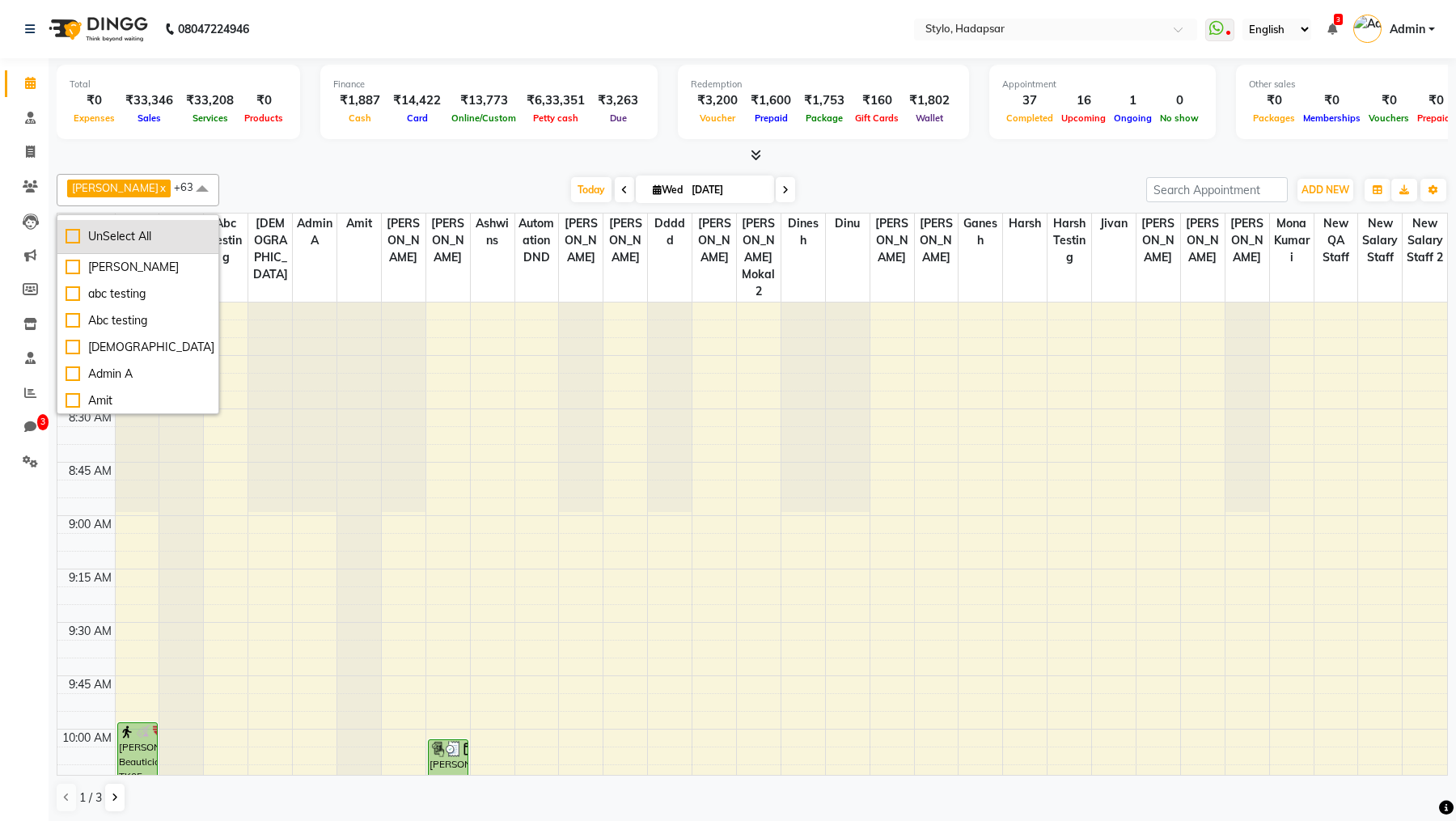
checkbox input "false"
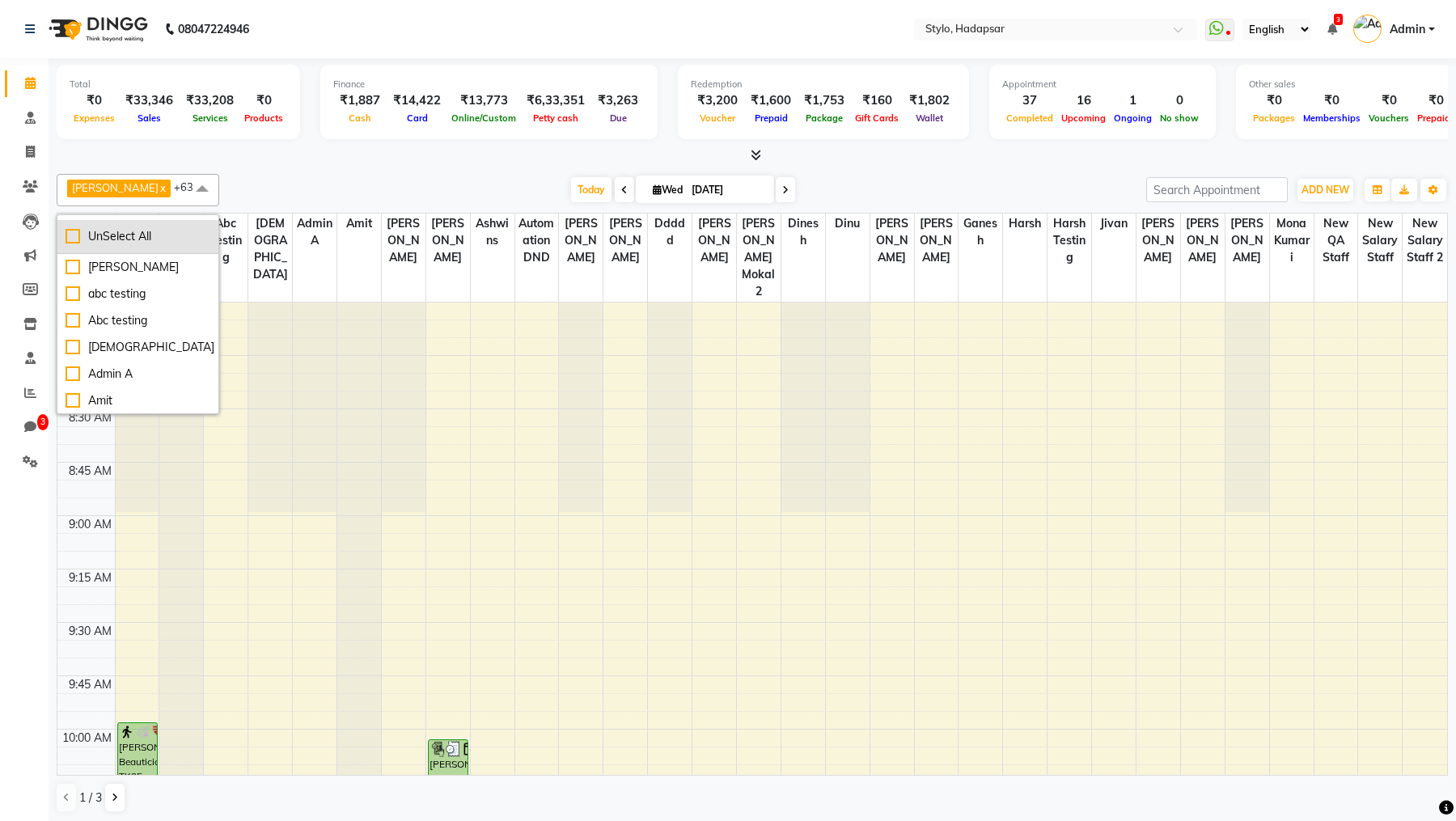
checkbox input "false"
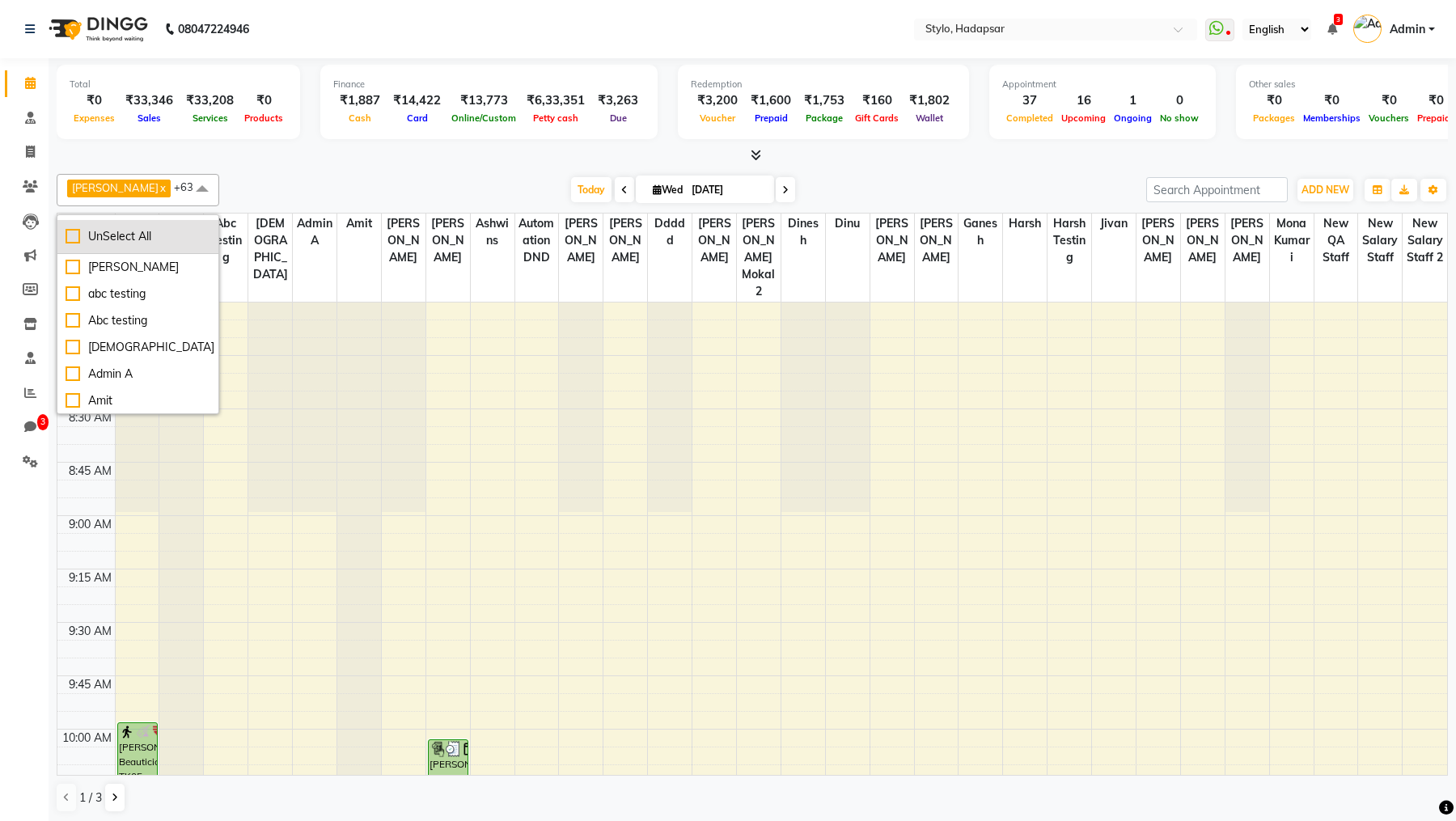
checkbox input "false"
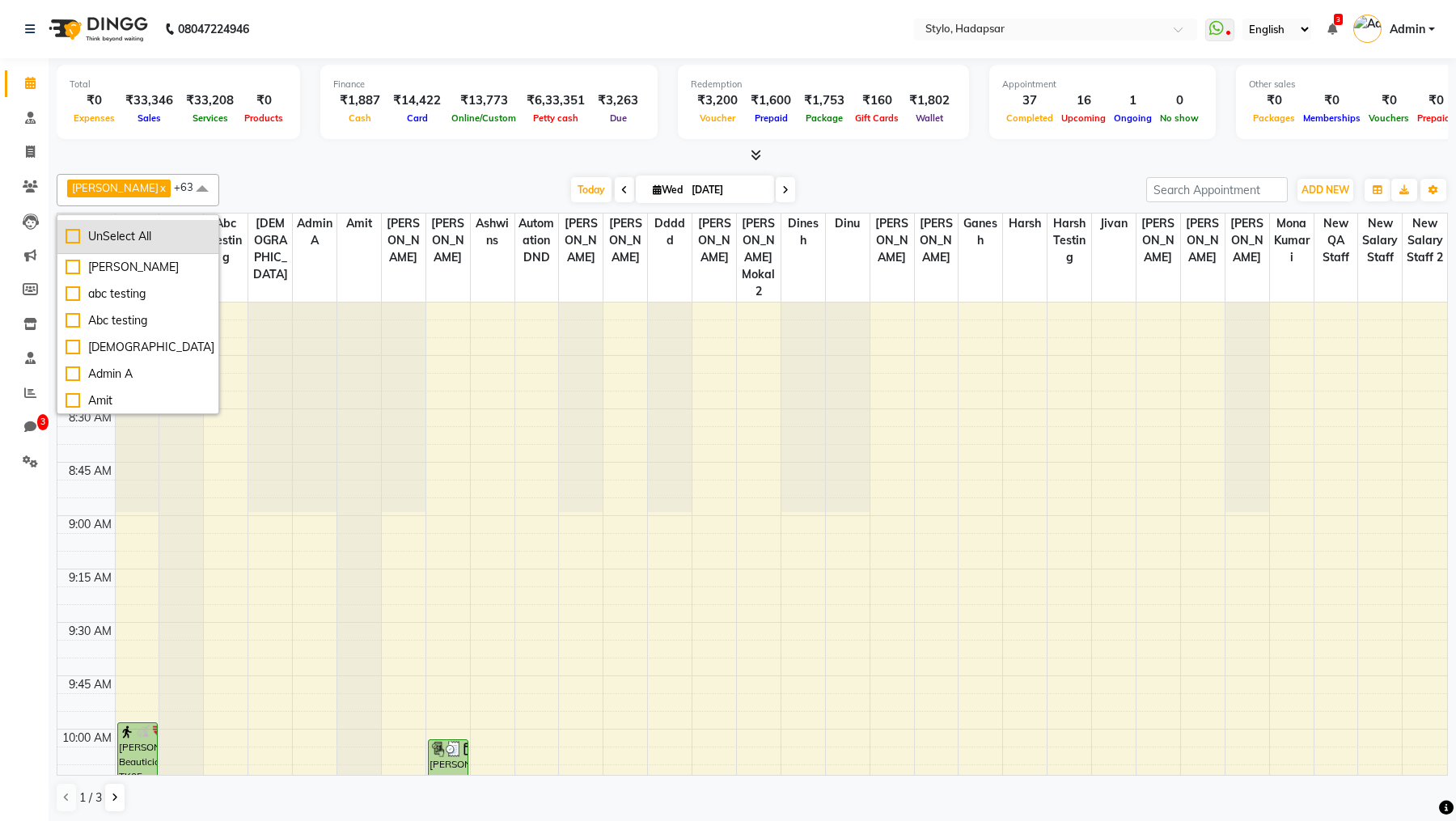
checkbox input "false"
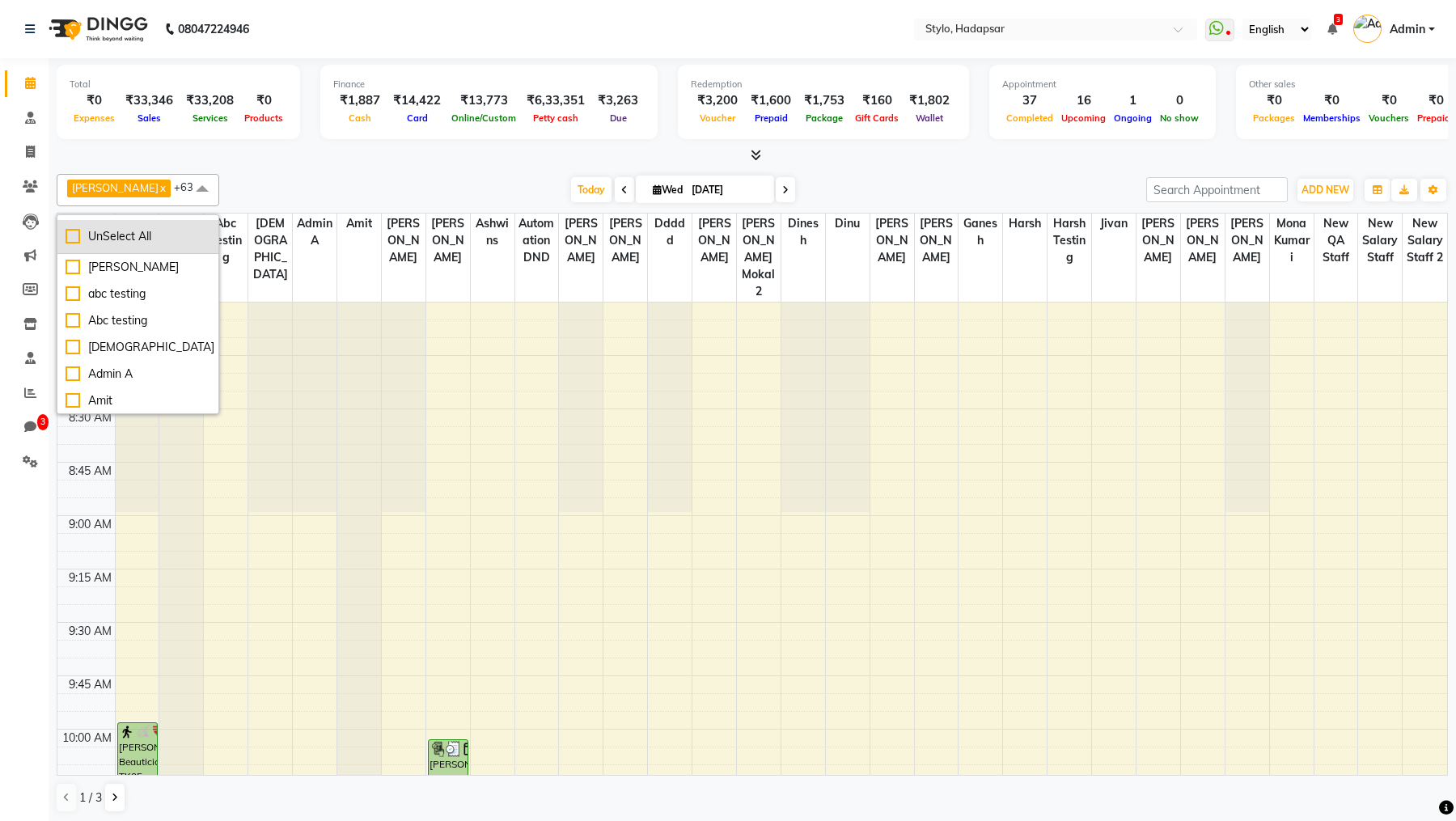
checkbox input "false"
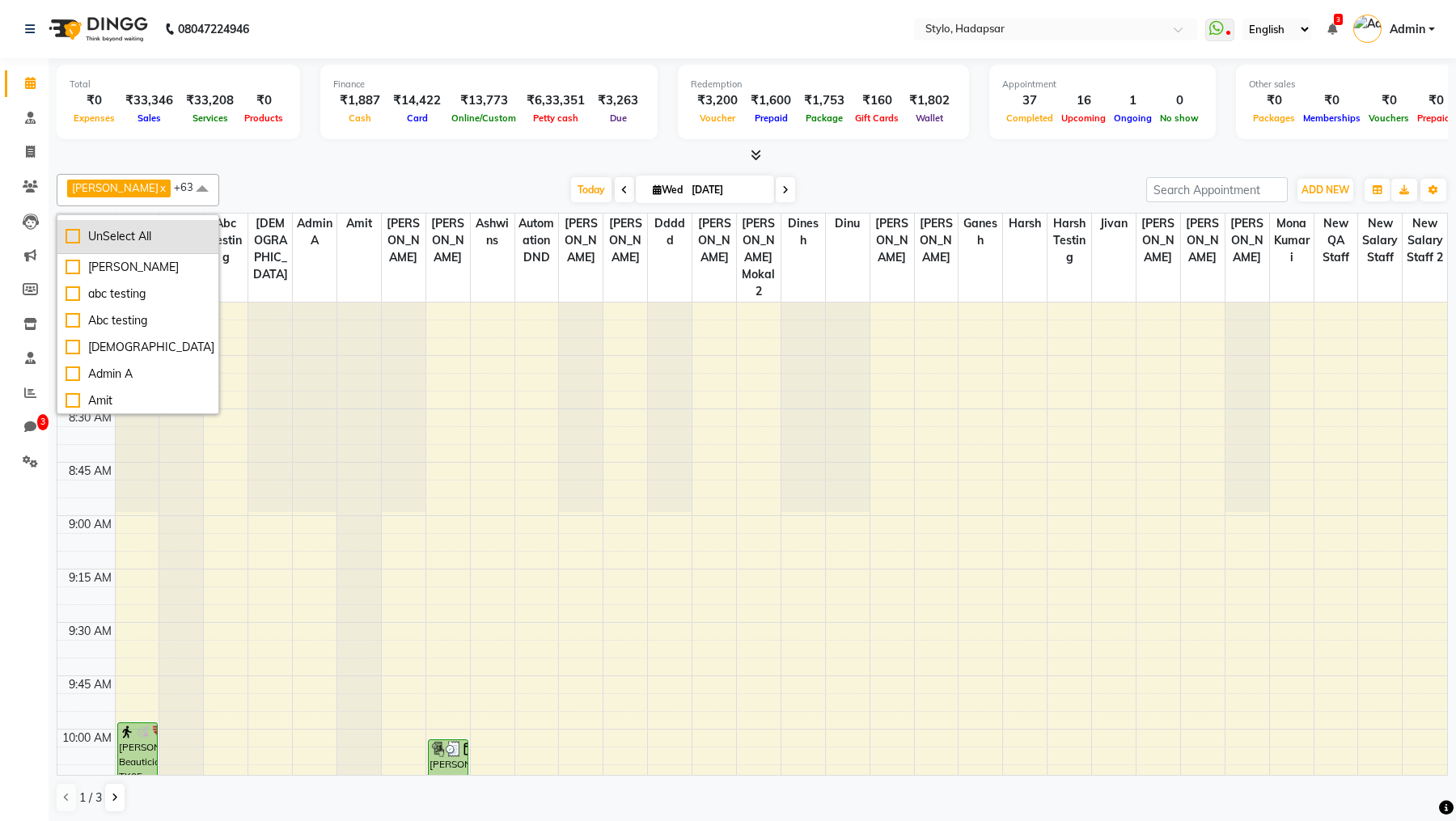
checkbox input "false"
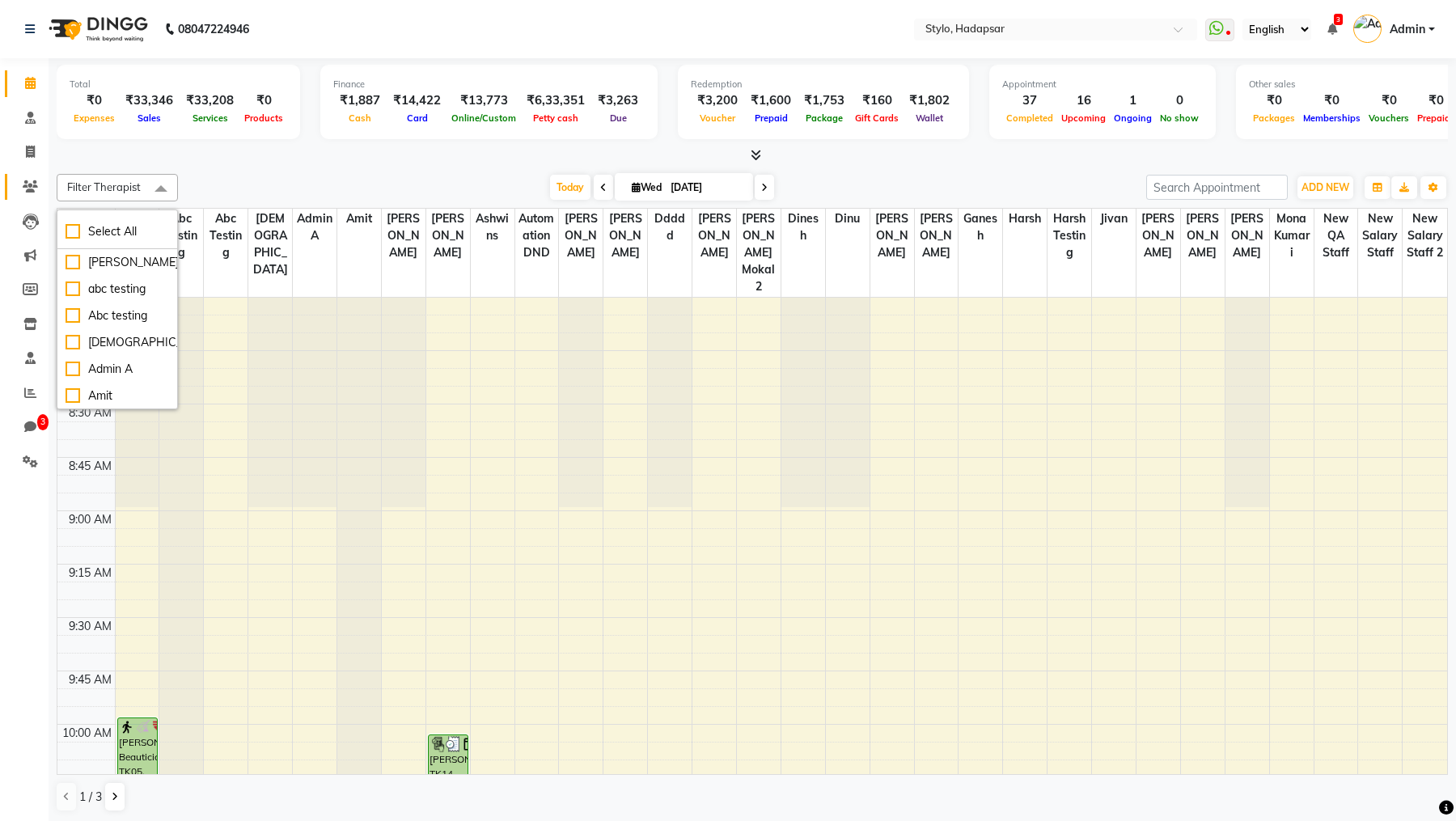
click at [13, 189] on link "Clients" at bounding box center [24, 188] width 39 height 27
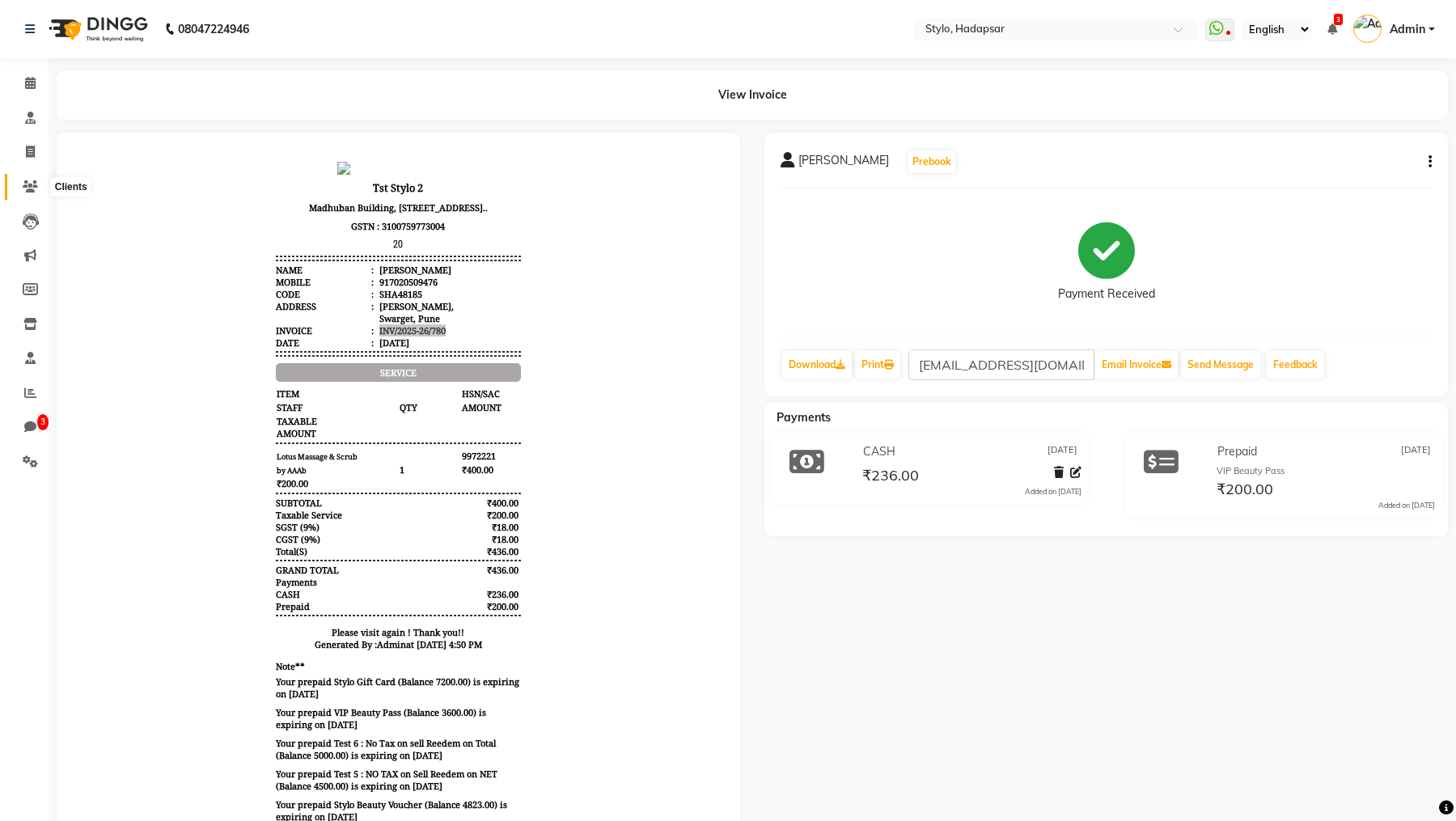
click at [30, 186] on icon at bounding box center [30, 187] width 15 height 13
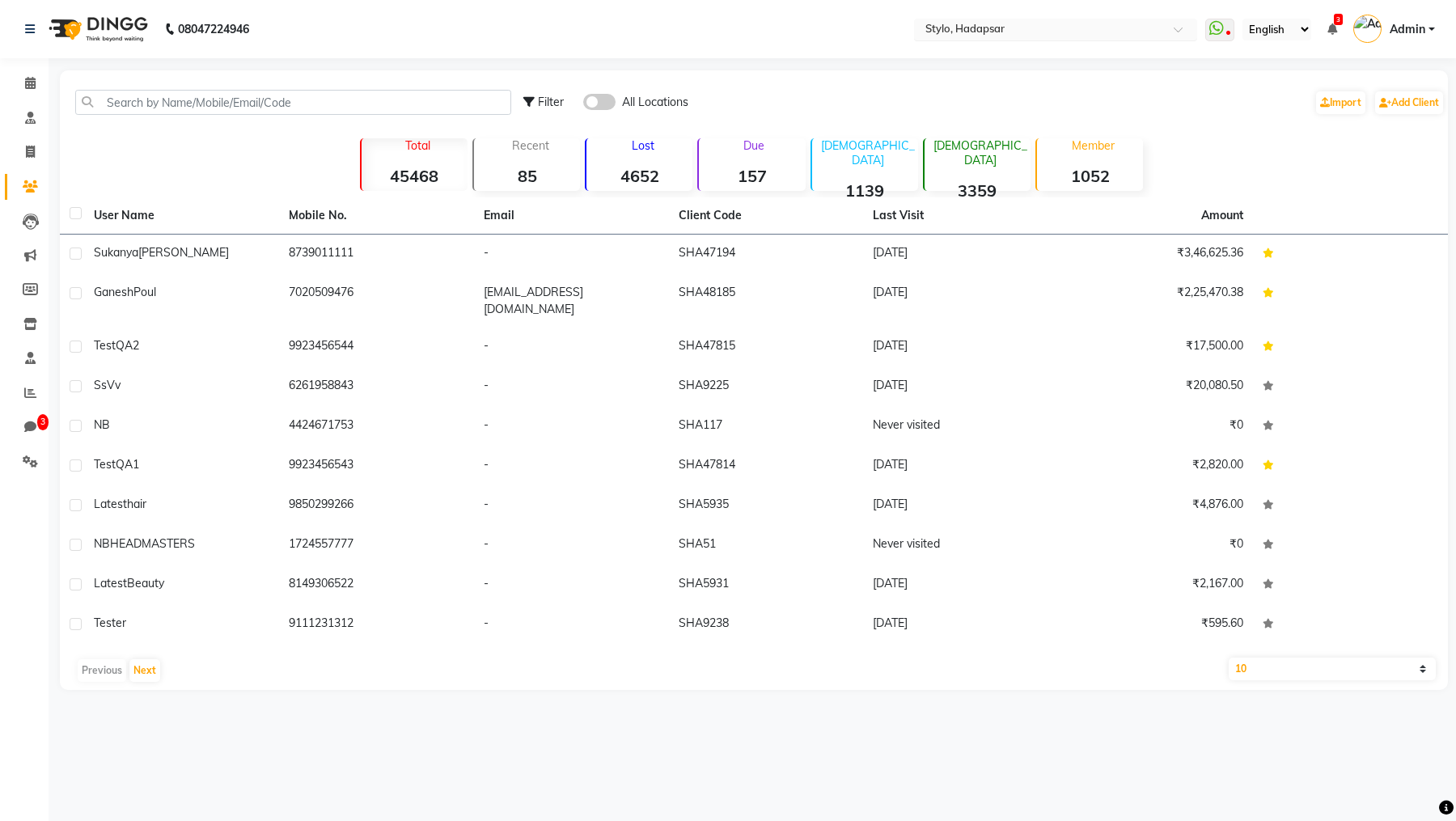
click at [1052, 26] on input "text" at bounding box center [1039, 30] width 235 height 16
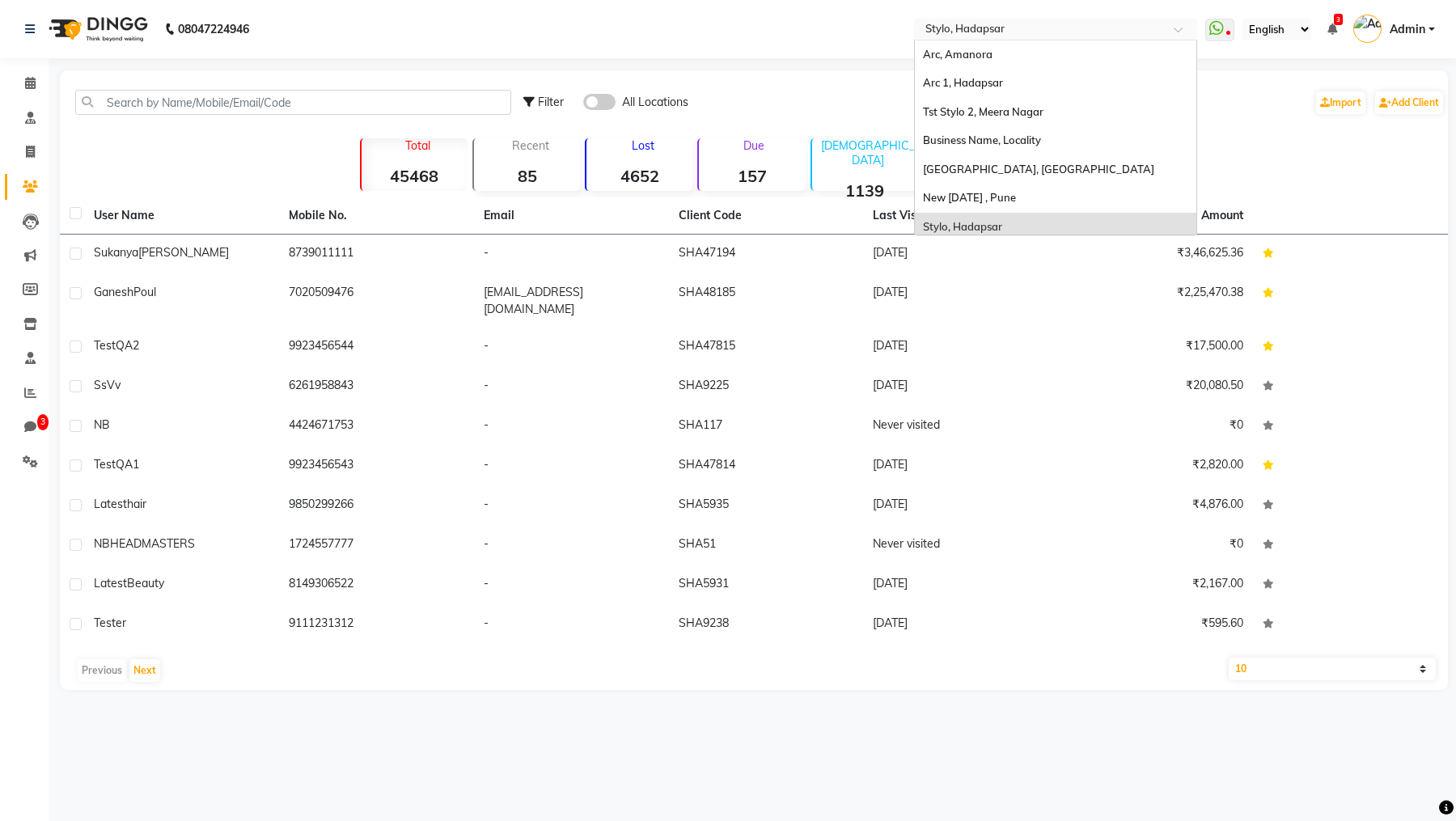
scroll to position [35, 0]
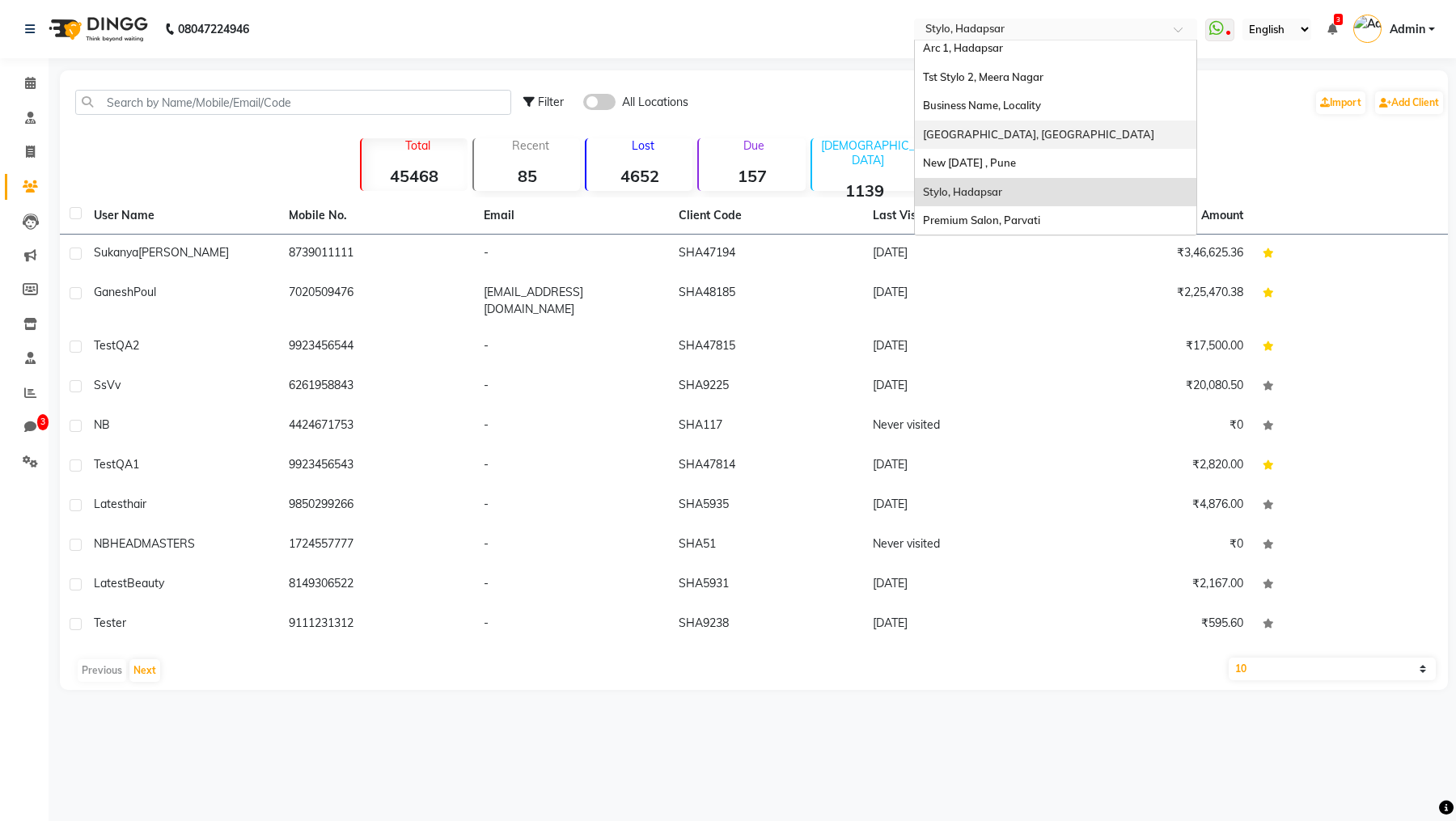
click at [1412, 34] on span "Admin" at bounding box center [1407, 30] width 36 height 17
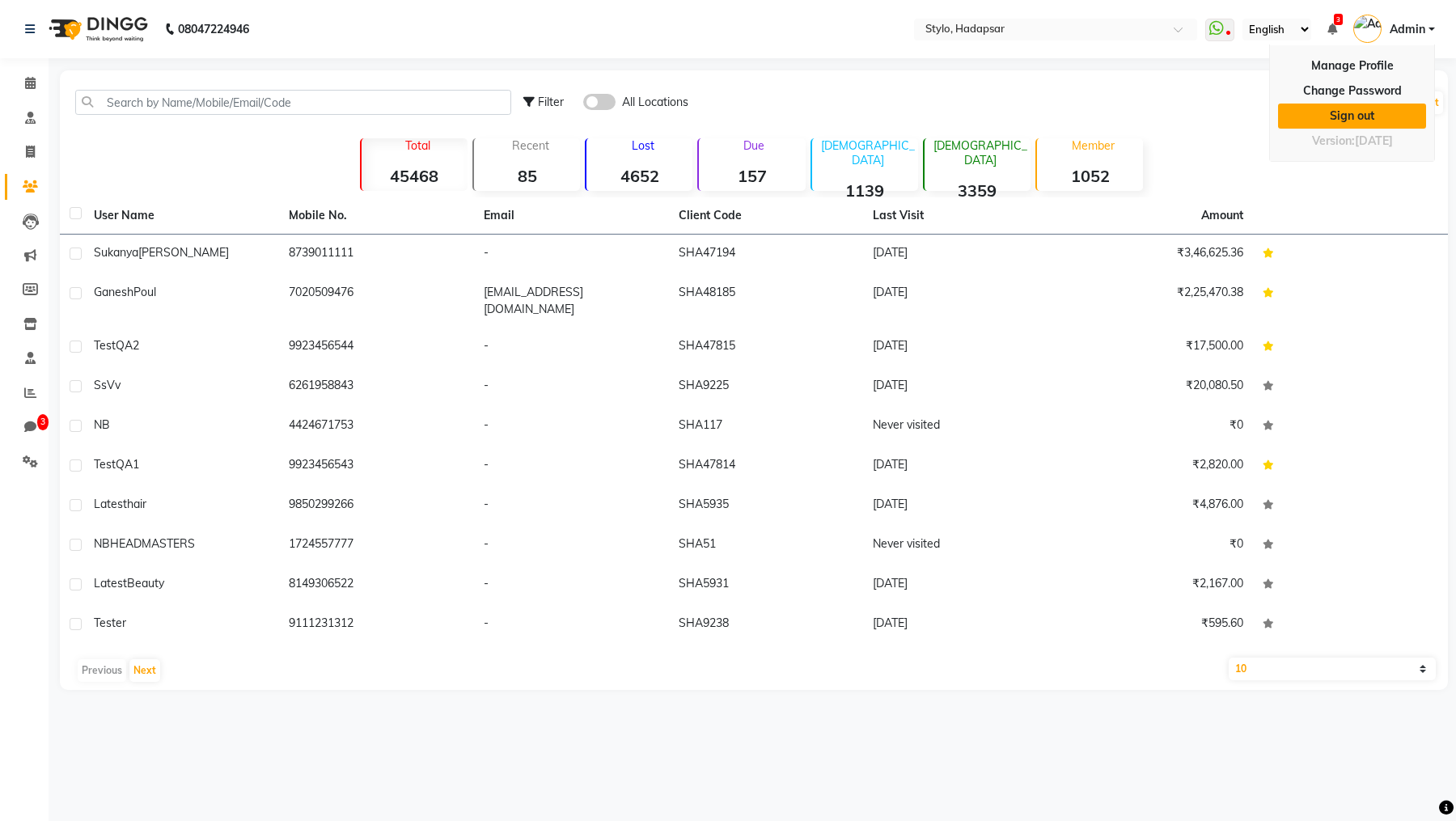
click at [1343, 113] on link "Sign out" at bounding box center [1352, 116] width 148 height 25
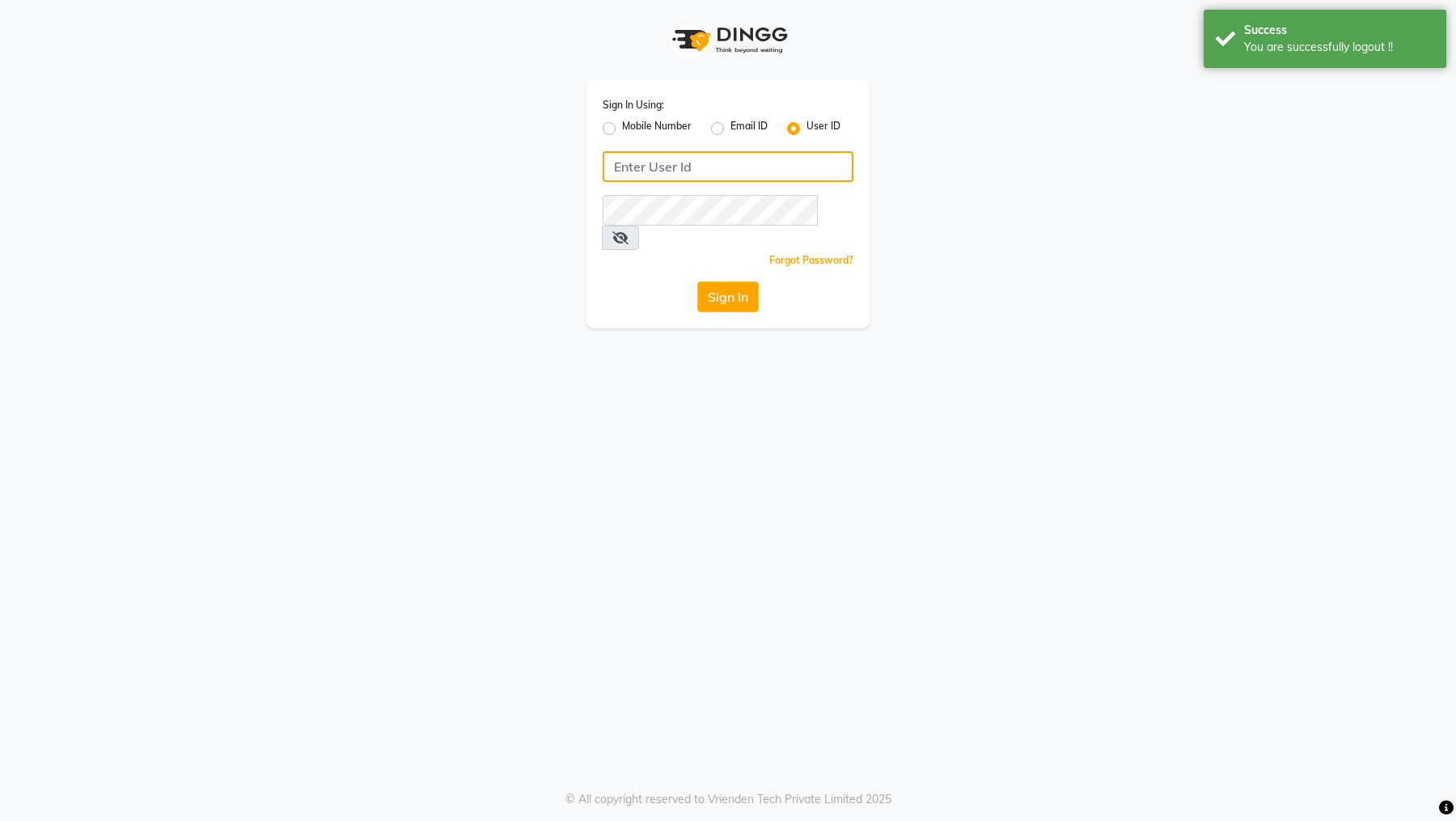
click at [657, 165] on input "Username" at bounding box center [727, 166] width 250 height 31
type input "e1-868"
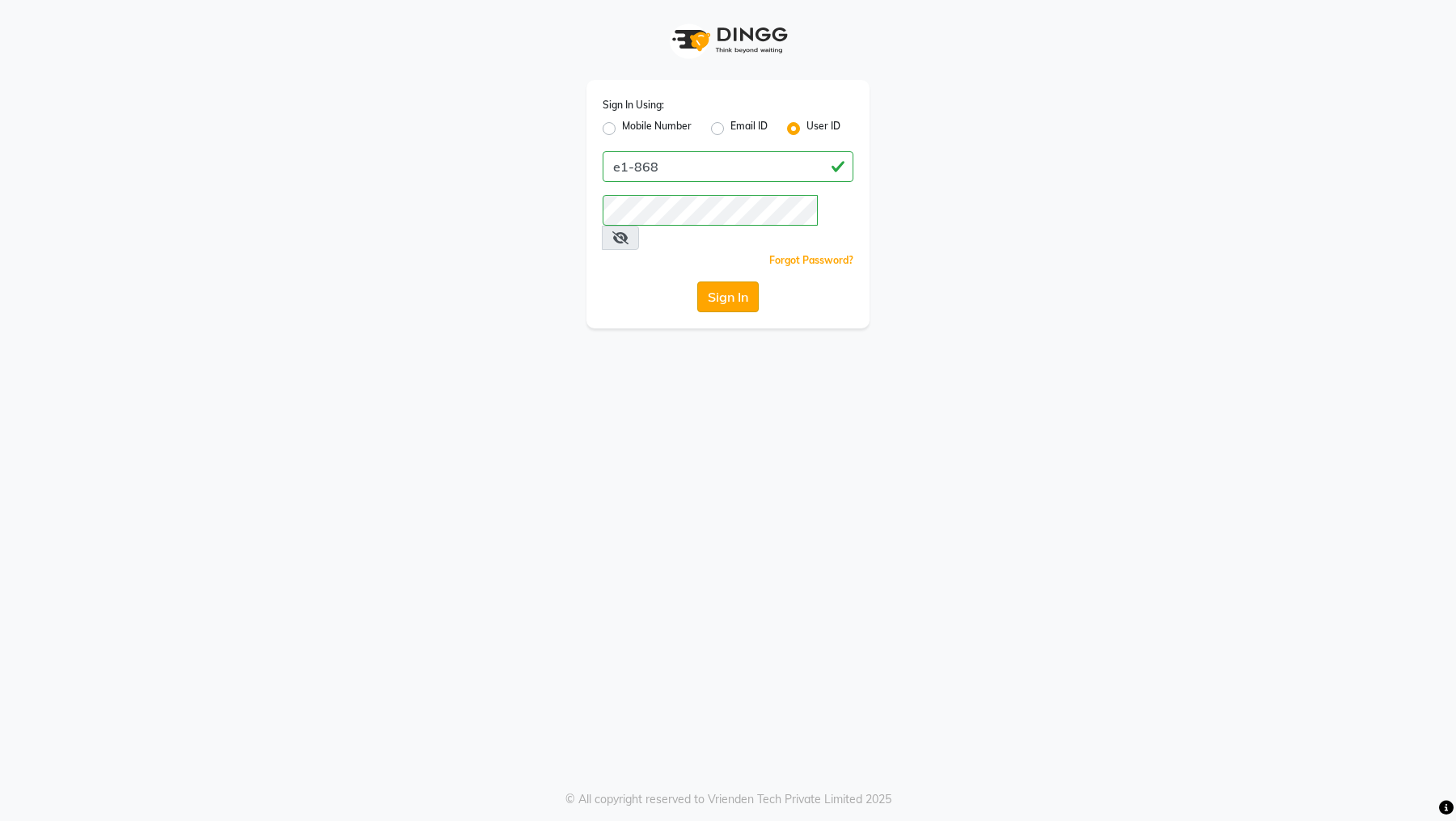
click at [726, 281] on button "Sign In" at bounding box center [728, 297] width 62 height 31
